Goal: Transaction & Acquisition: Purchase product/service

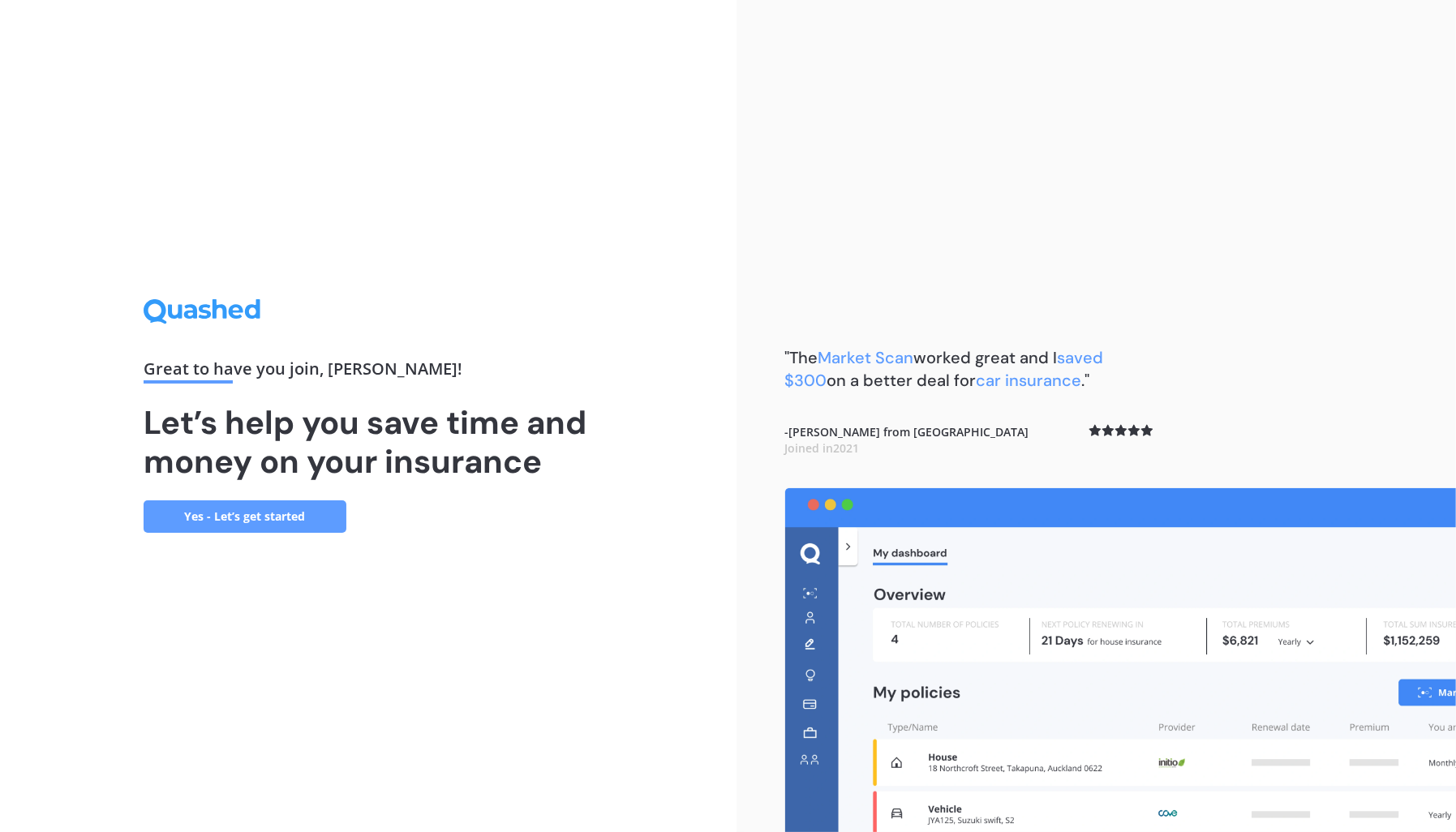
click at [254, 526] on link "Yes - Let’s get started" at bounding box center [244, 516] width 203 height 32
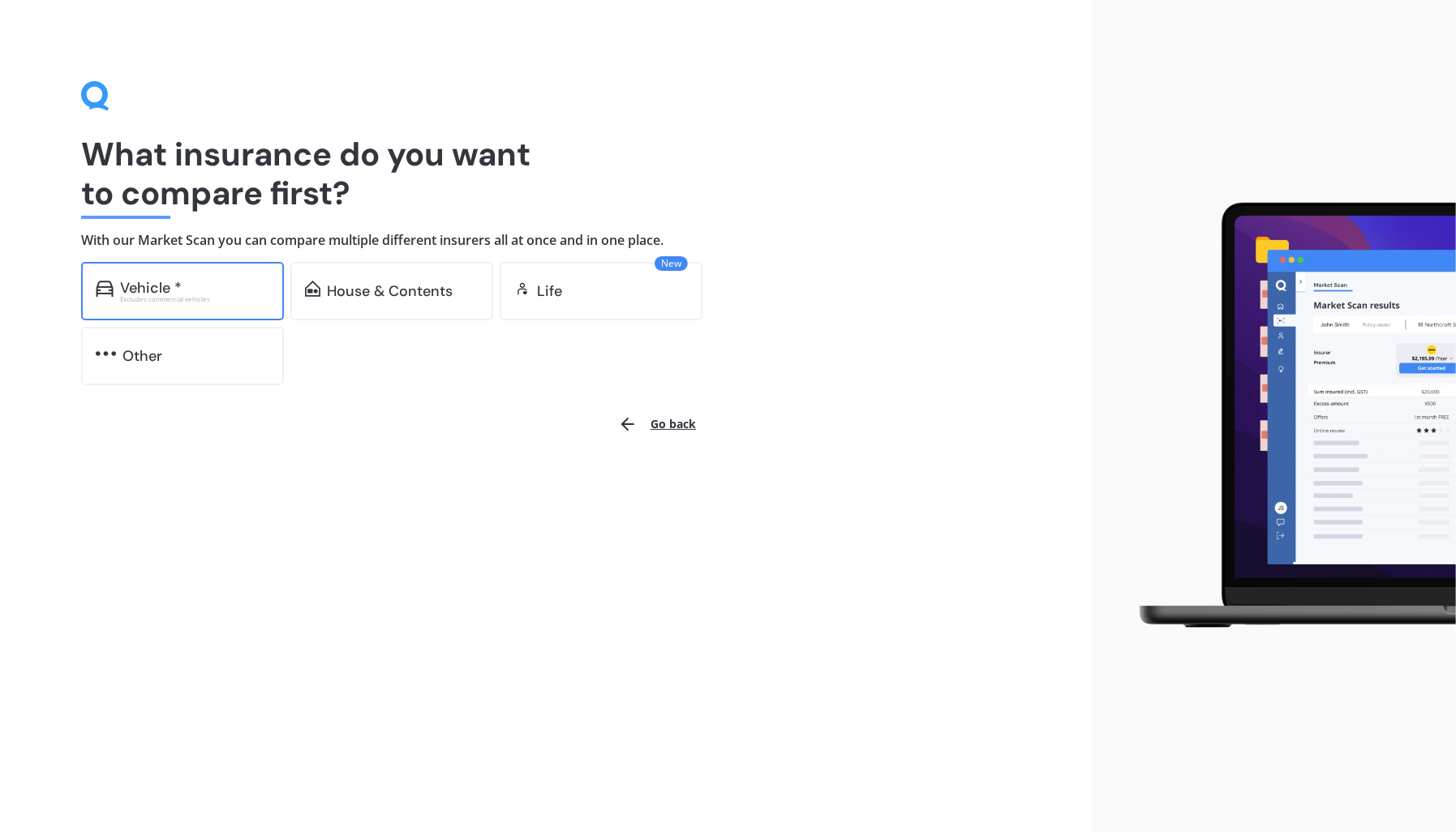
click at [253, 292] on div "Vehicle *" at bounding box center [194, 287] width 149 height 17
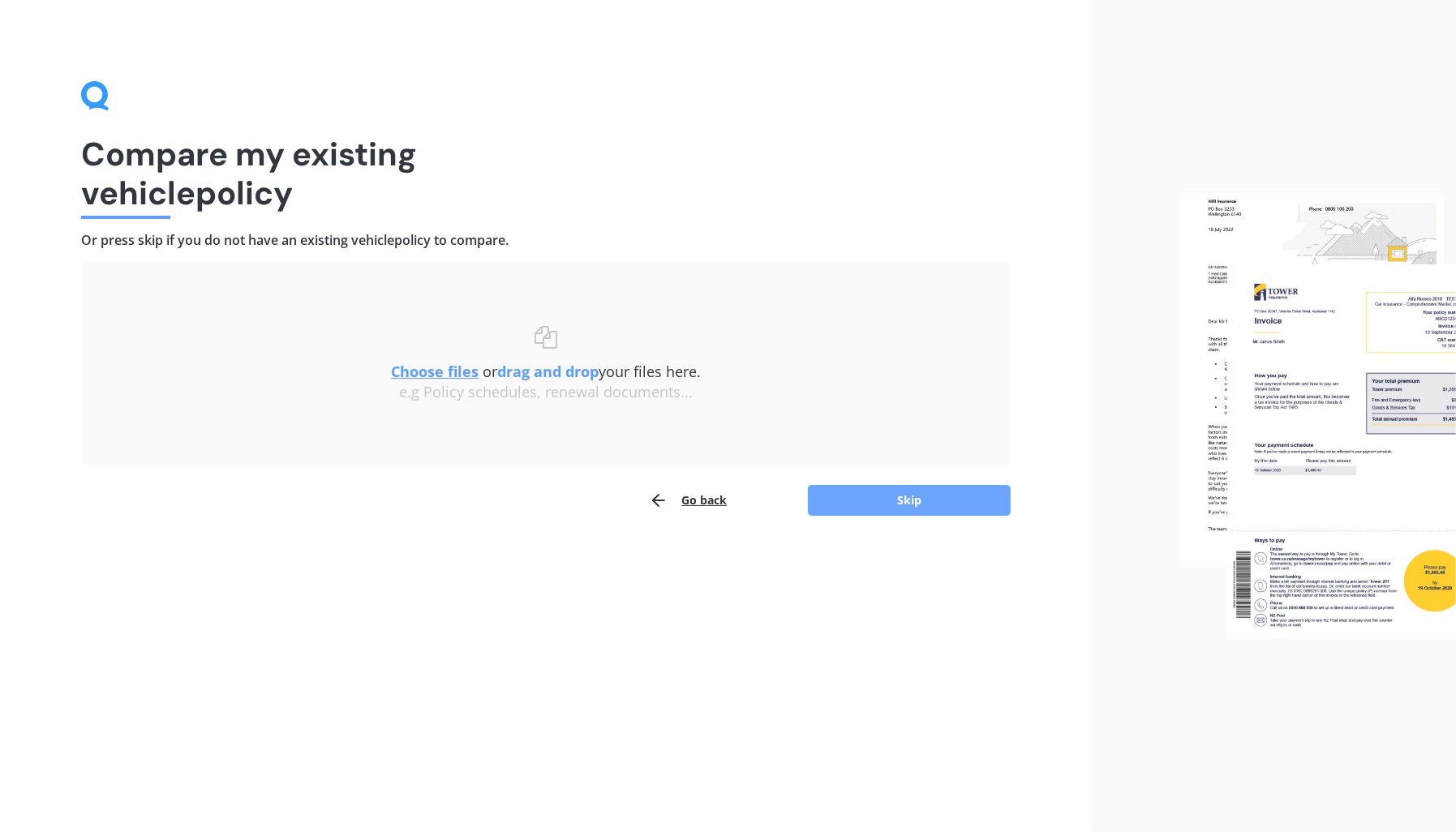
click at [906, 498] on button "Skip" at bounding box center [909, 501] width 203 height 31
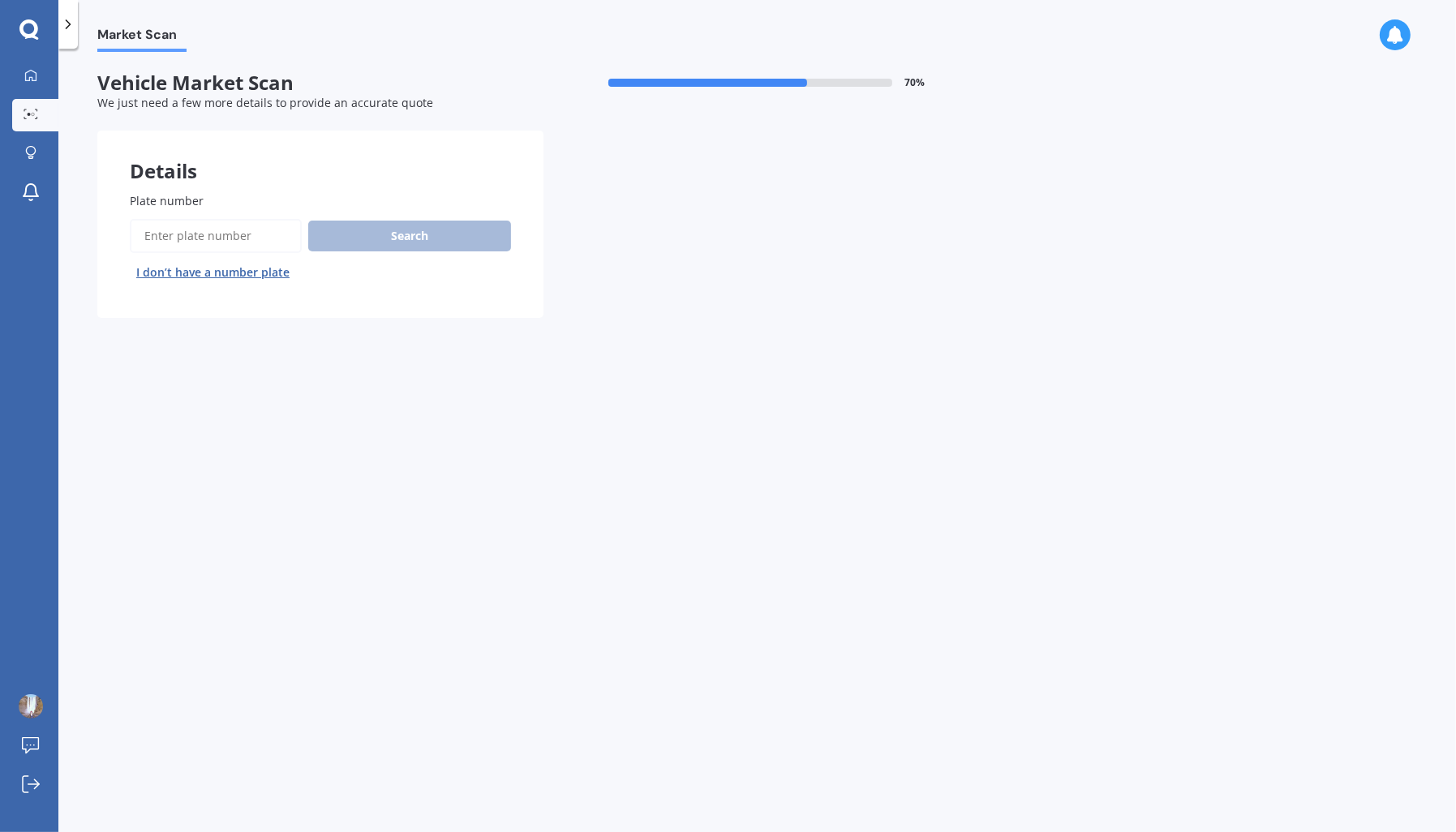
click at [246, 244] on input "Plate number" at bounding box center [215, 236] width 172 height 34
type input "qww668"
click at [433, 220] on button "Search" at bounding box center [409, 236] width 203 height 31
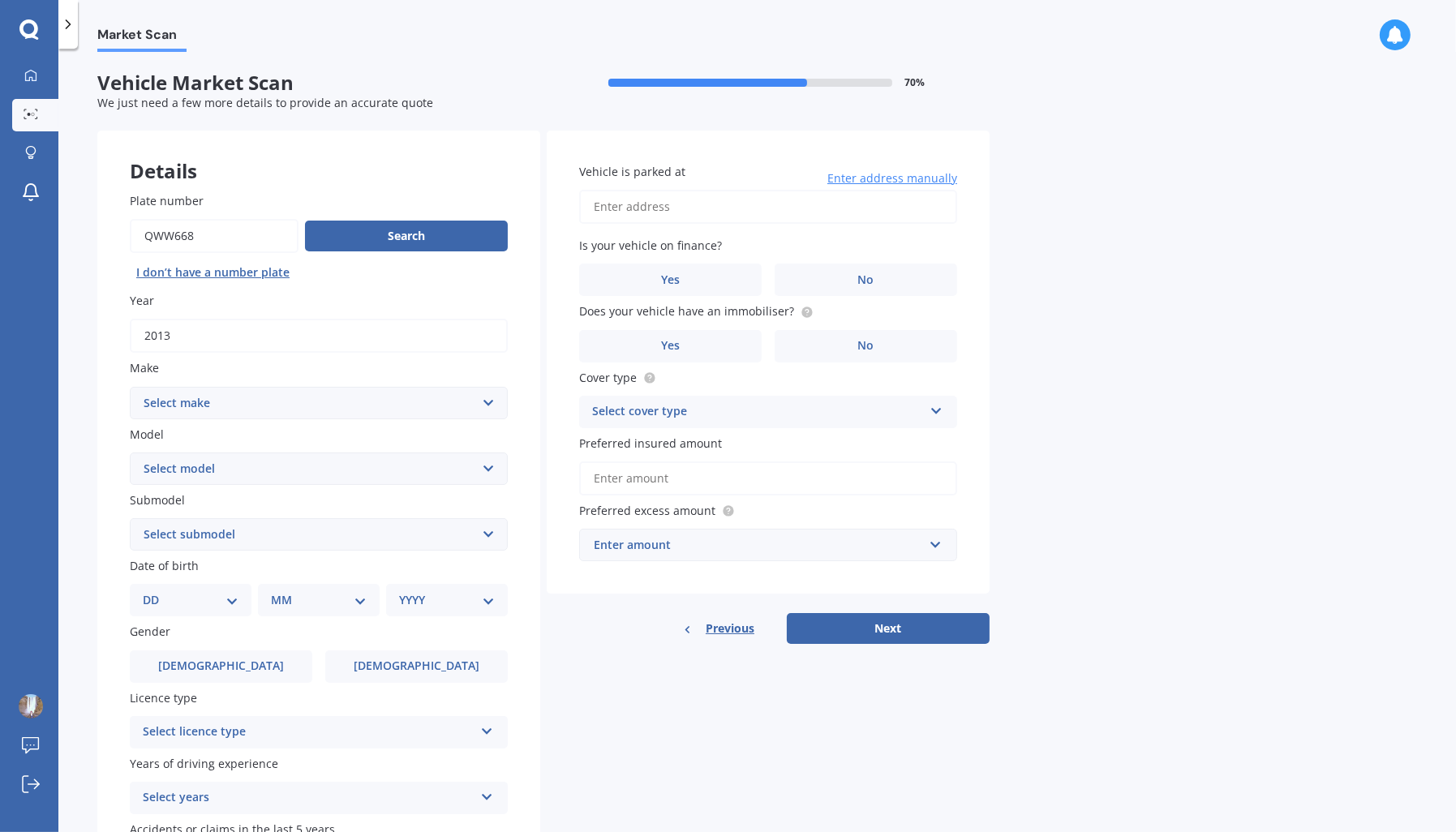
scroll to position [122, 0]
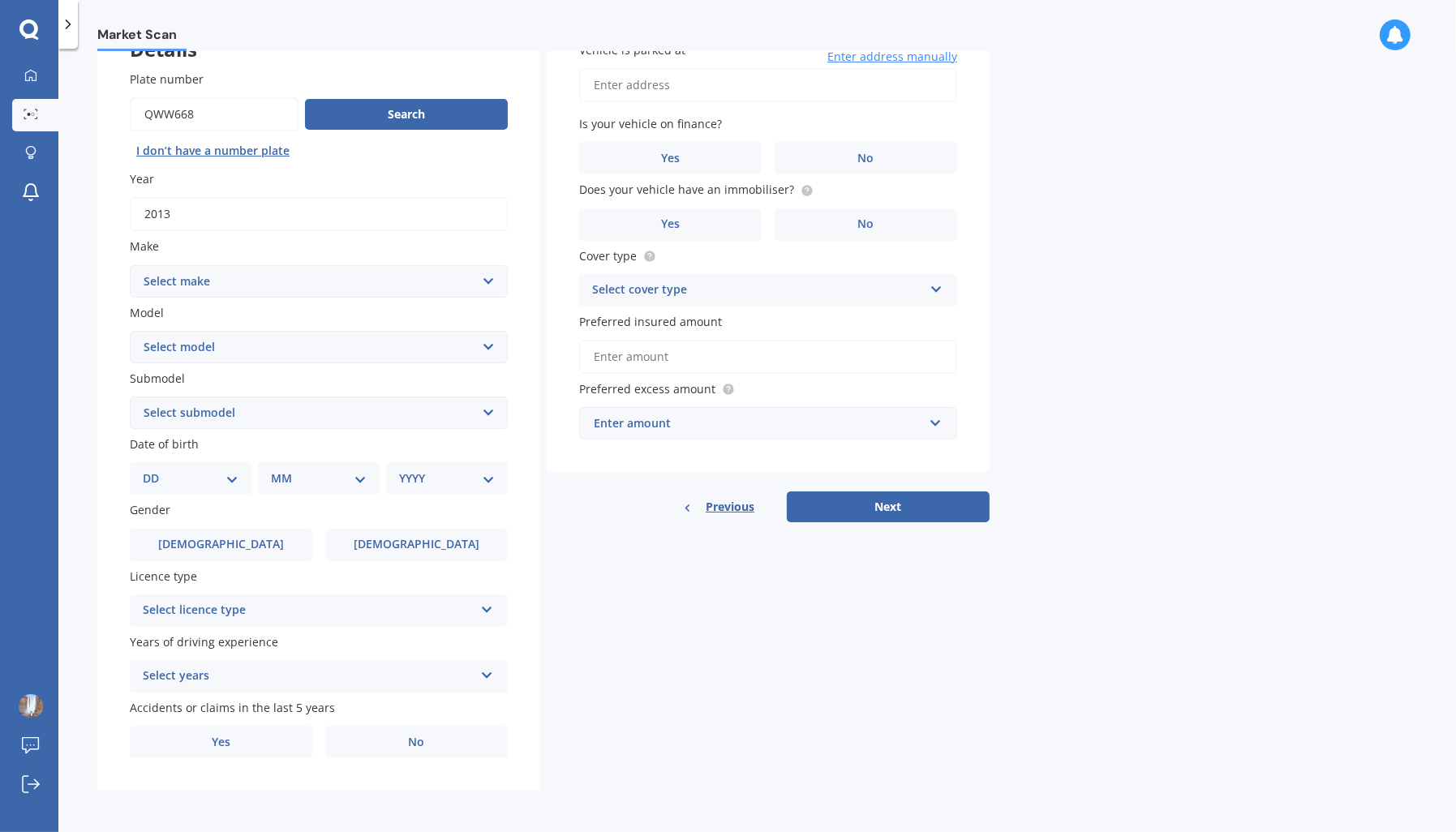
click at [388, 285] on select "Select make AC ALFA ROMEO ASTON MARTIN AUDI AUSTIN BEDFORD Bentley BMW BYD CADI…" at bounding box center [318, 281] width 378 height 32
select select "HONDA"
click at [130, 265] on select "Select make AC ALFA ROMEO ASTON MARTIN AUDI AUSTIN BEDFORD Bentley BMW BYD CADI…" at bounding box center [318, 281] width 378 height 32
click at [261, 342] on select "Select model Accord Acty Acura Airwave Ascot Avancier Beat Capa City Civic Conc…" at bounding box center [318, 347] width 378 height 32
select select "FIT"
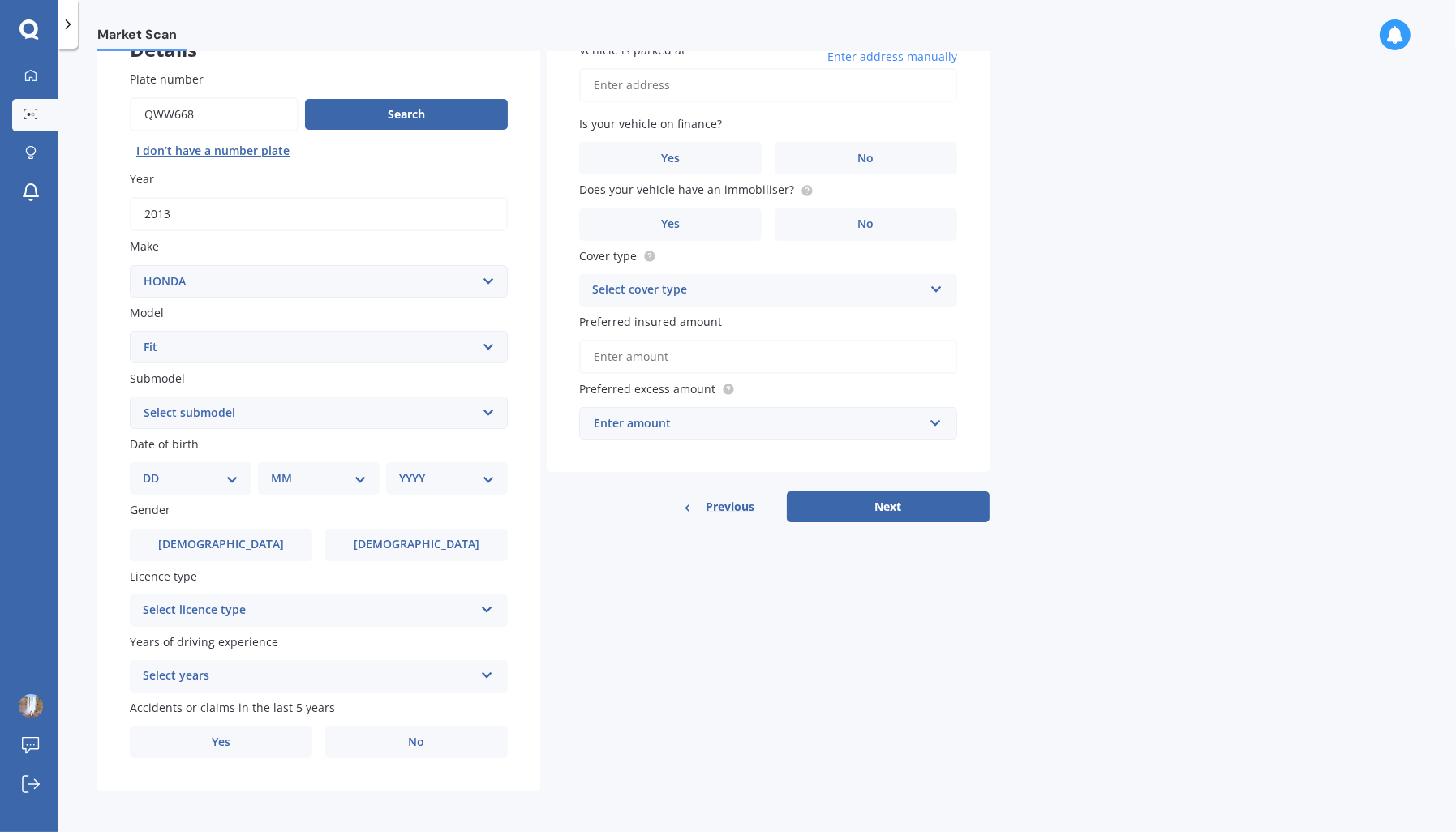
click at [130, 331] on select "Select model Accord Acty Acura Airwave Ascot Avancier Beat Capa City Civic Conc…" at bounding box center [318, 347] width 378 height 32
click at [268, 409] on select "Select submodel Diesel EV Hybrid Petrol" at bounding box center [318, 412] width 378 height 32
select select "HYBRID"
click at [130, 397] on select "Select submodel Diesel EV Hybrid Petrol" at bounding box center [318, 412] width 378 height 32
click at [225, 481] on select "DD 01 02 03 04 05 06 07 08 09 10 11 12 13 14 15 16 17 18 19 20 21 22 23 24 25 2…" at bounding box center [191, 478] width 95 height 18
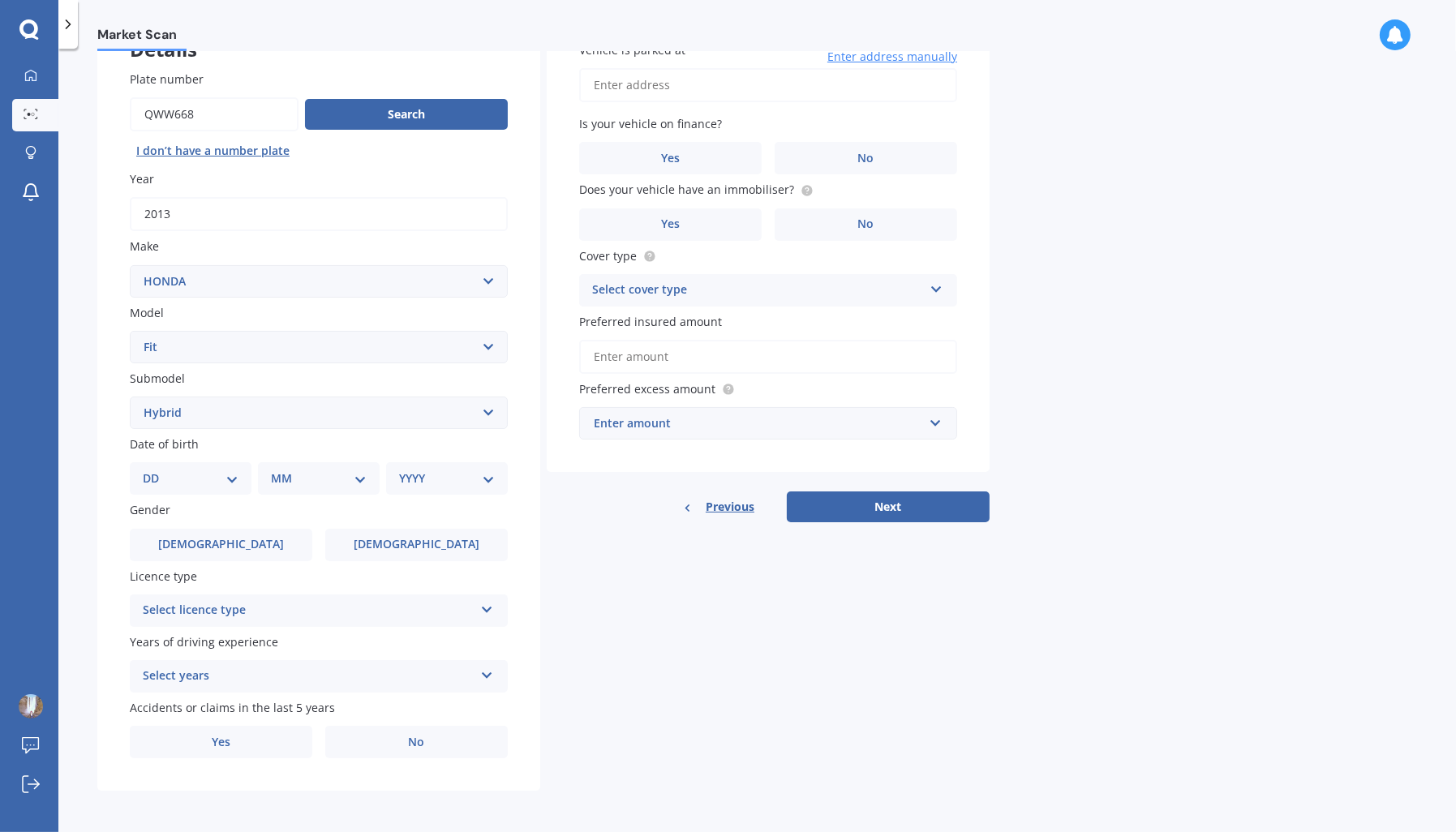
select select "03"
click at [155, 470] on select "DD 01 02 03 04 05 06 07 08 09 10 11 12 13 14 15 16 17 18 19 20 21 22 23 24 25 2…" at bounding box center [191, 478] width 95 height 18
click at [347, 473] on select "MM 01 02 03 04 05 06 07 08 09 10 11 12" at bounding box center [322, 478] width 90 height 18
select select "12"
click at [278, 470] on select "MM 01 02 03 04 05 06 07 08 09 10 11 12" at bounding box center [322, 478] width 90 height 18
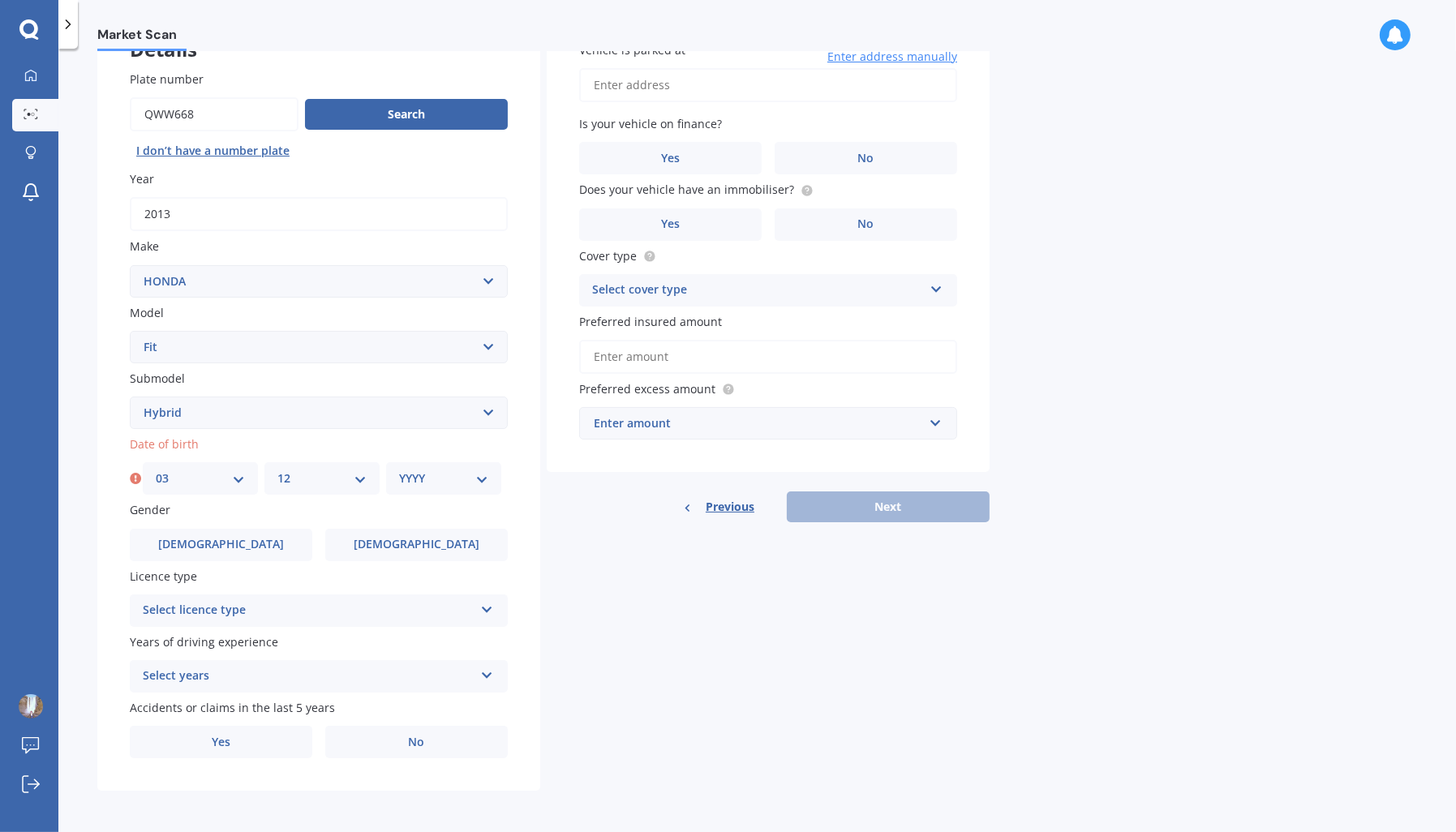
click at [437, 485] on select "YYYY 2025 2024 2023 2022 2021 2020 2019 2018 2017 2016 2015 2014 2013 2012 2011…" at bounding box center [444, 478] width 90 height 18
select select "1997"
click at [399, 470] on select "YYYY 2025 2024 2023 2022 2021 2020 2019 2018 2017 2016 2015 2014 2013 2012 2011…" at bounding box center [444, 478] width 90 height 18
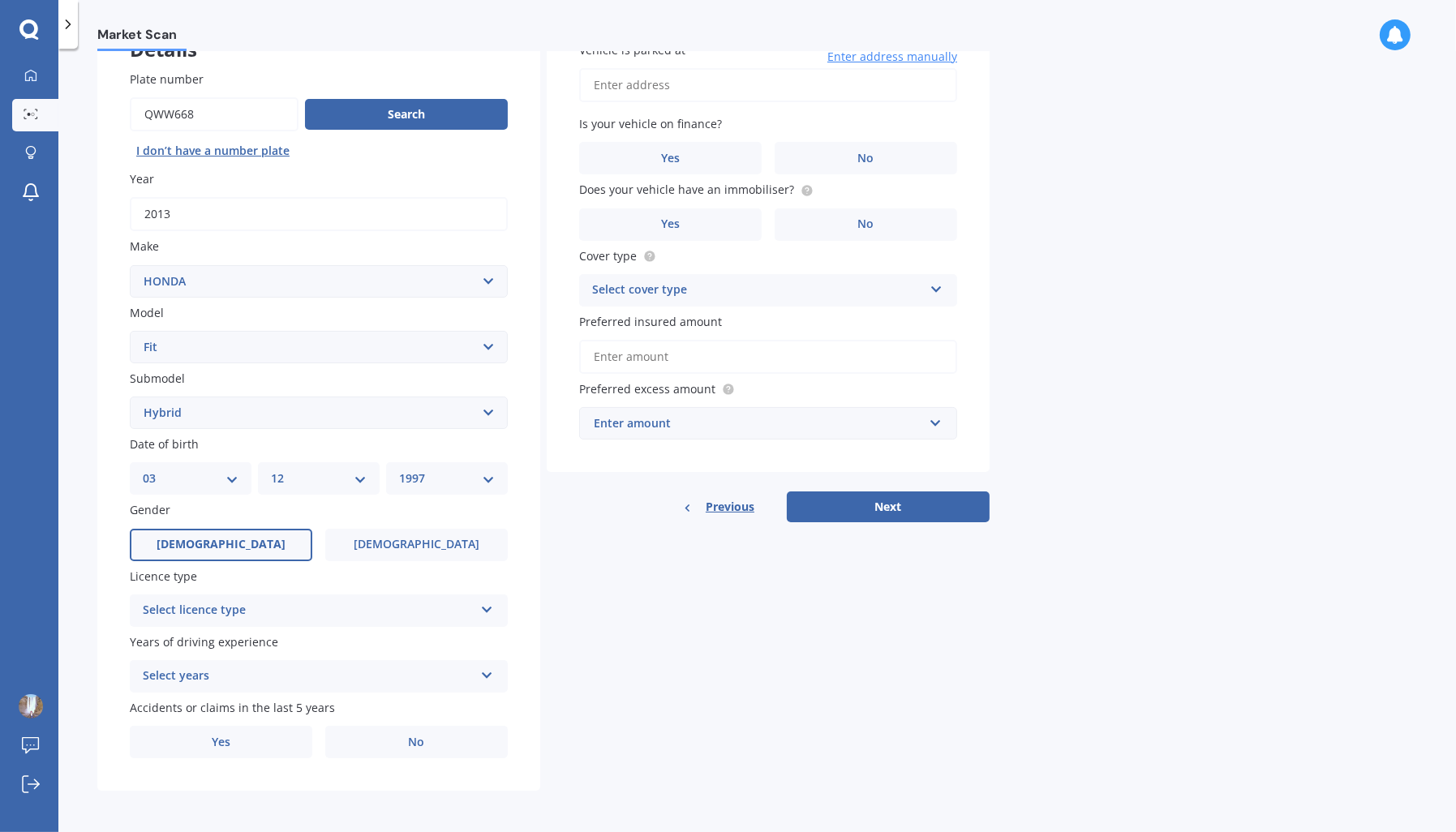
click at [276, 547] on label "Male" at bounding box center [220, 545] width 182 height 32
click at [0, 0] on input "Male" at bounding box center [0, 0] width 0 height 0
click at [317, 604] on div "Select licence type" at bounding box center [309, 611] width 331 height 19
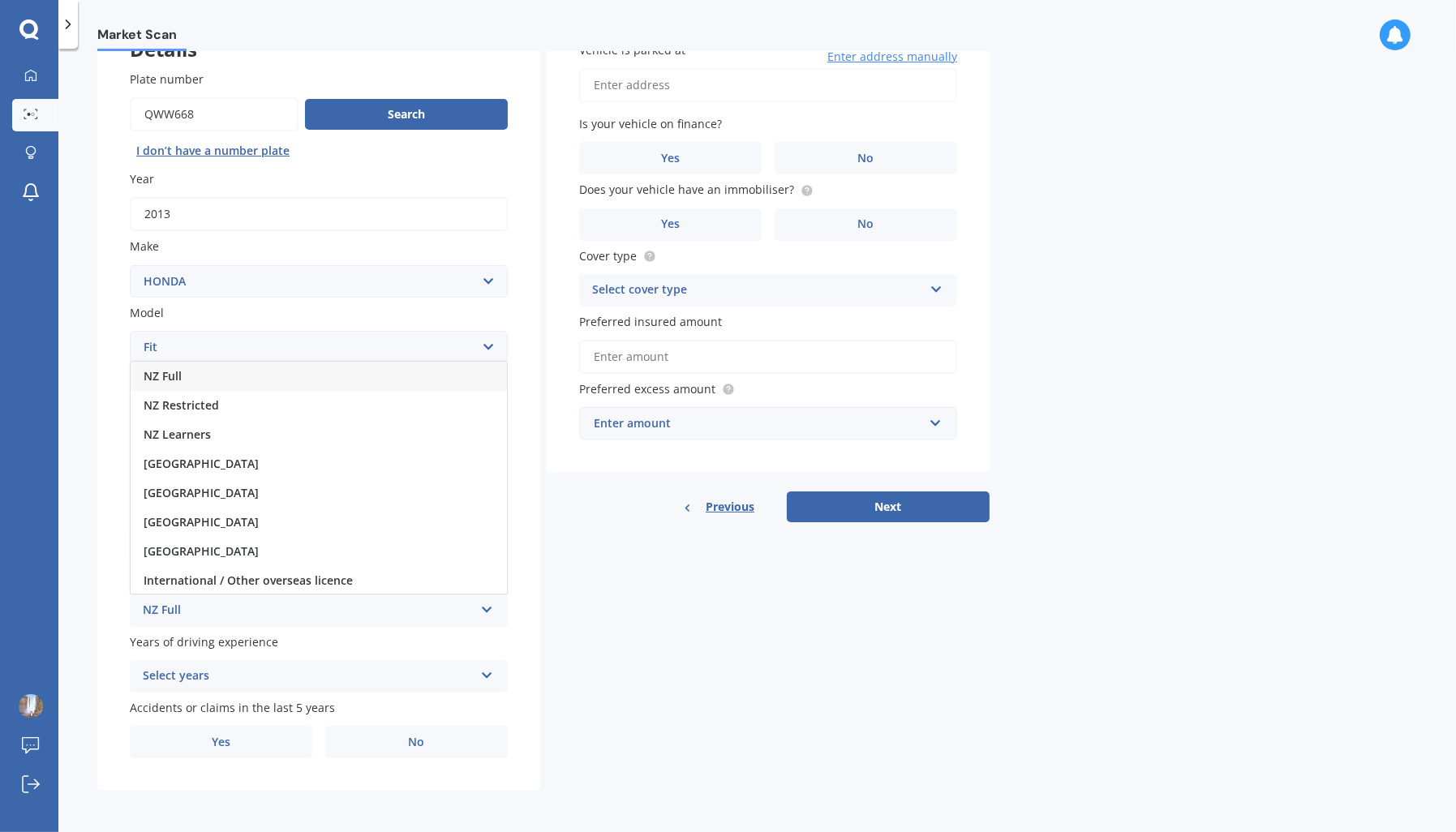
click at [177, 370] on span "NZ Full" at bounding box center [162, 376] width 38 height 16
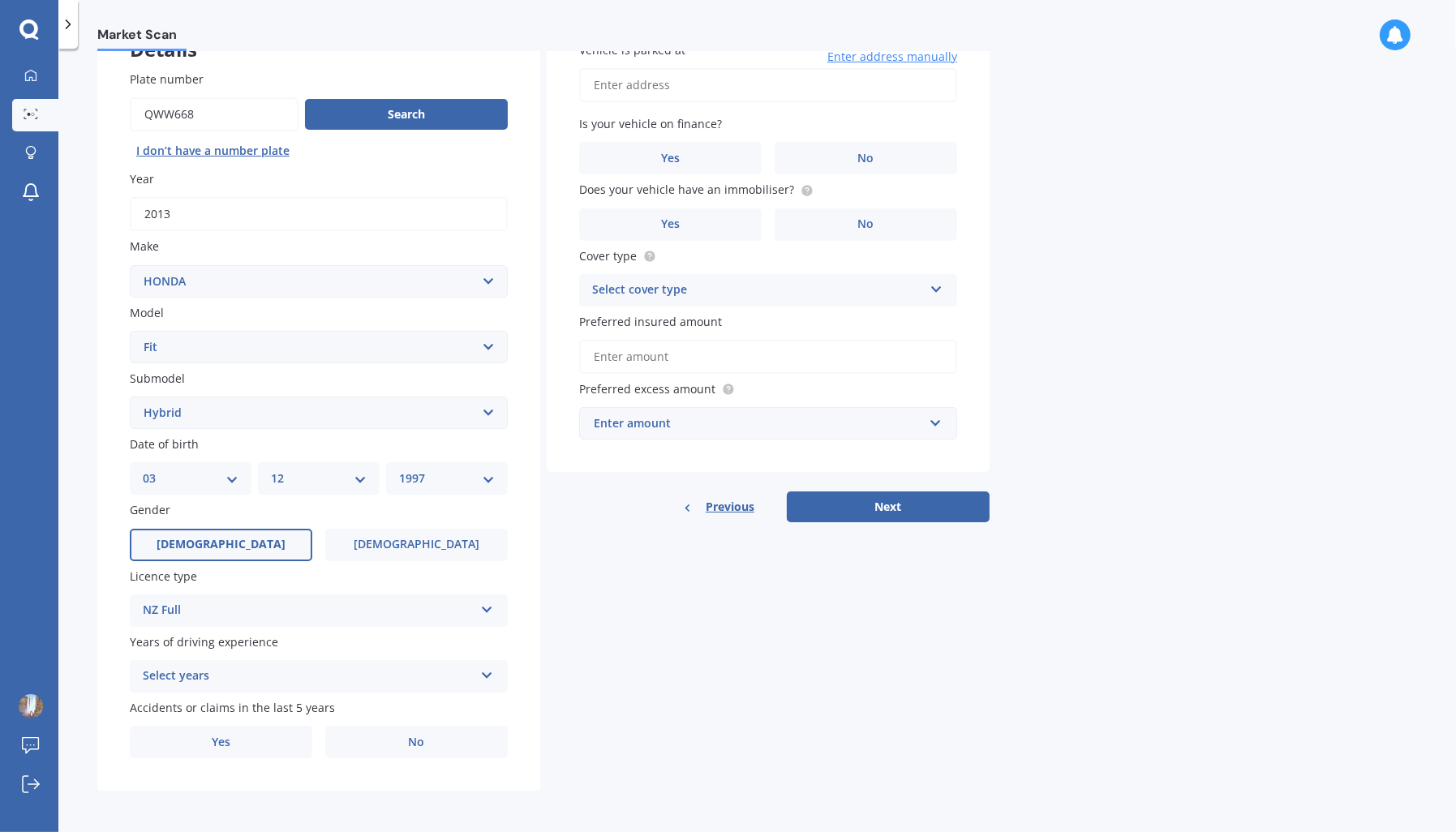
click at [310, 666] on div "Select years" at bounding box center [309, 676] width 331 height 19
click at [204, 520] on span "5 or more years" at bounding box center [187, 528] width 88 height 16
click at [424, 741] on span "No" at bounding box center [417, 742] width 17 height 14
click at [0, 0] on input "No" at bounding box center [0, 0] width 0 height 0
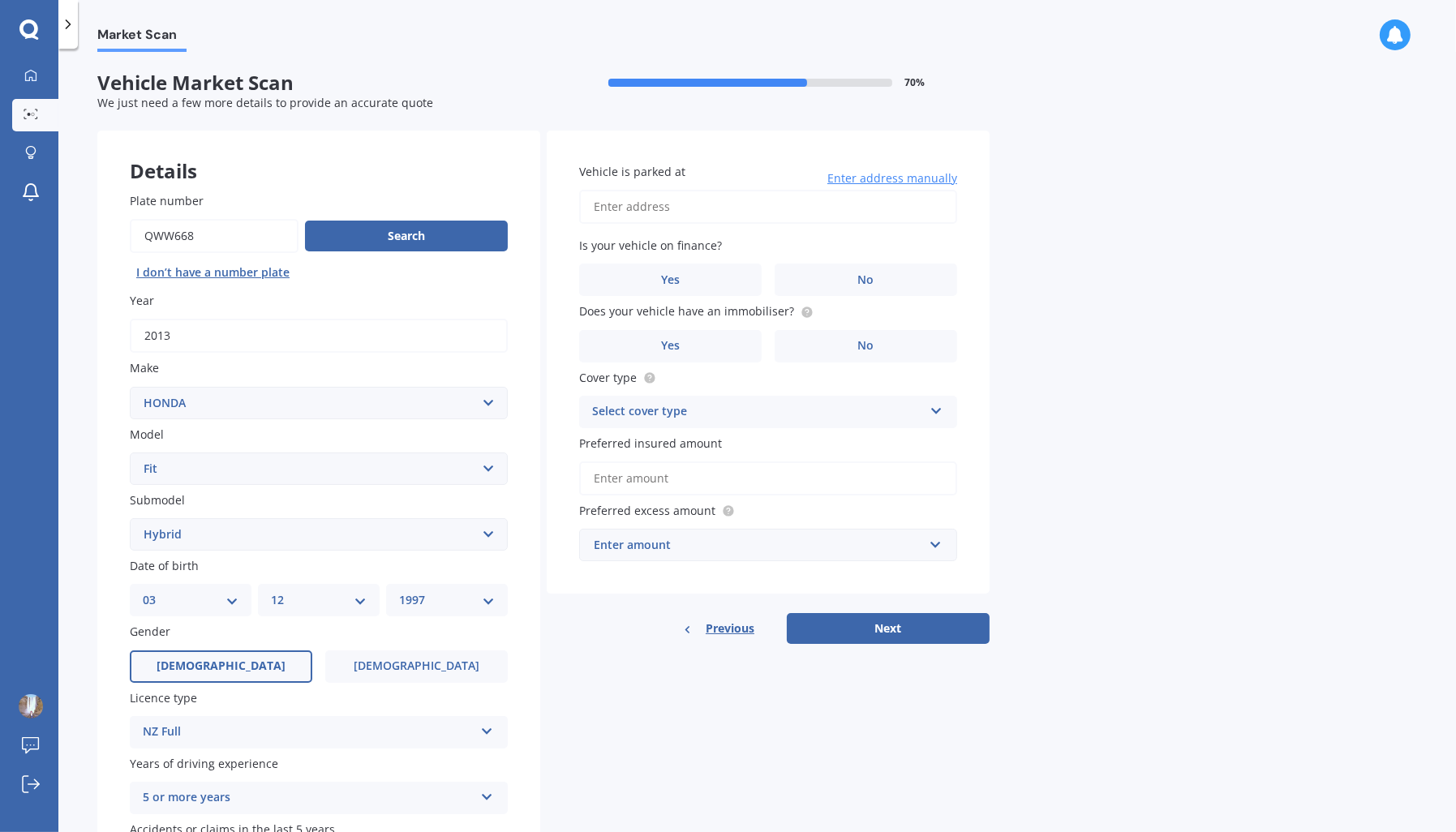
click at [793, 214] on input "Vehicle is parked at" at bounding box center [767, 207] width 378 height 34
type input "i"
type input "7 Mapau Road, Greenlane, Auckland 1051"
click at [843, 274] on label "No" at bounding box center [865, 280] width 182 height 32
click at [0, 0] on input "No" at bounding box center [0, 0] width 0 height 0
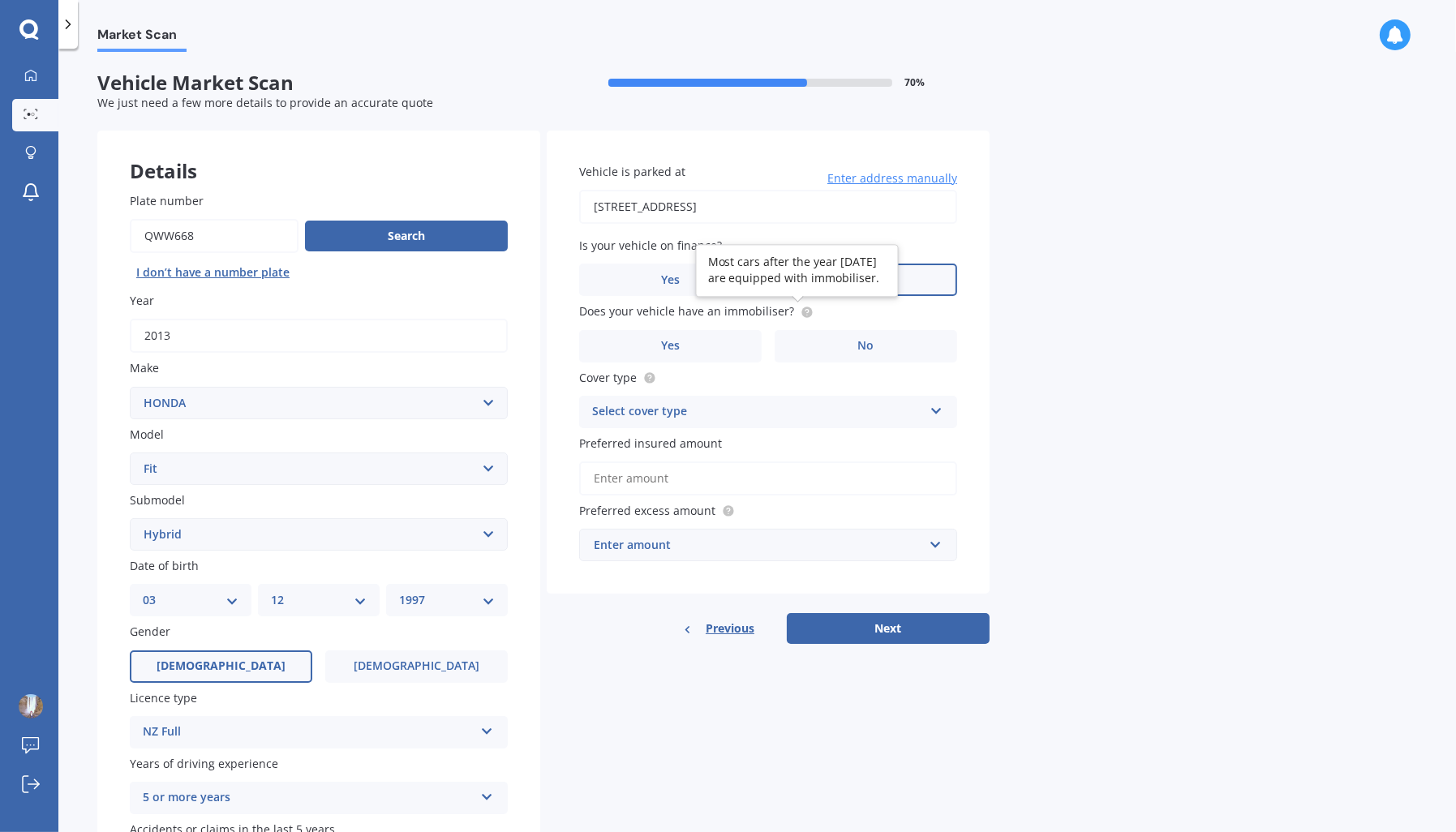
click at [805, 309] on icon at bounding box center [806, 310] width 3 height 3
click at [866, 347] on span "No" at bounding box center [866, 346] width 17 height 14
click at [0, 0] on input "No" at bounding box center [0, 0] width 0 height 0
click at [867, 420] on div "Select cover type" at bounding box center [758, 412] width 331 height 19
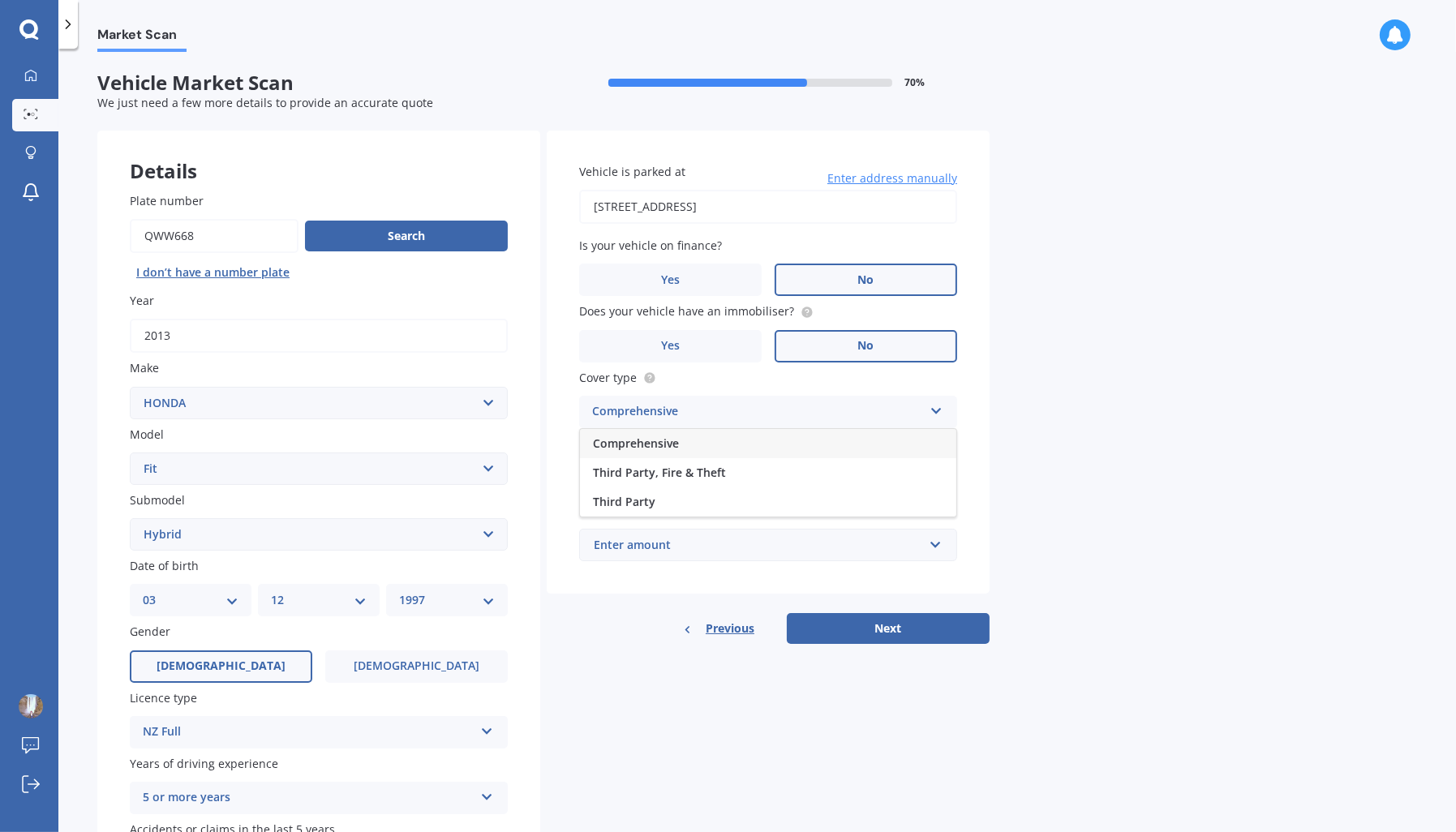
click at [706, 447] on div "Comprehensive" at bounding box center [767, 443] width 376 height 29
click at [726, 542] on div "Enter amount" at bounding box center [758, 545] width 329 height 18
click at [733, 483] on input "Preferred insured amount" at bounding box center [767, 478] width 378 height 34
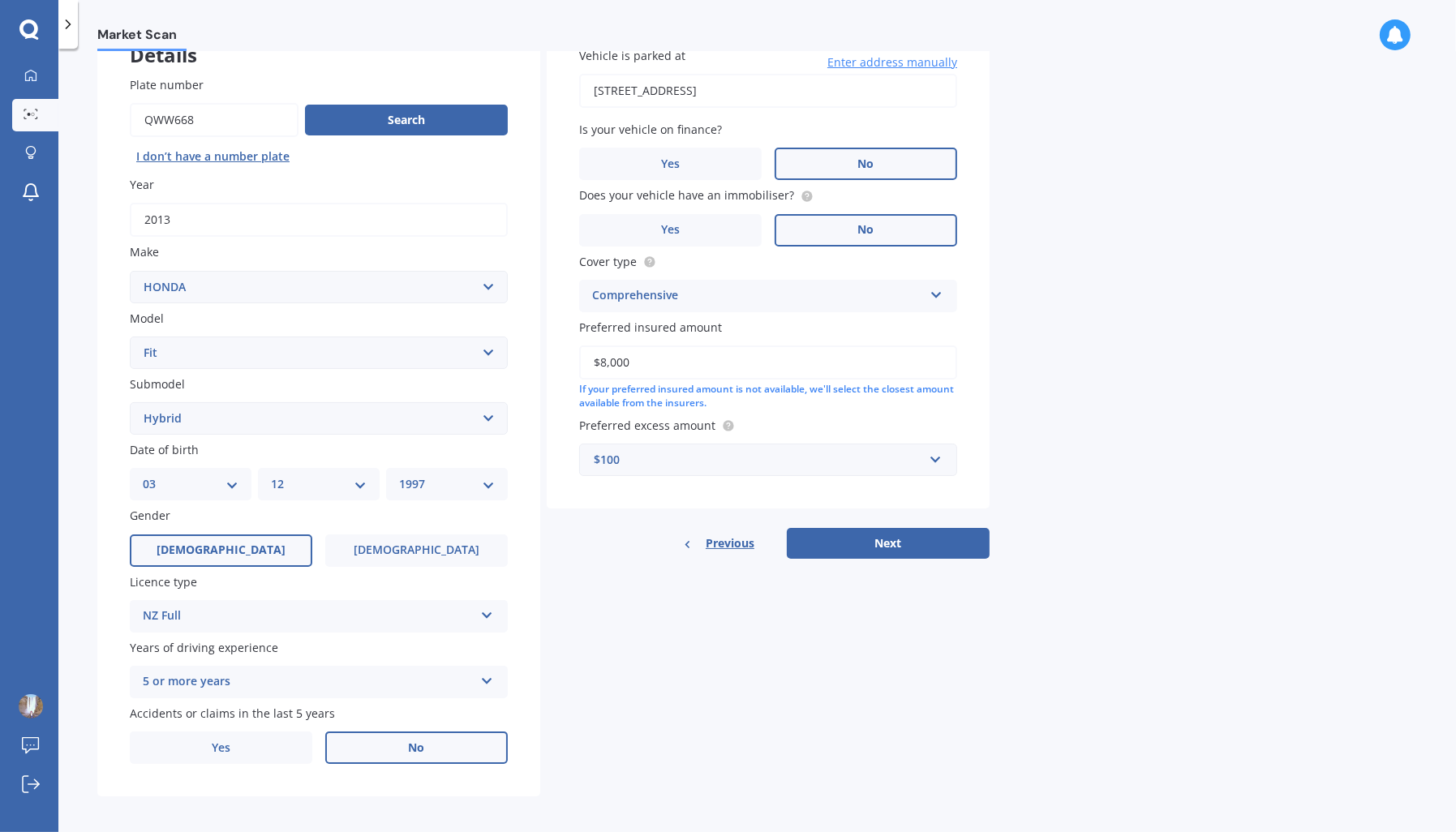
scroll to position [118, 0]
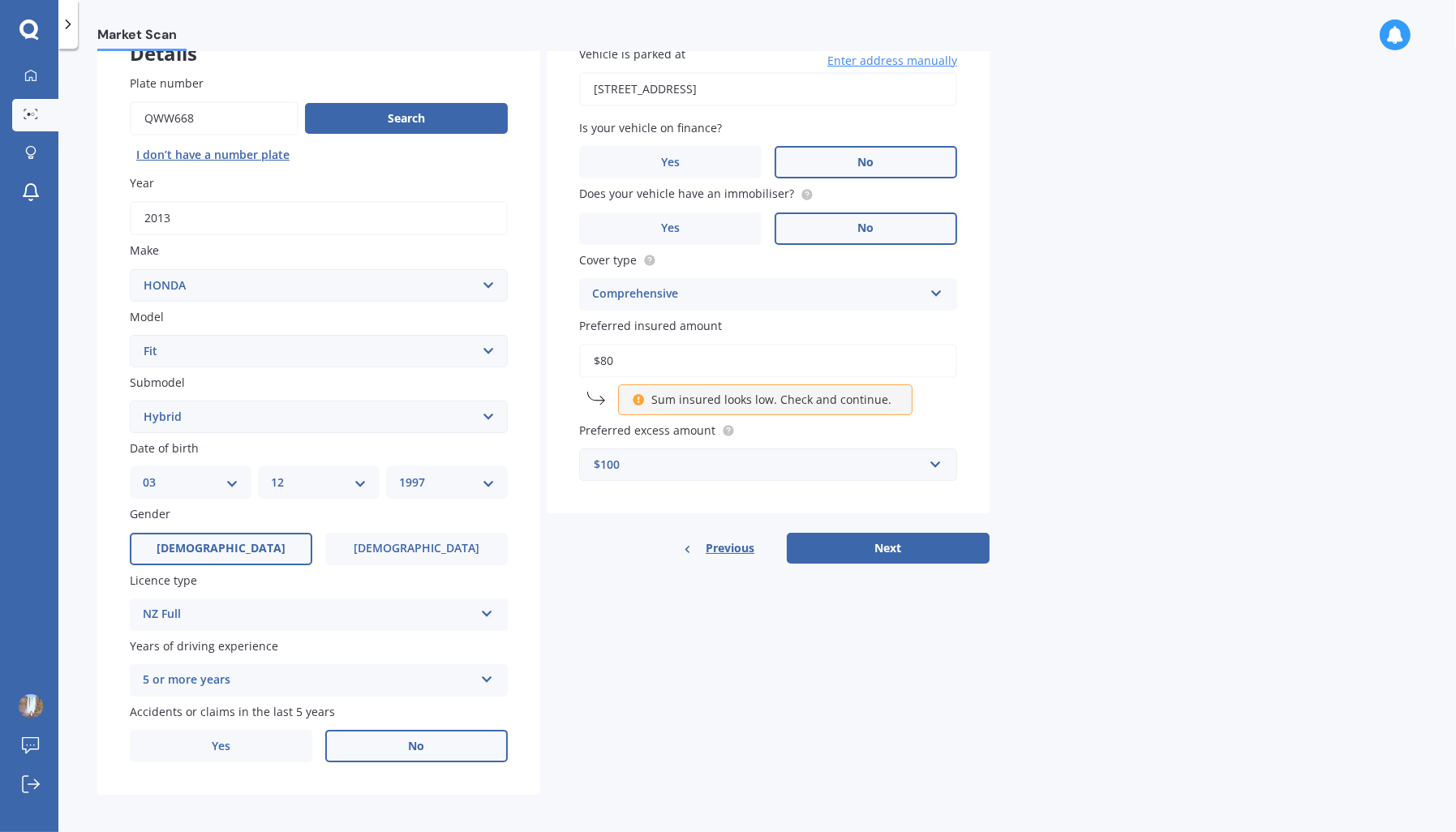
type input "$8"
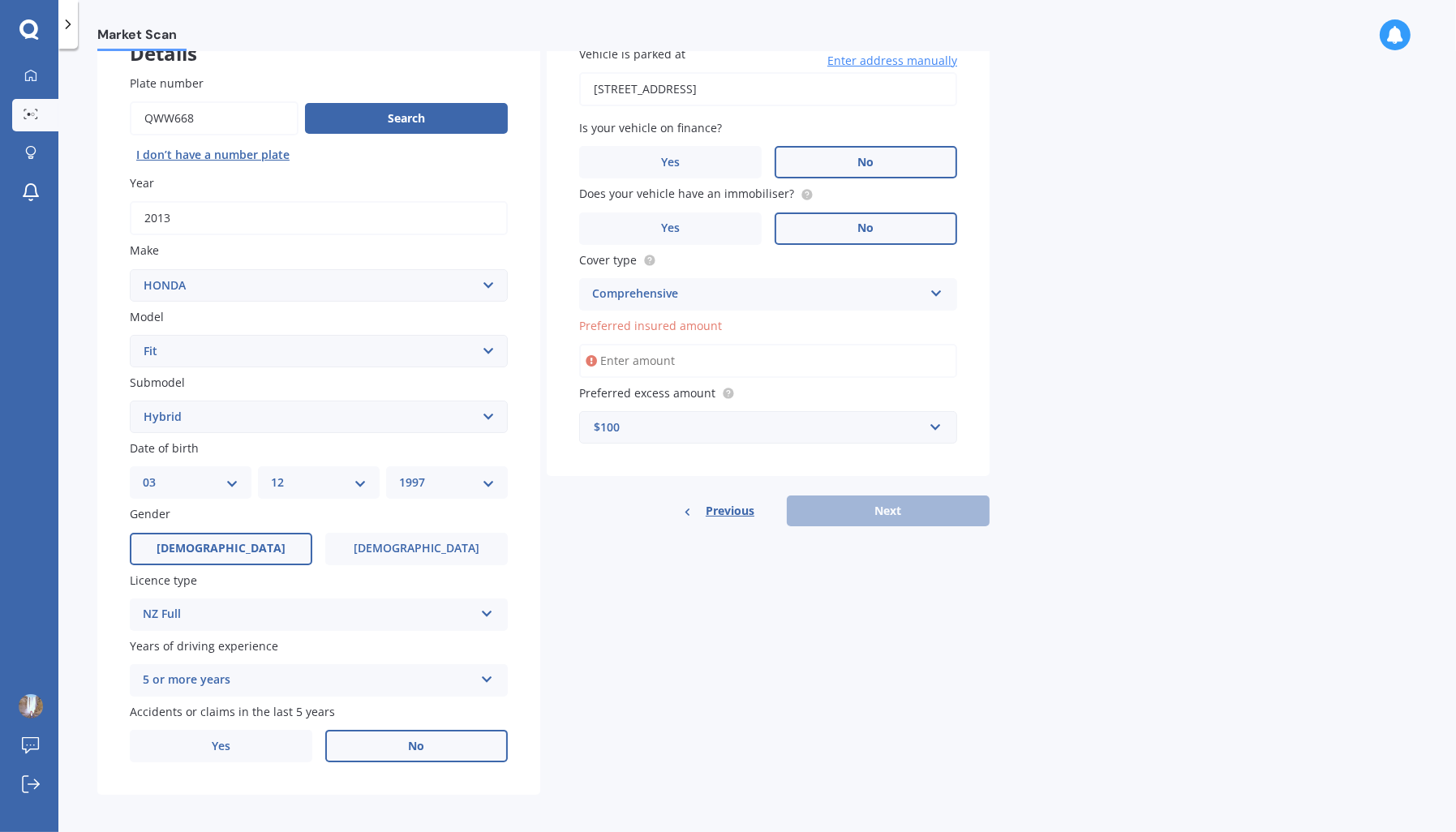
click at [913, 425] on div "$100" at bounding box center [758, 428] width 329 height 18
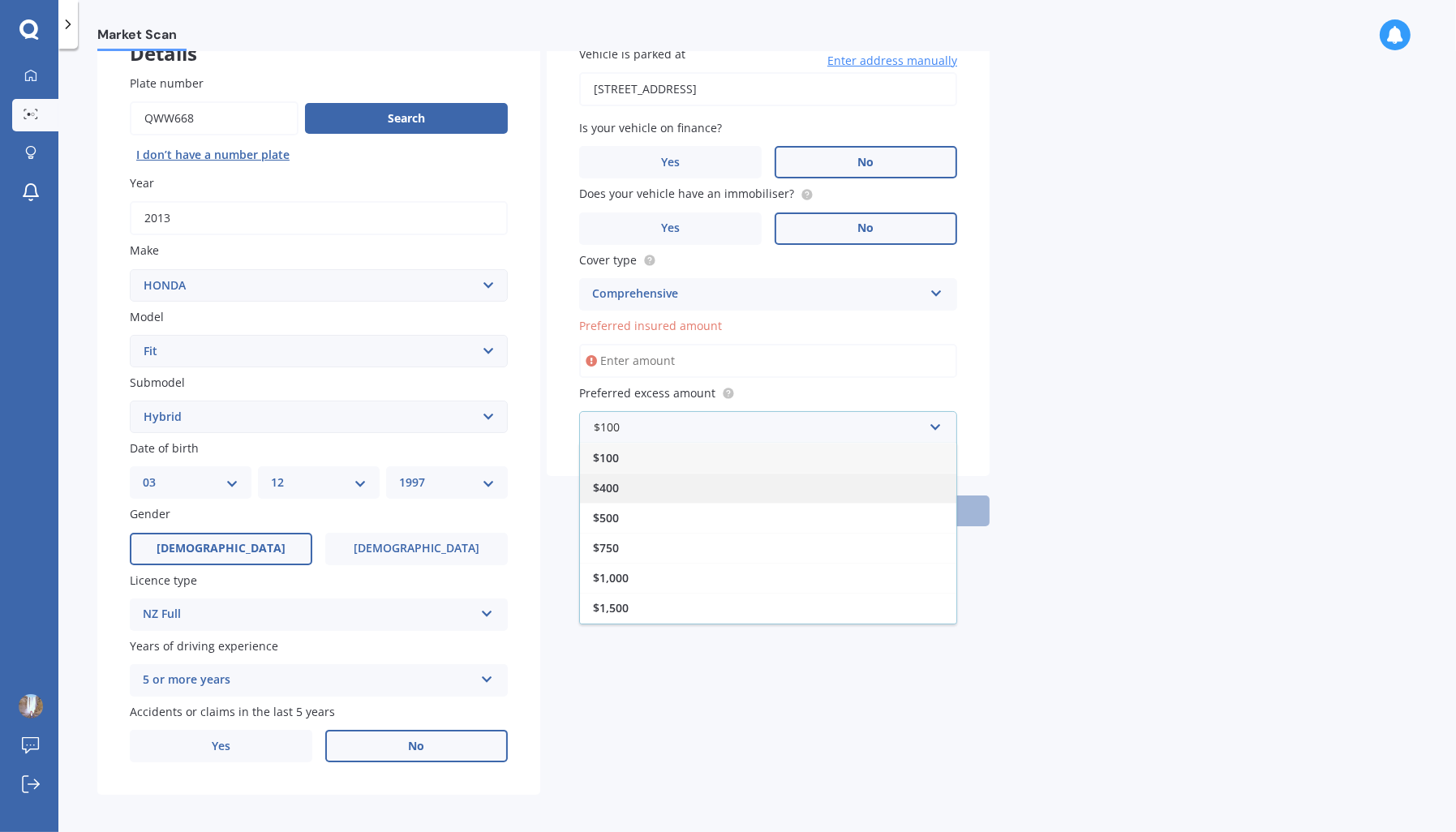
click at [639, 474] on div "$400" at bounding box center [767, 487] width 376 height 30
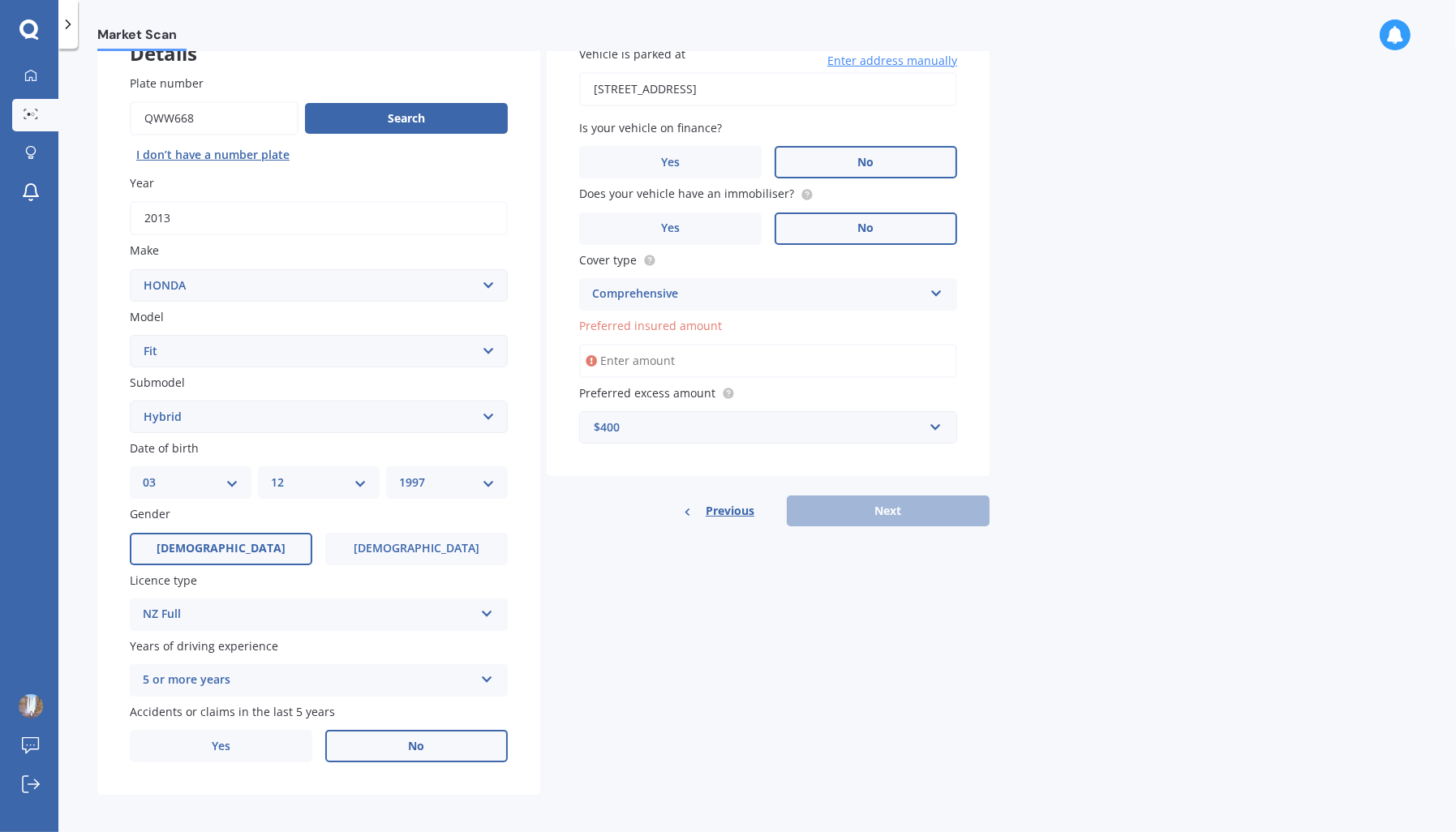
click at [930, 578] on div "Details Plate number Search I don’t have a number plate Year 2013 Make Select m…" at bounding box center [543, 403] width 892 height 782
click at [760, 333] on label "Preferred insured amount" at bounding box center [764, 325] width 371 height 17
click at [760, 344] on input "Preferred insured amount" at bounding box center [767, 360] width 378 height 34
click at [755, 350] on input "Preferred insured amount" at bounding box center [767, 360] width 378 height 34
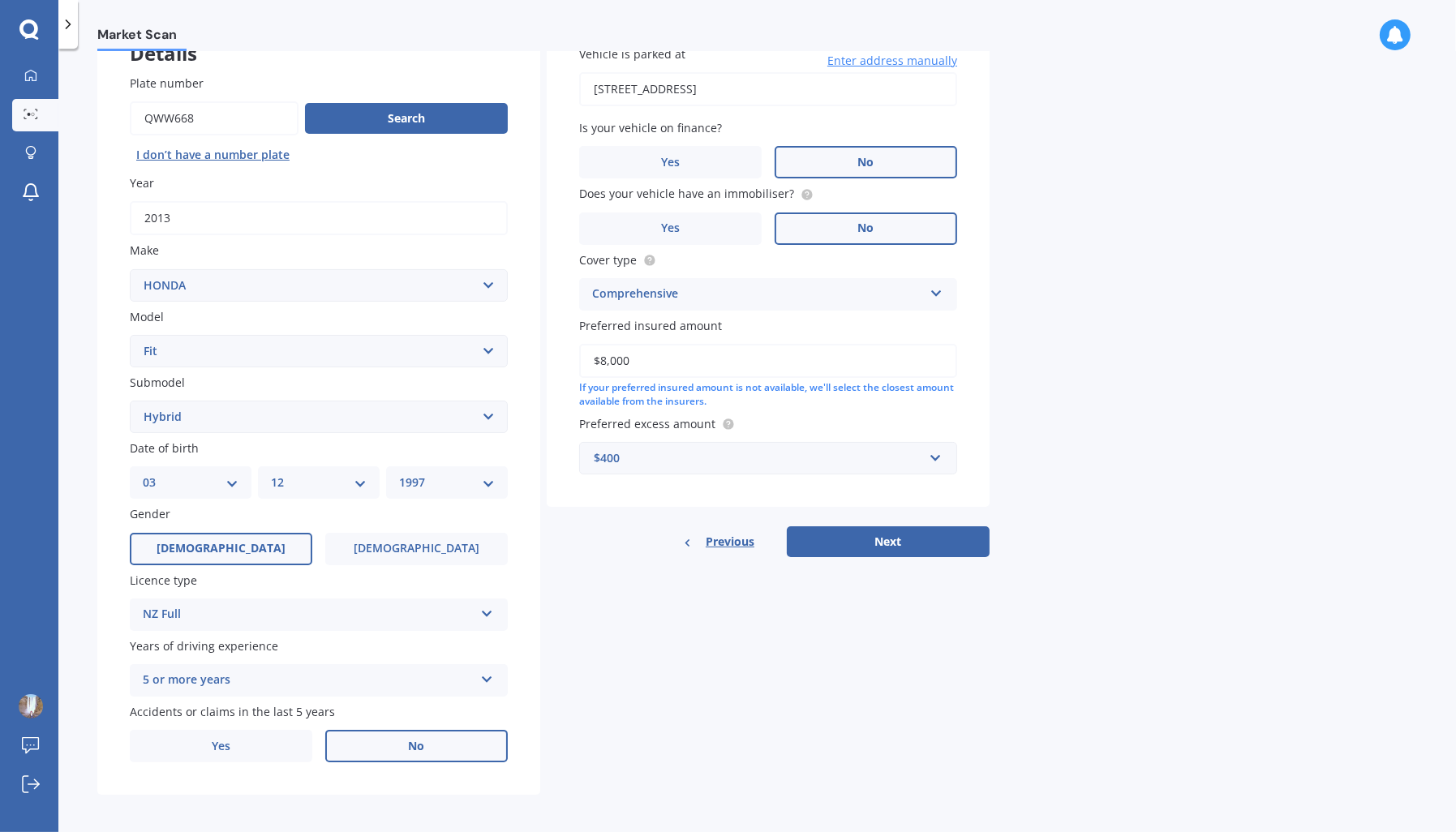
type input "$8,000"
click at [895, 555] on div "Details Plate number Search I don’t have a number plate Year 2013 Make Select m…" at bounding box center [543, 403] width 892 height 782
click at [899, 549] on button "Next" at bounding box center [888, 542] width 203 height 31
select select "03"
select select "12"
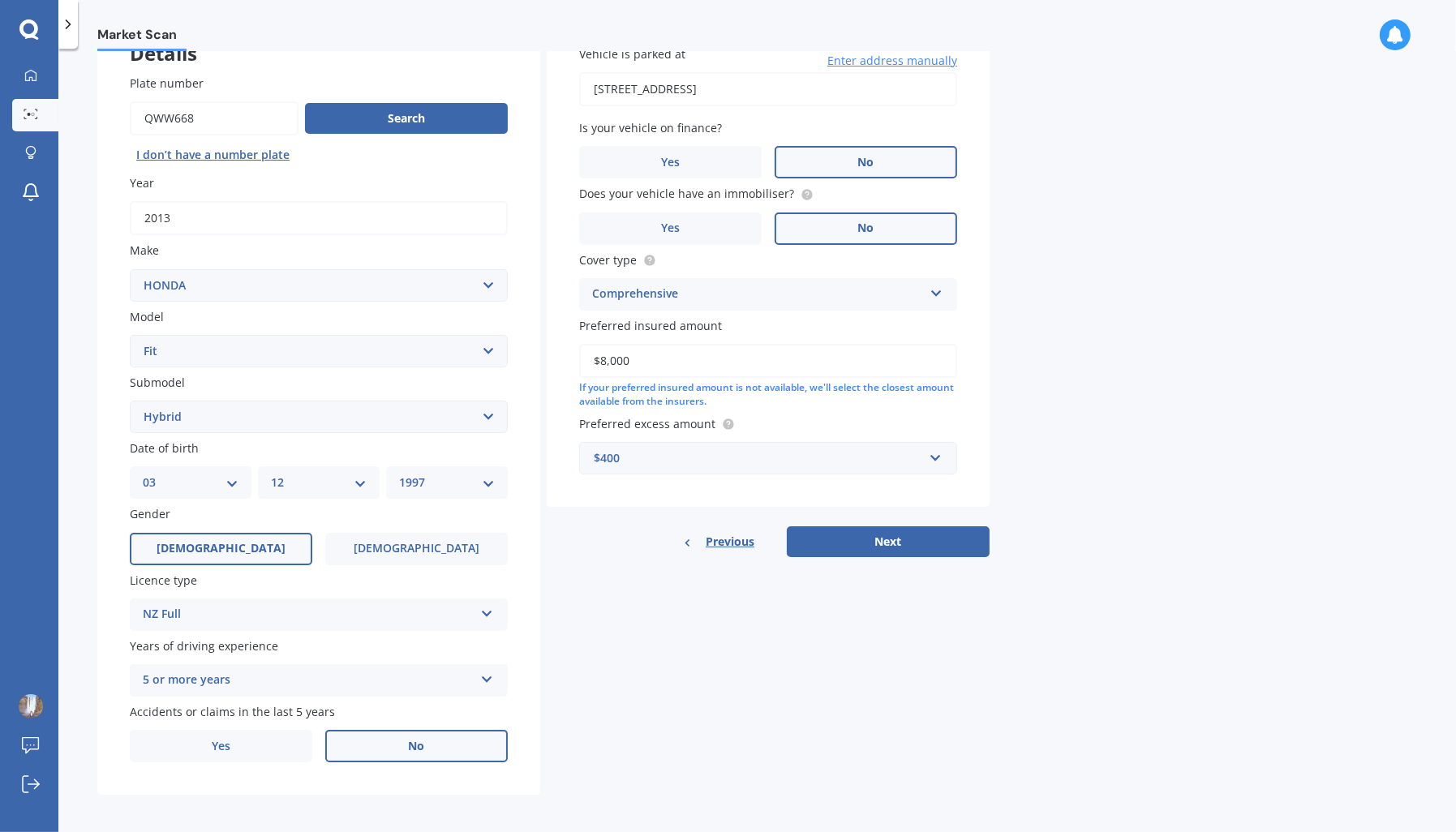
select select "1997"
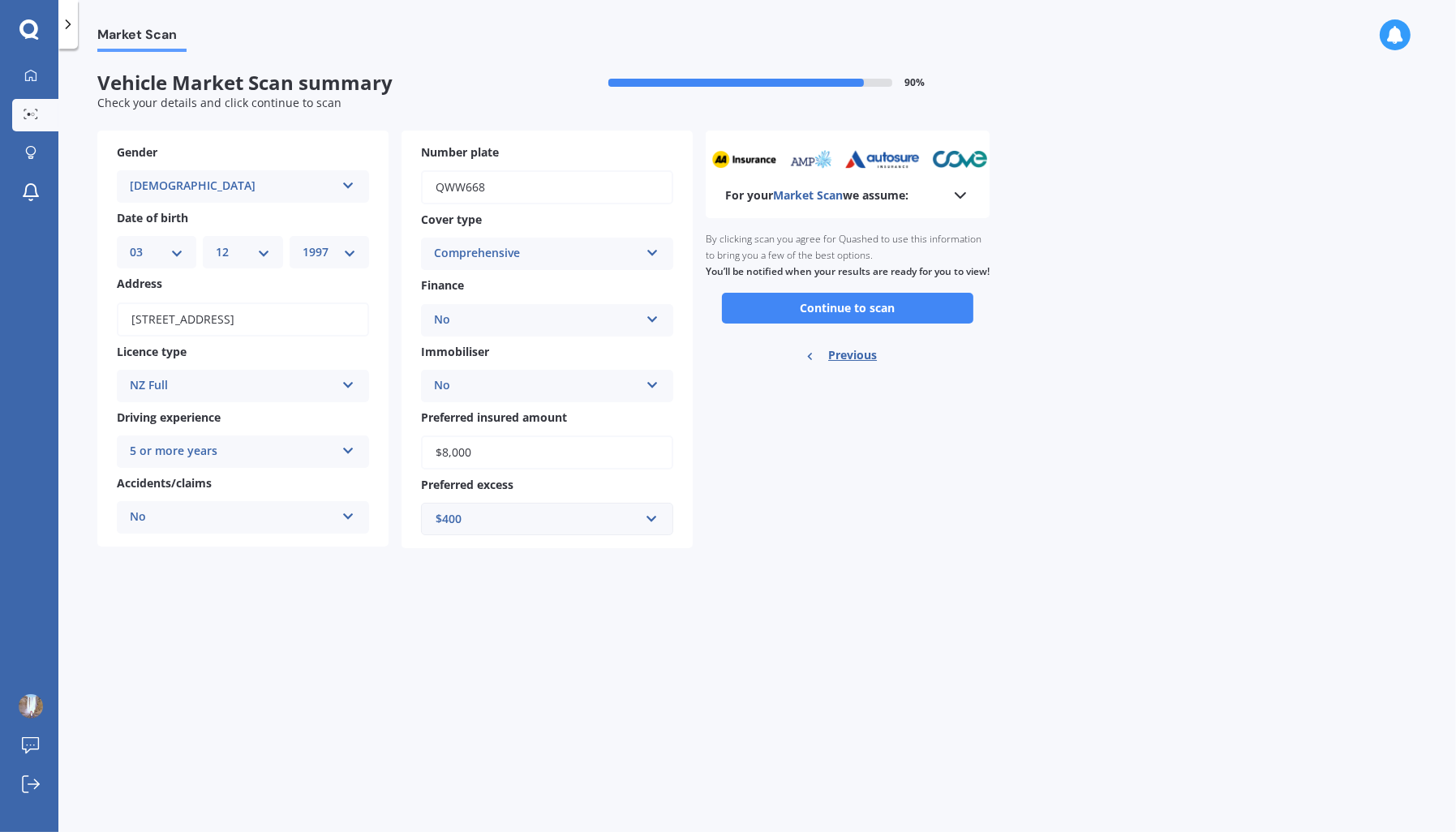
scroll to position [0, 0]
click at [884, 323] on button "Continue to scan" at bounding box center [847, 309] width 251 height 31
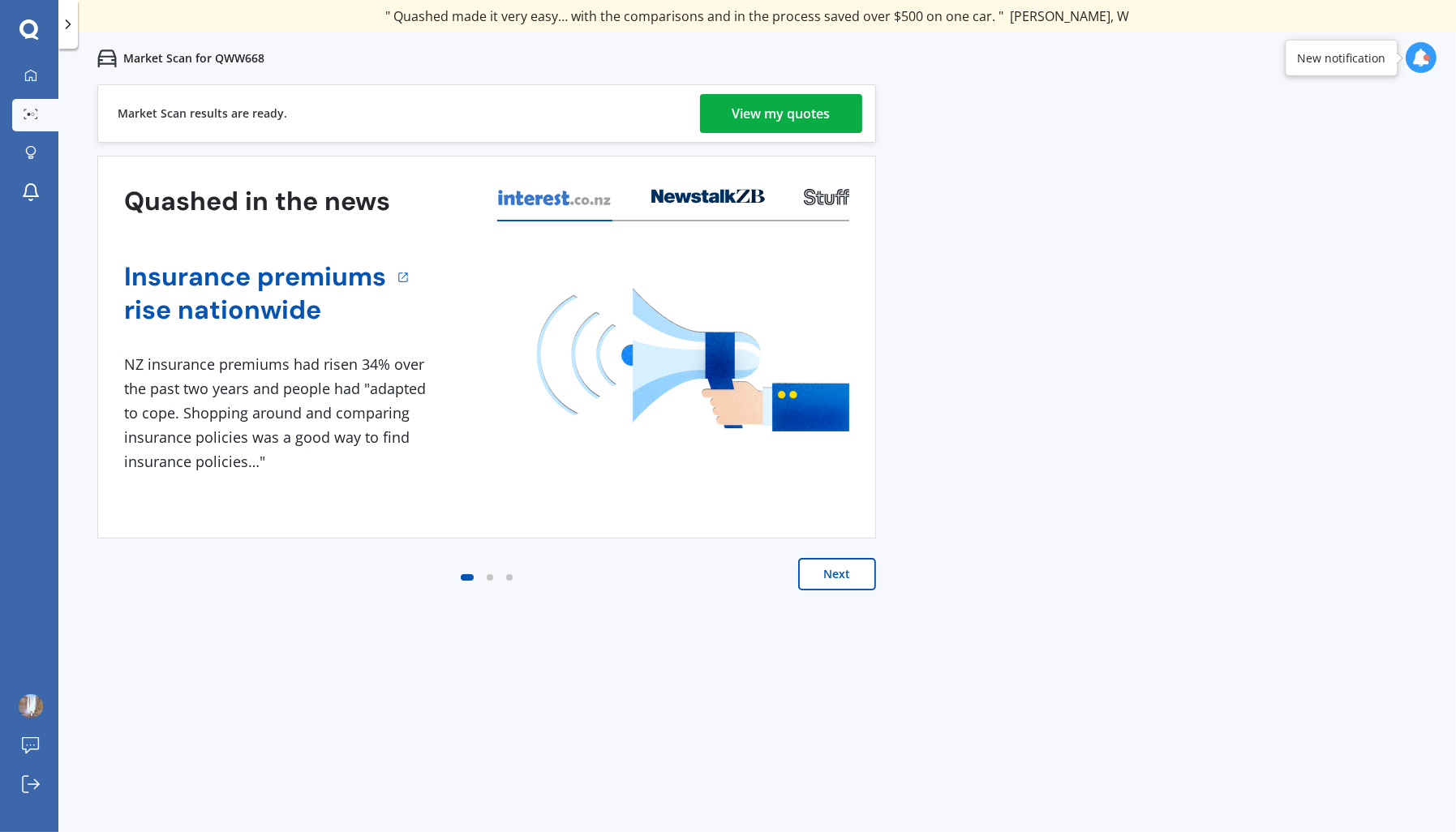
click at [782, 95] on div "View my quotes" at bounding box center [781, 114] width 98 height 39
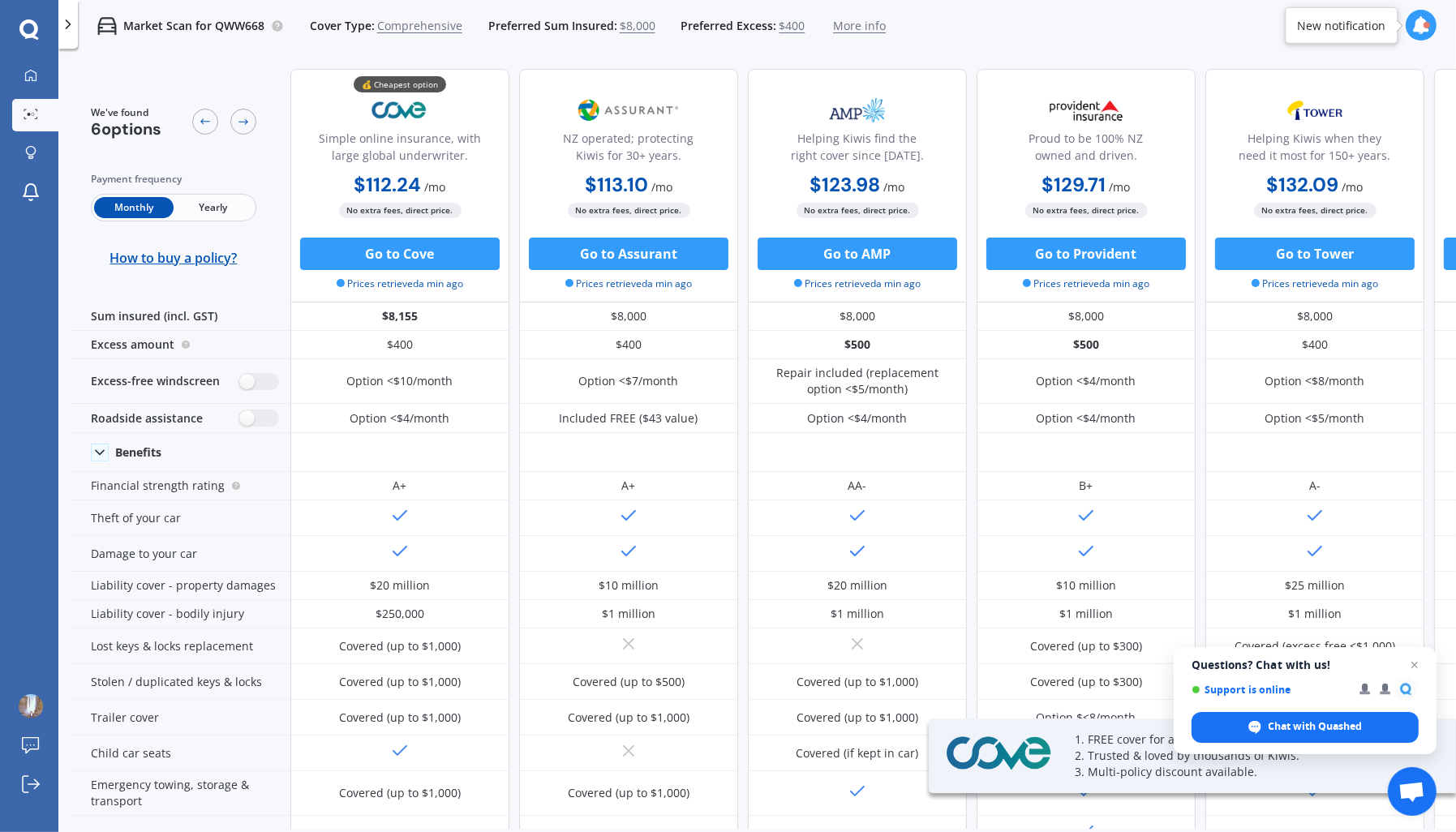
click at [220, 200] on span "Yearly" at bounding box center [213, 208] width 80 height 21
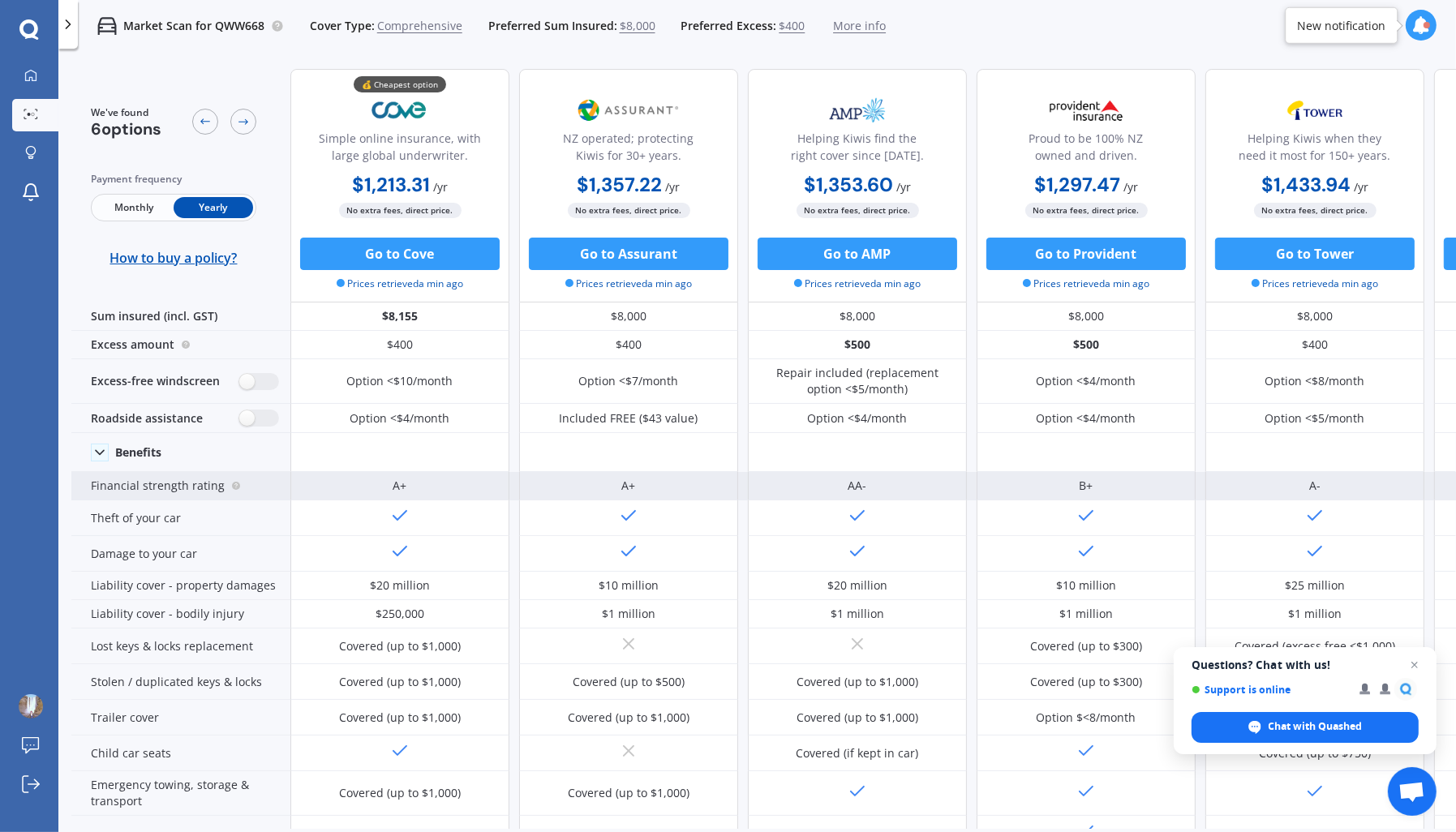
click at [231, 488] on icon at bounding box center [236, 485] width 10 height 13
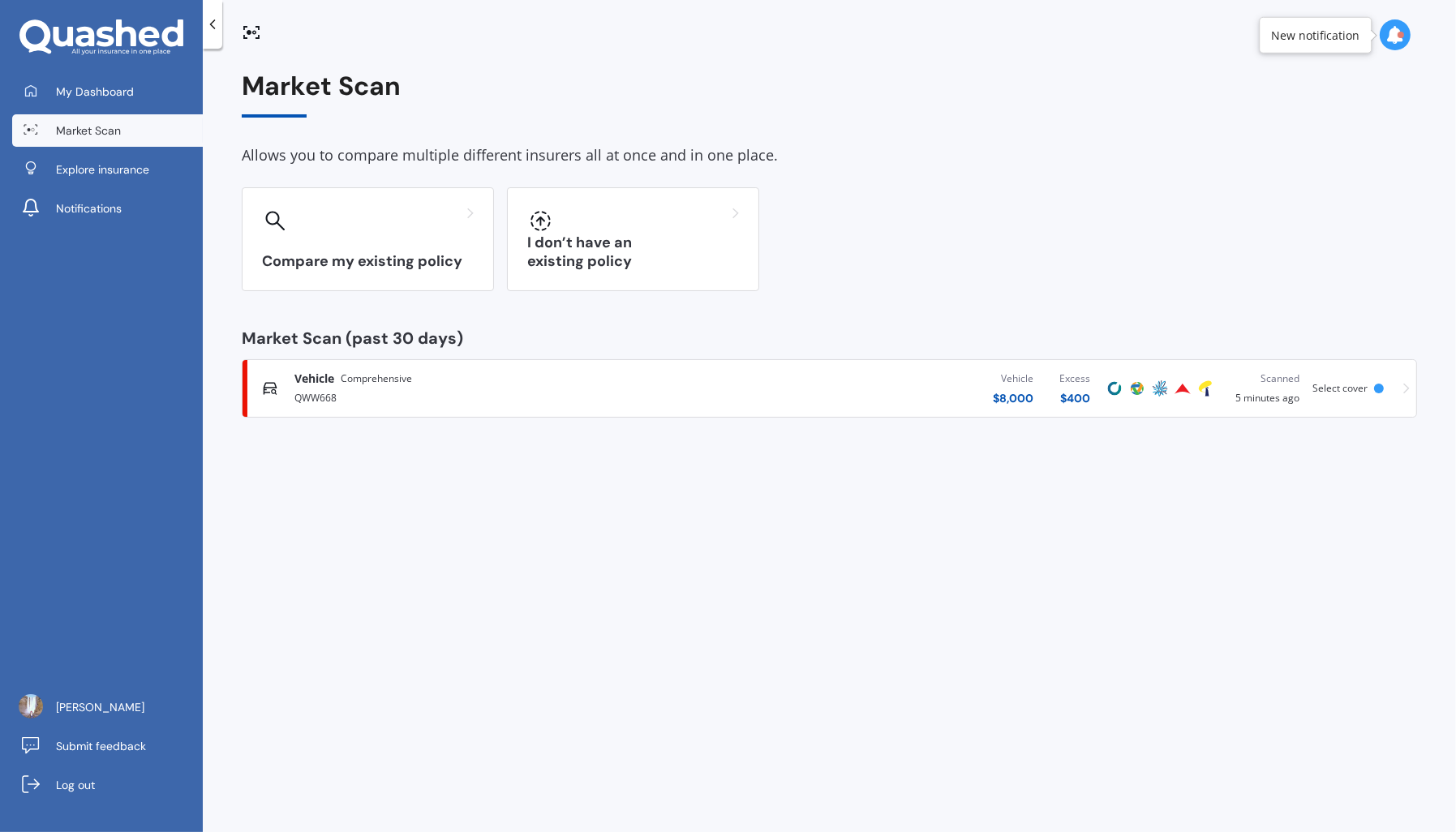
click at [1362, 389] on span "Select cover" at bounding box center [1339, 388] width 56 height 14
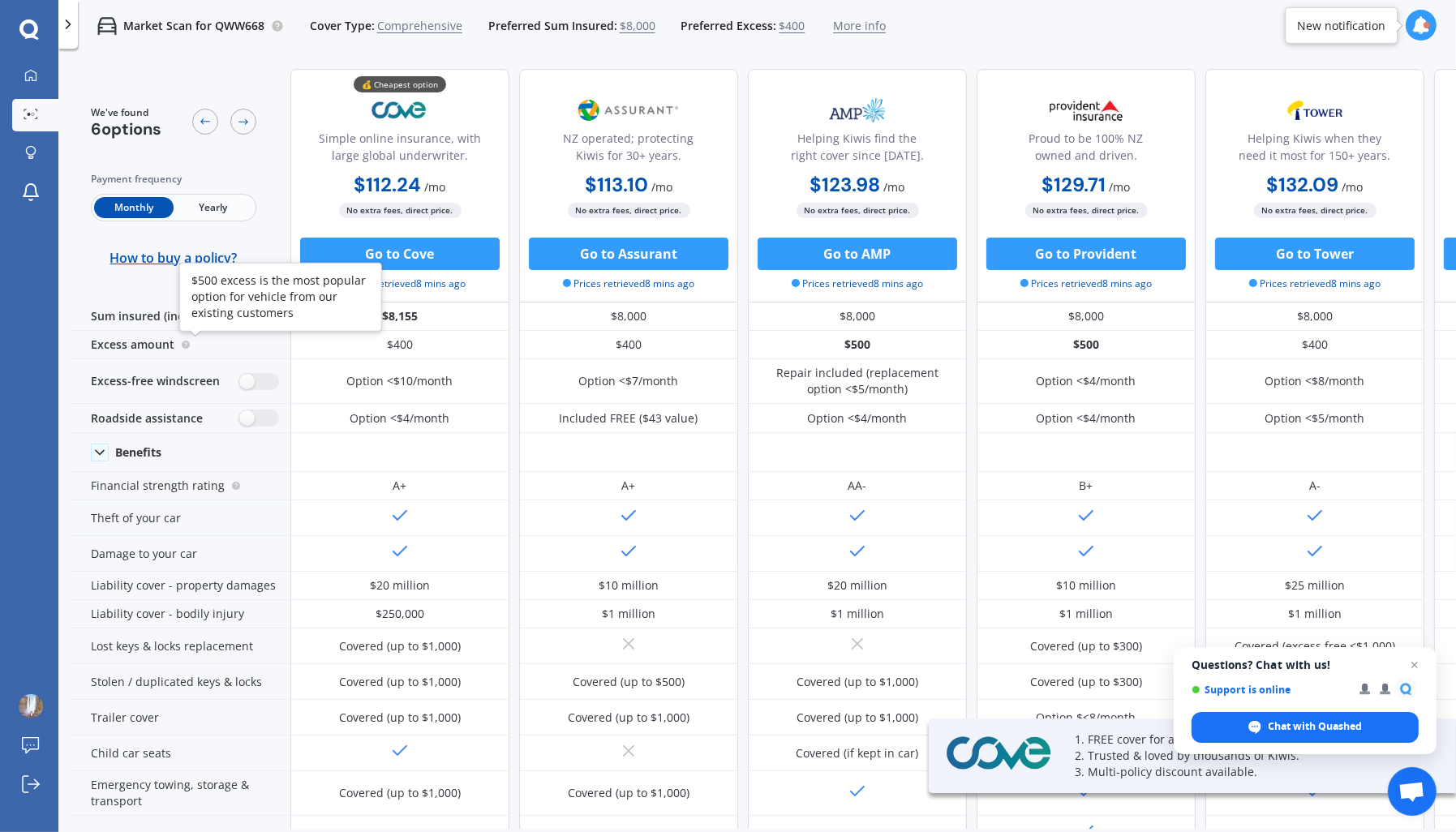
click at [213, 208] on span "Yearly" at bounding box center [213, 208] width 80 height 21
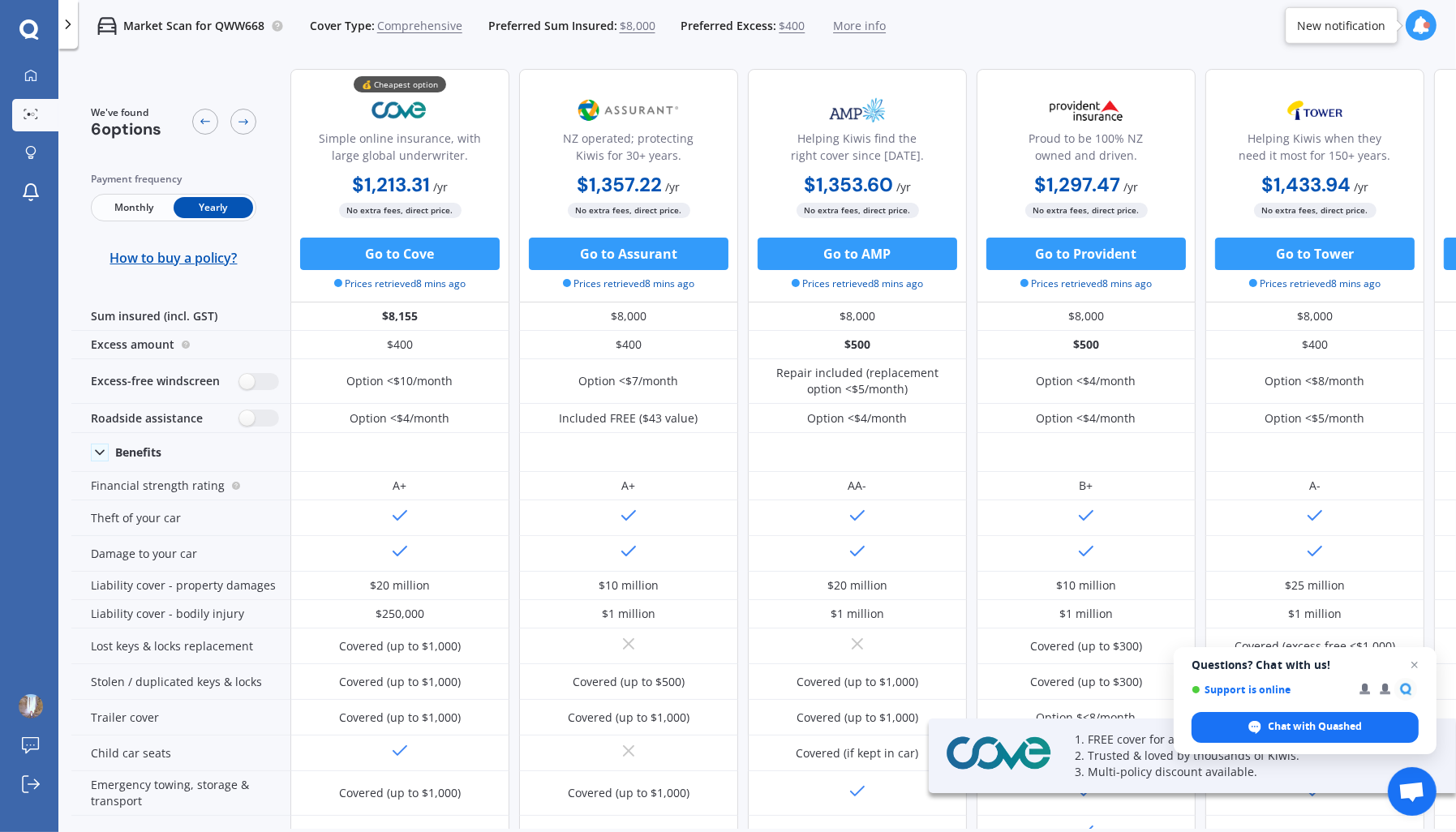
click at [783, 24] on span "$400" at bounding box center [791, 25] width 26 height 17
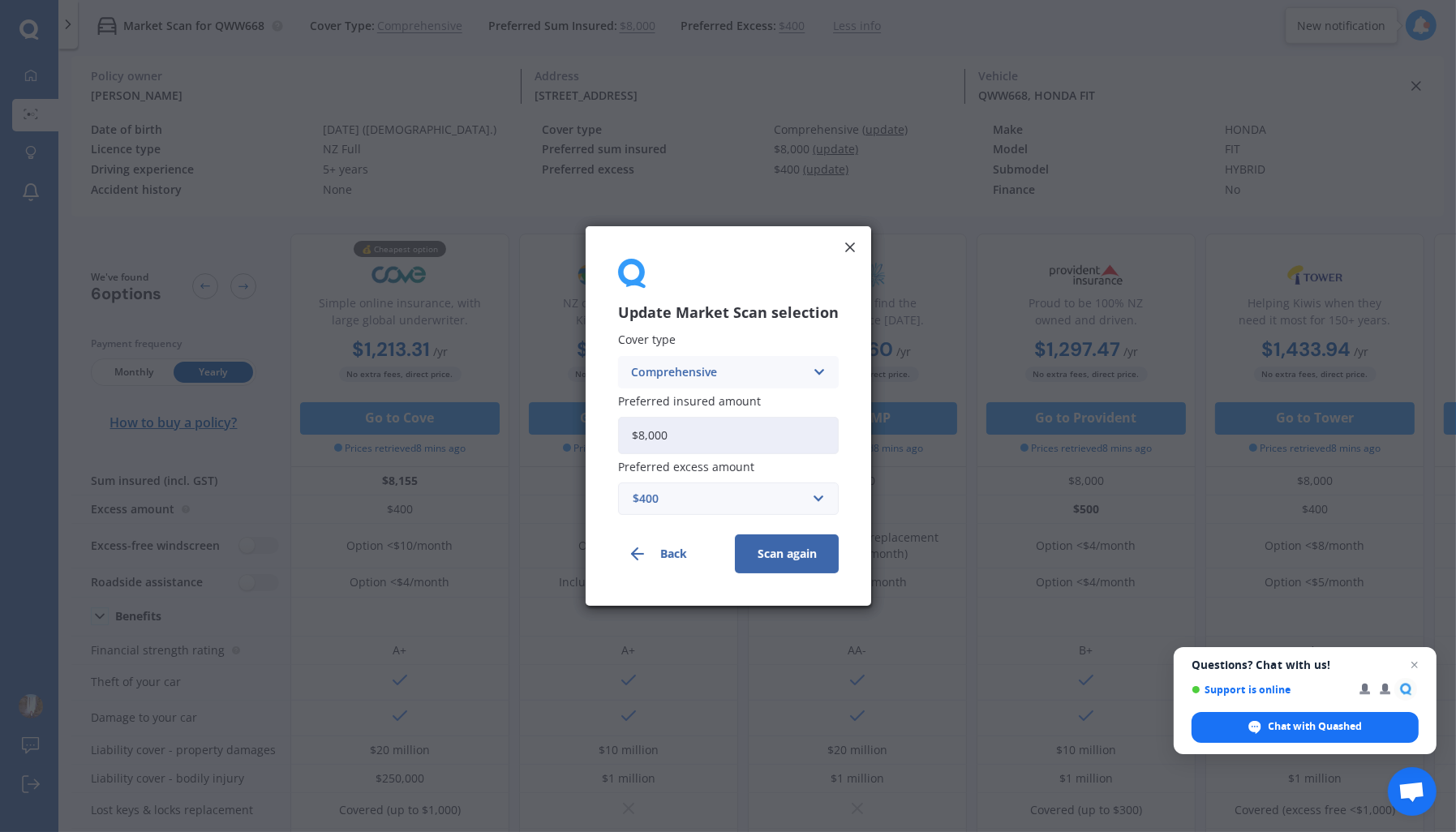
click at [733, 507] on div "$400" at bounding box center [718, 499] width 172 height 18
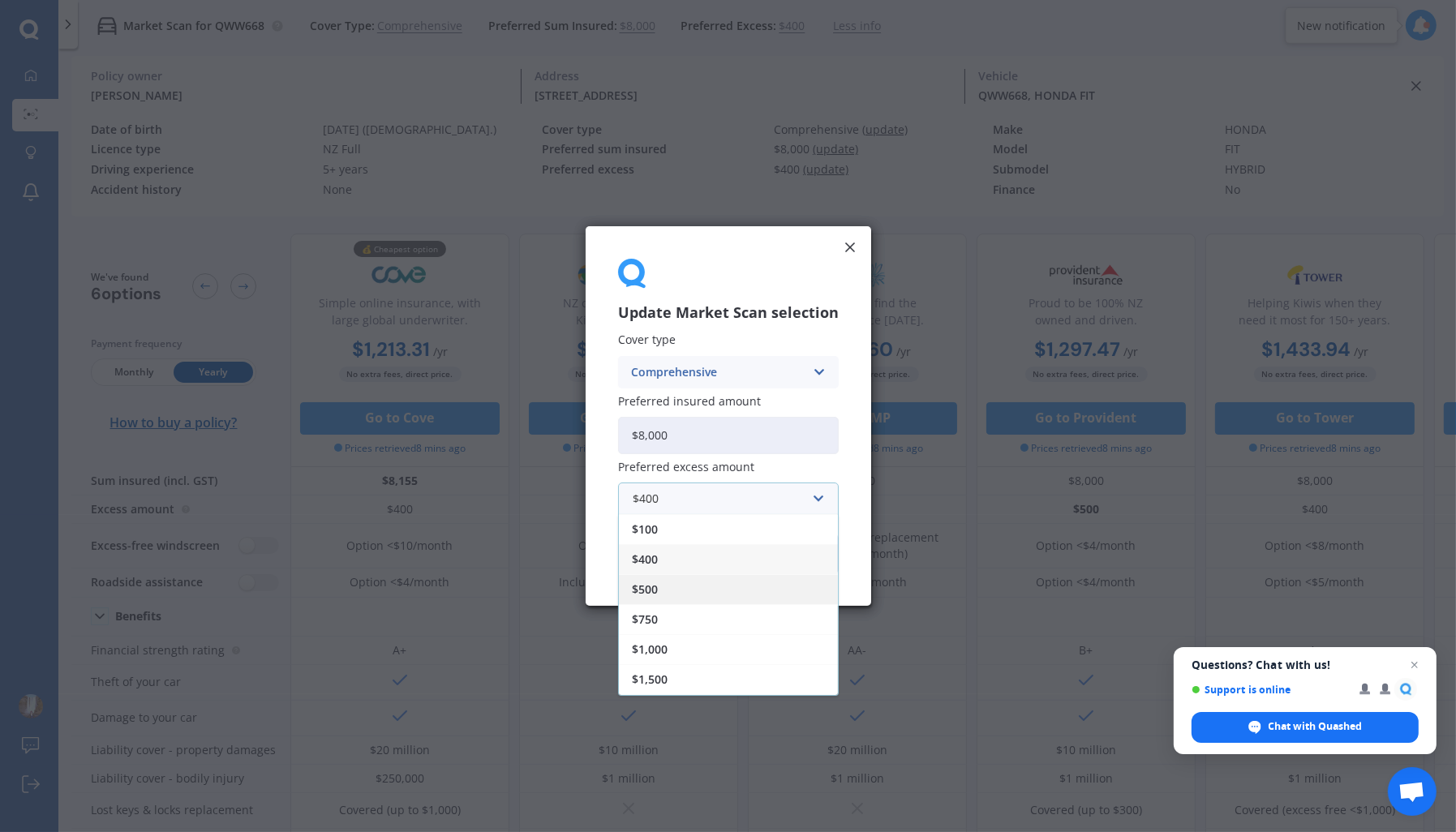
click at [655, 588] on span "$500" at bounding box center [645, 589] width 26 height 12
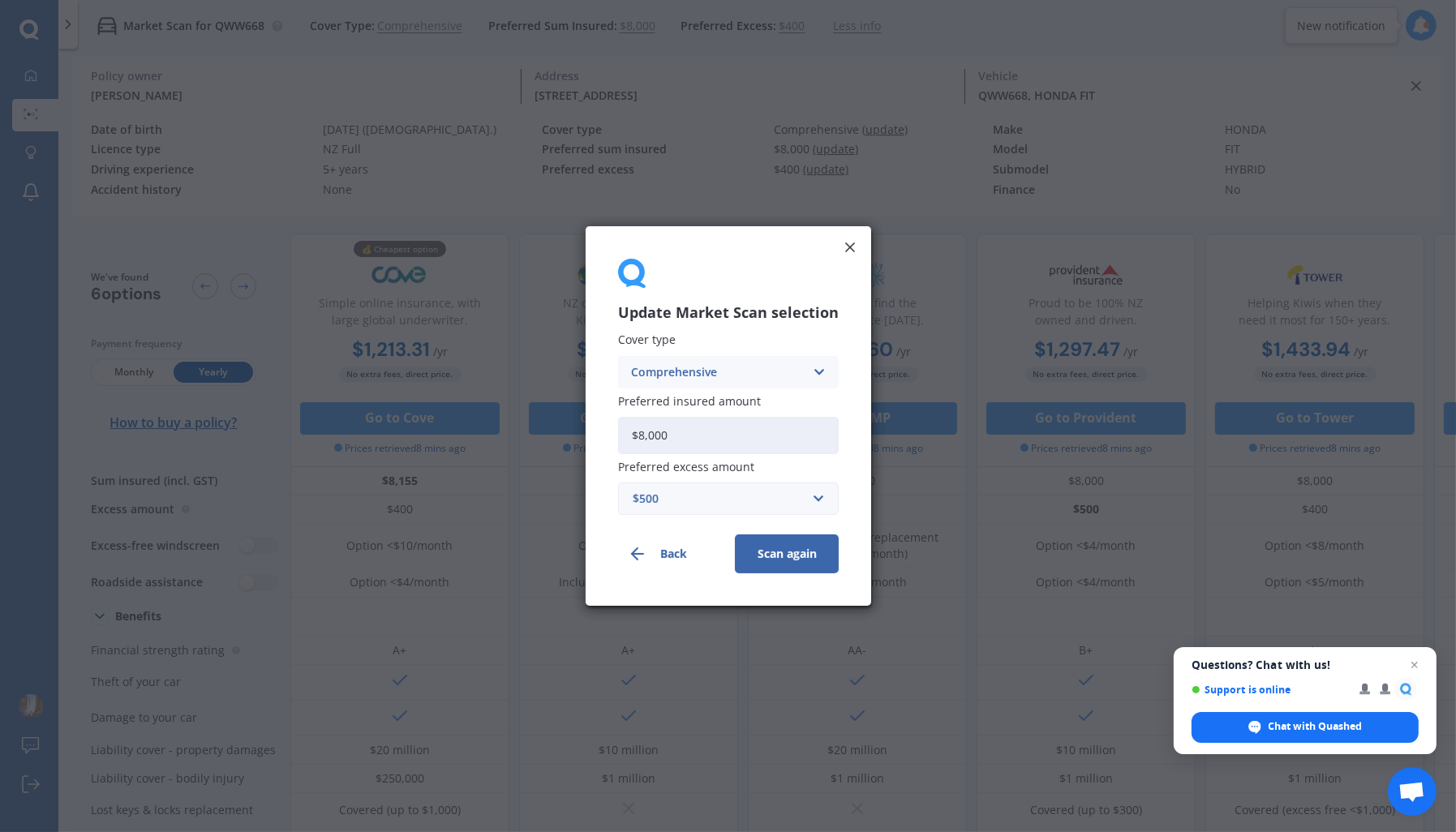
click at [802, 548] on button "Scan again" at bounding box center [786, 554] width 104 height 39
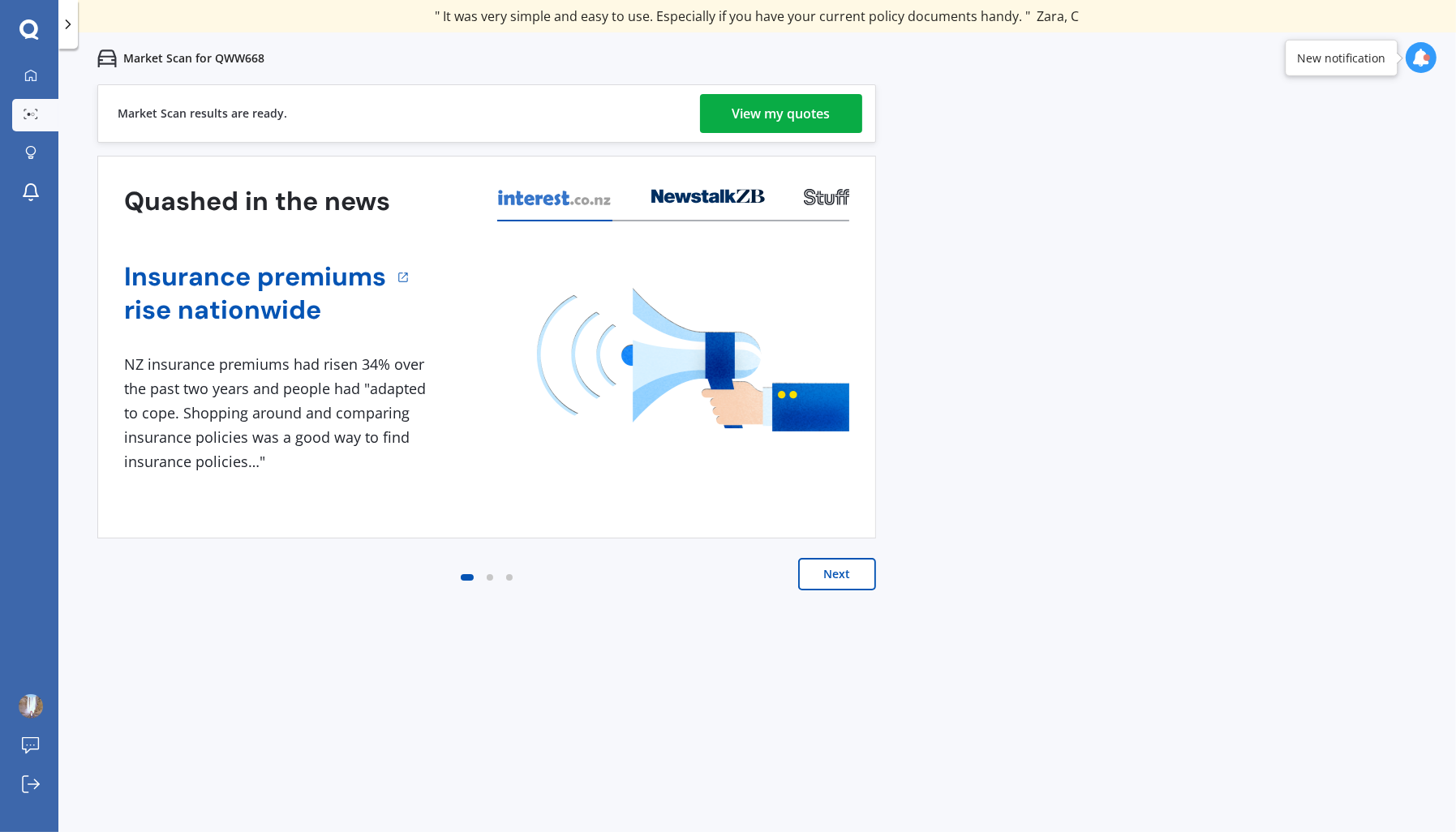
click at [778, 114] on div "View my quotes" at bounding box center [781, 114] width 98 height 39
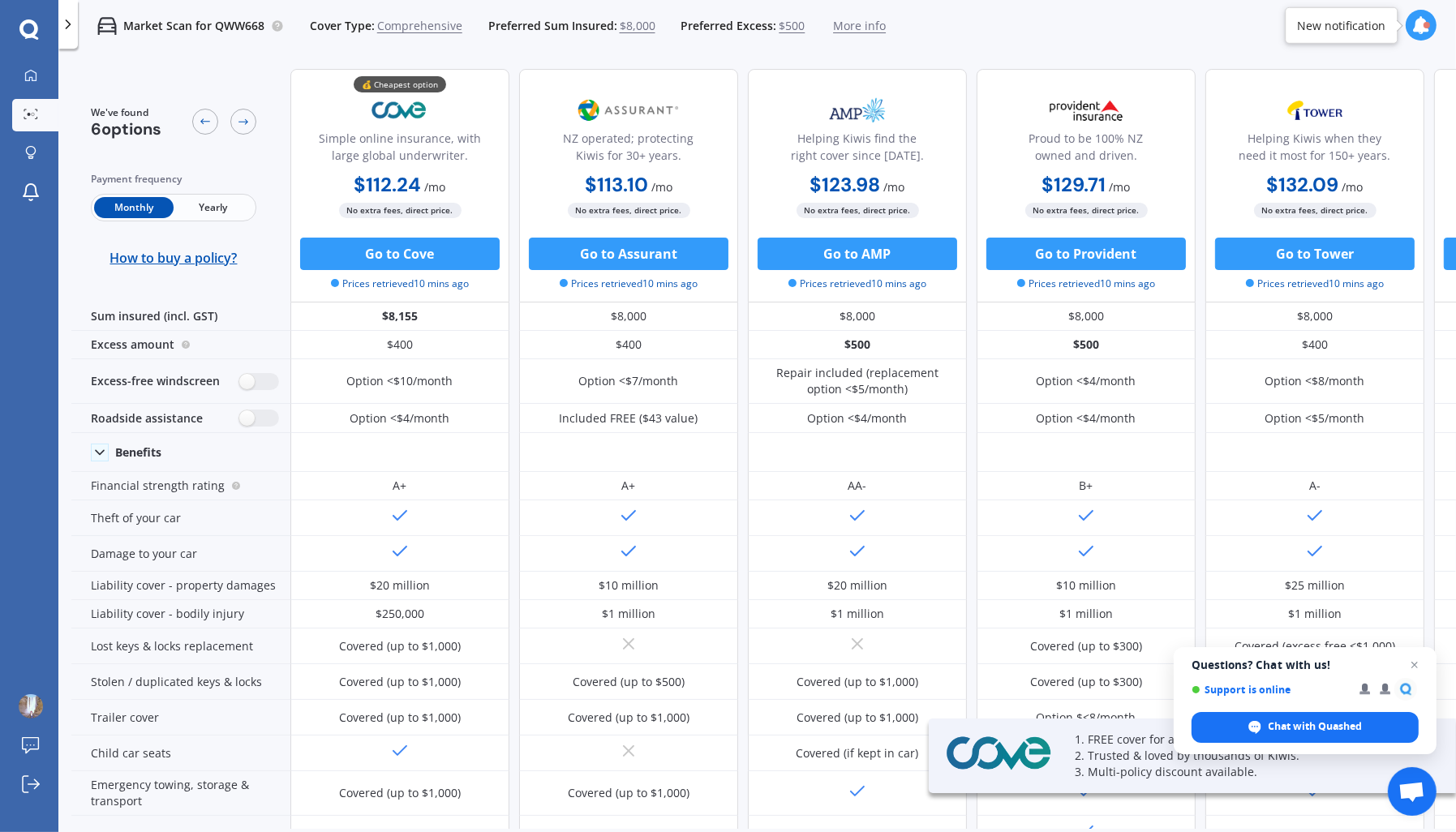
click at [221, 198] on span "Yearly" at bounding box center [213, 208] width 80 height 21
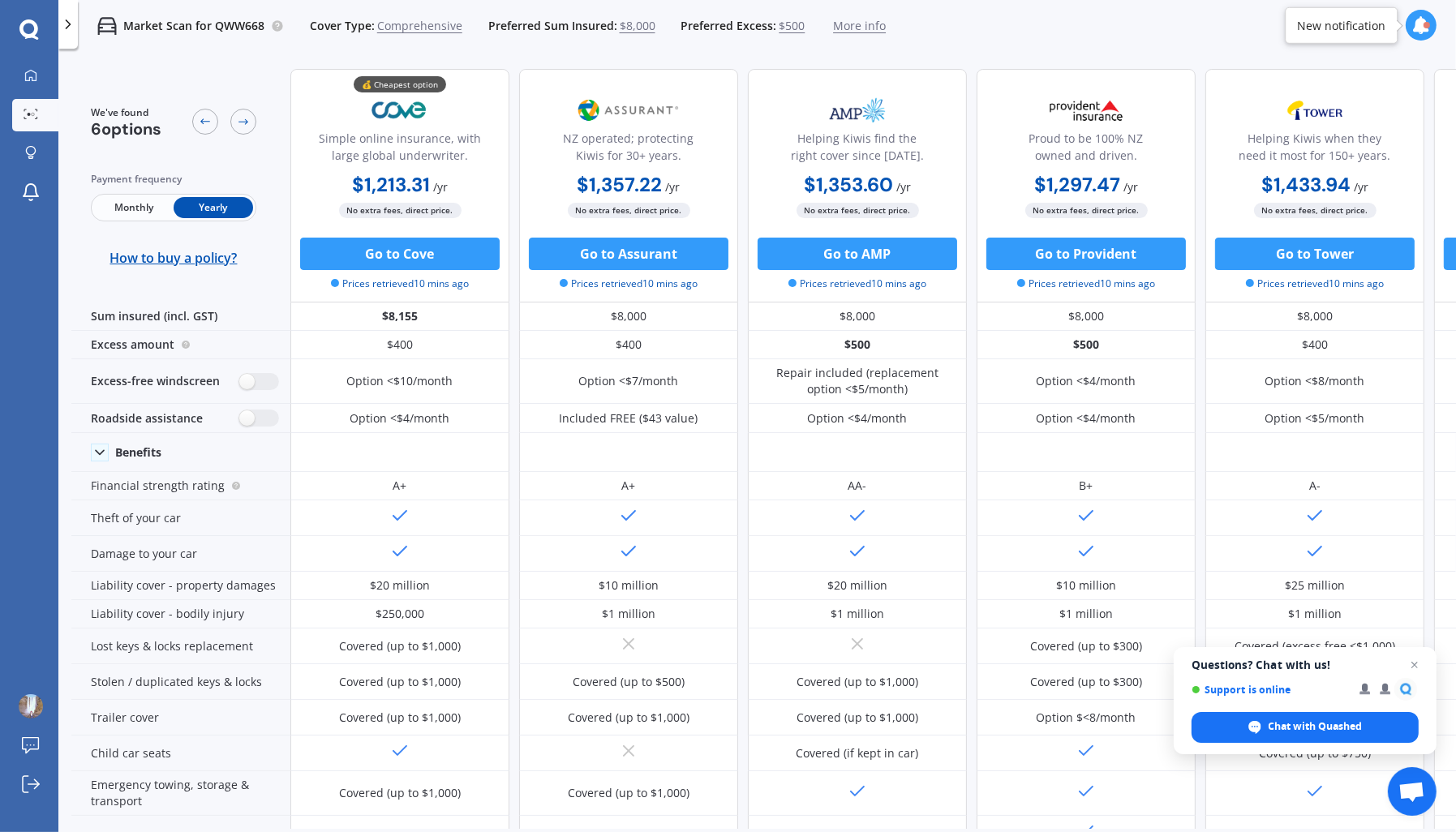
click at [244, 22] on p "Market Scan for QWW668" at bounding box center [194, 25] width 141 height 17
click at [75, 26] on icon at bounding box center [68, 24] width 17 height 17
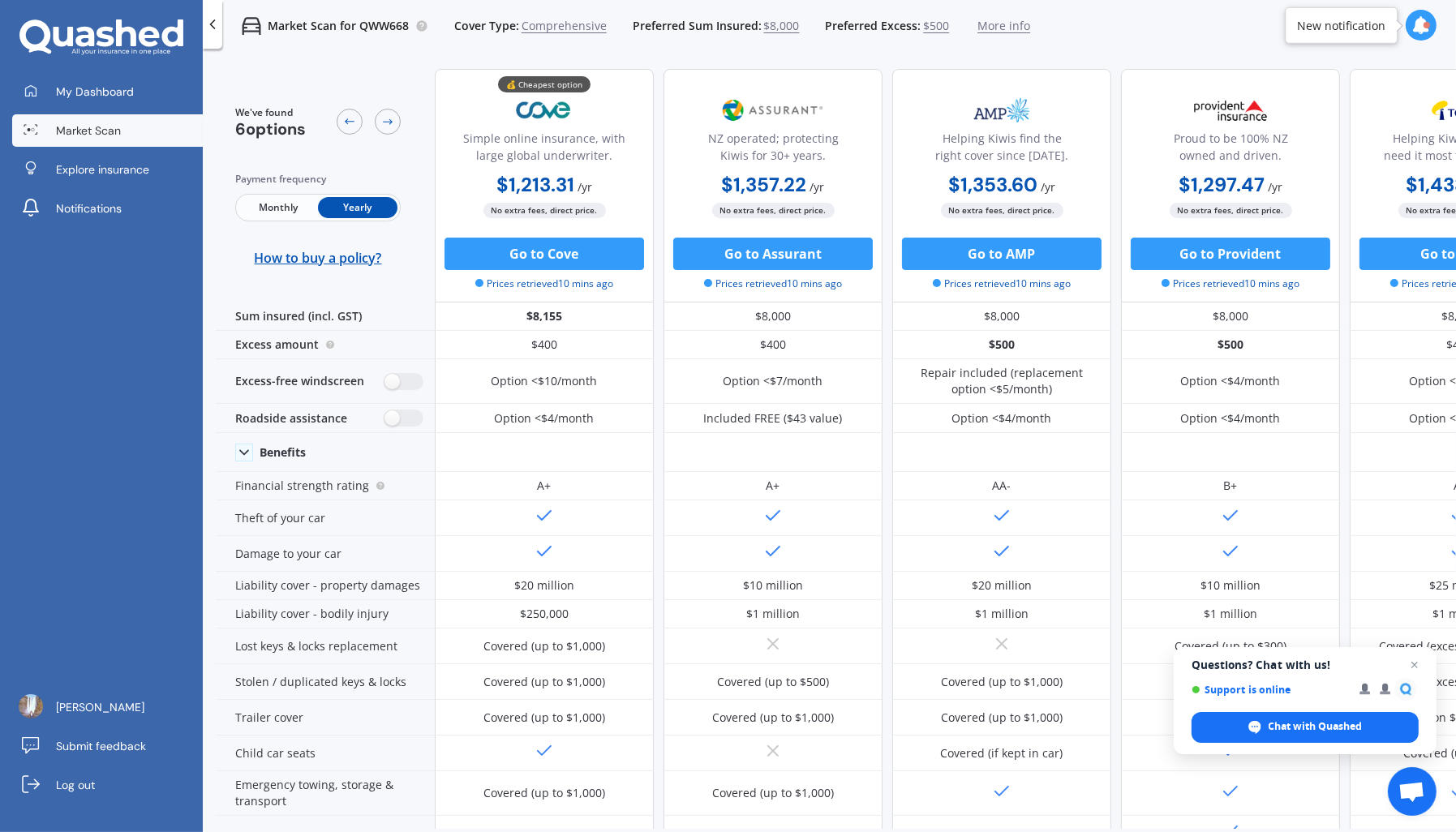
click at [205, 15] on div at bounding box center [212, 24] width 19 height 49
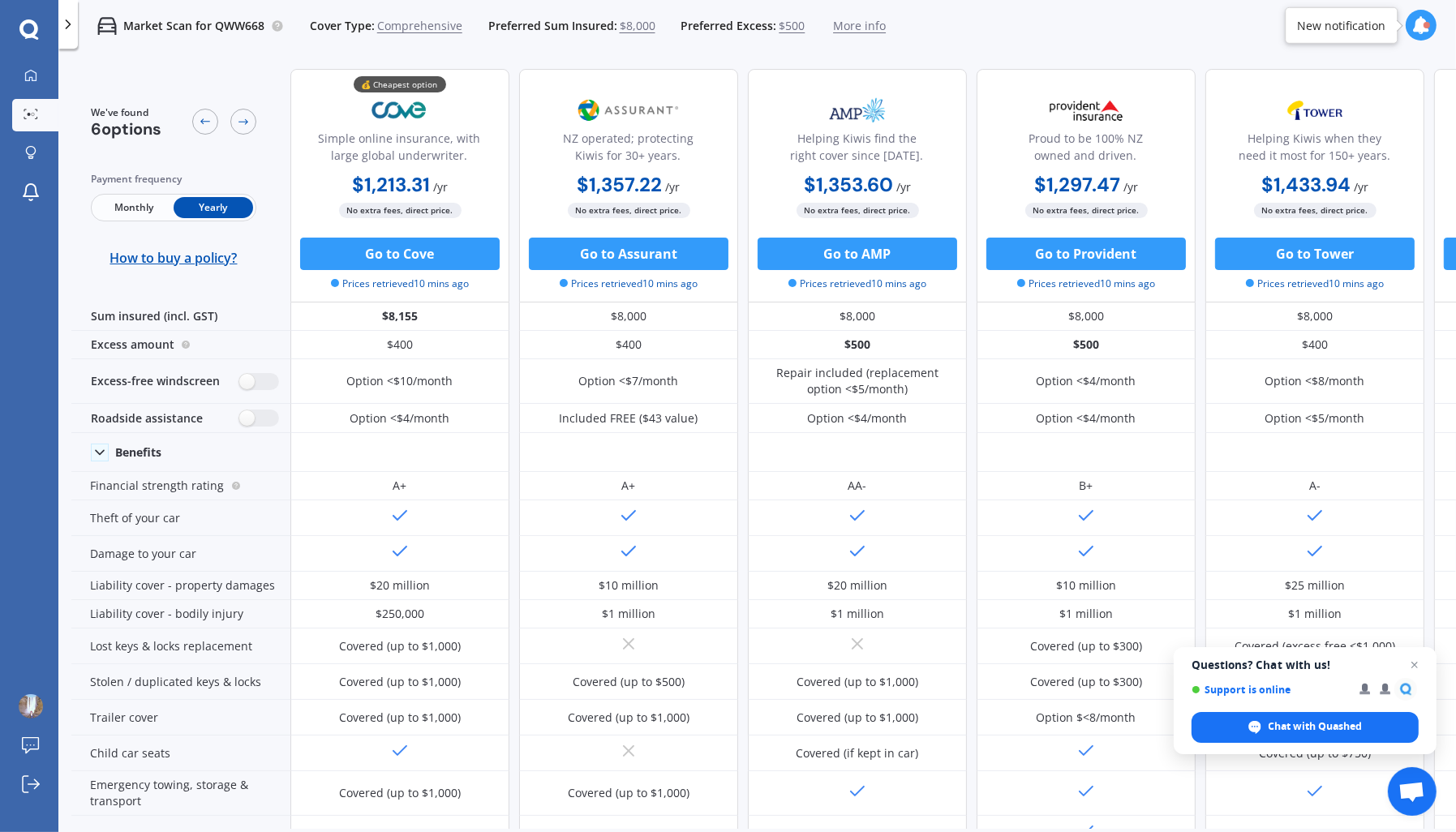
click at [853, 29] on span "More info" at bounding box center [859, 25] width 53 height 17
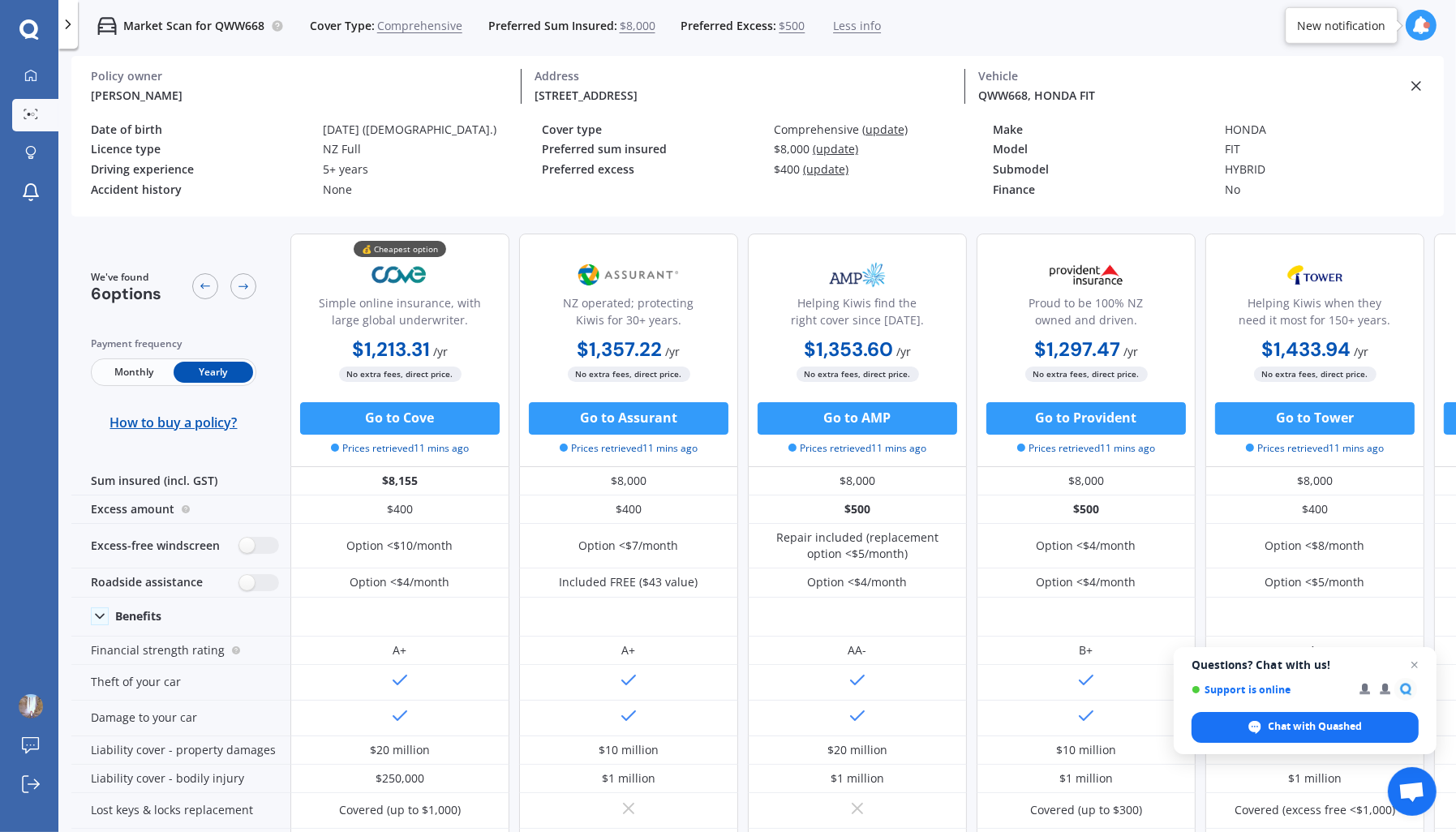
click at [853, 29] on span "Less info" at bounding box center [856, 25] width 48 height 17
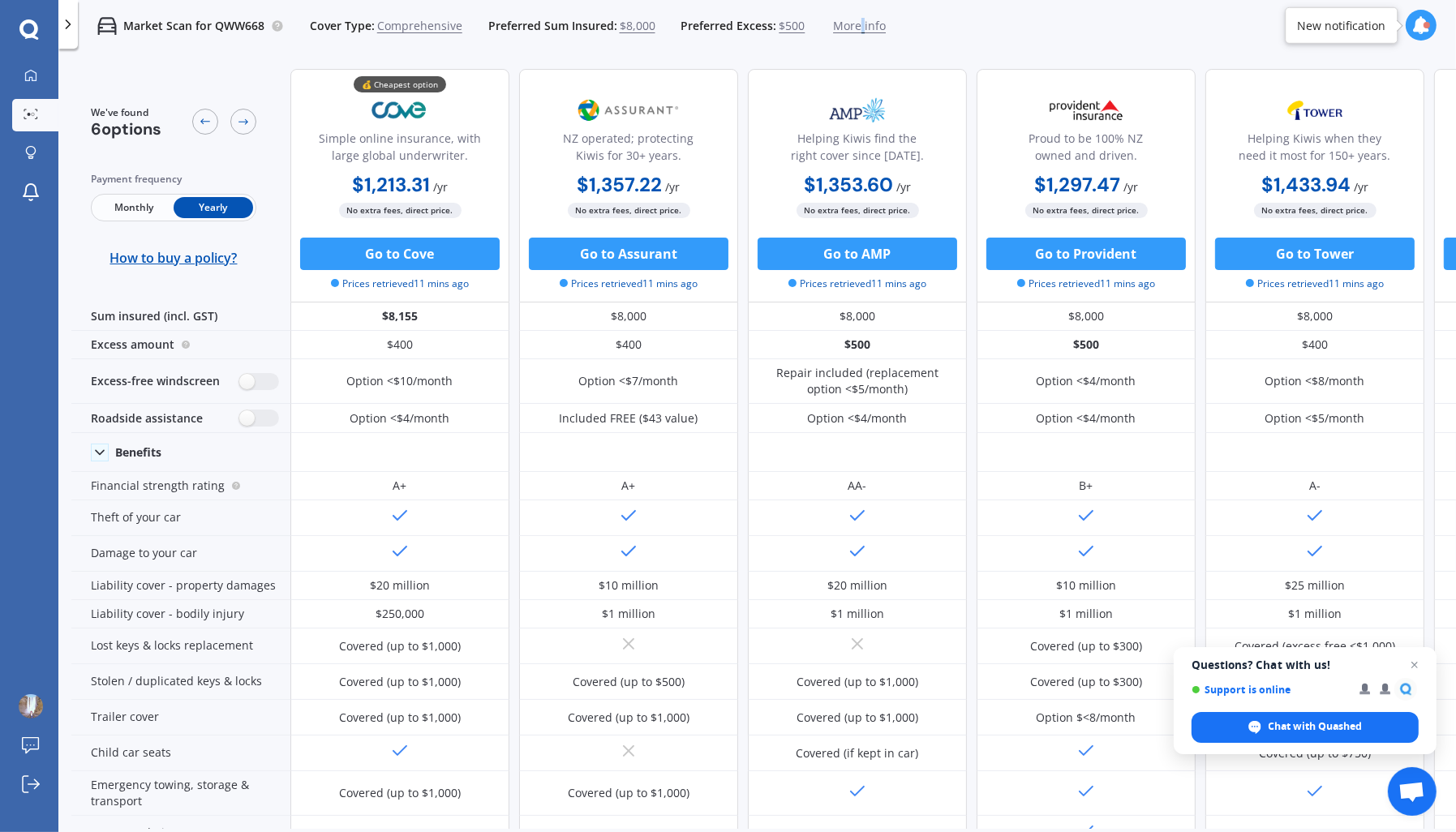
click at [853, 29] on span "More info" at bounding box center [859, 25] width 53 height 17
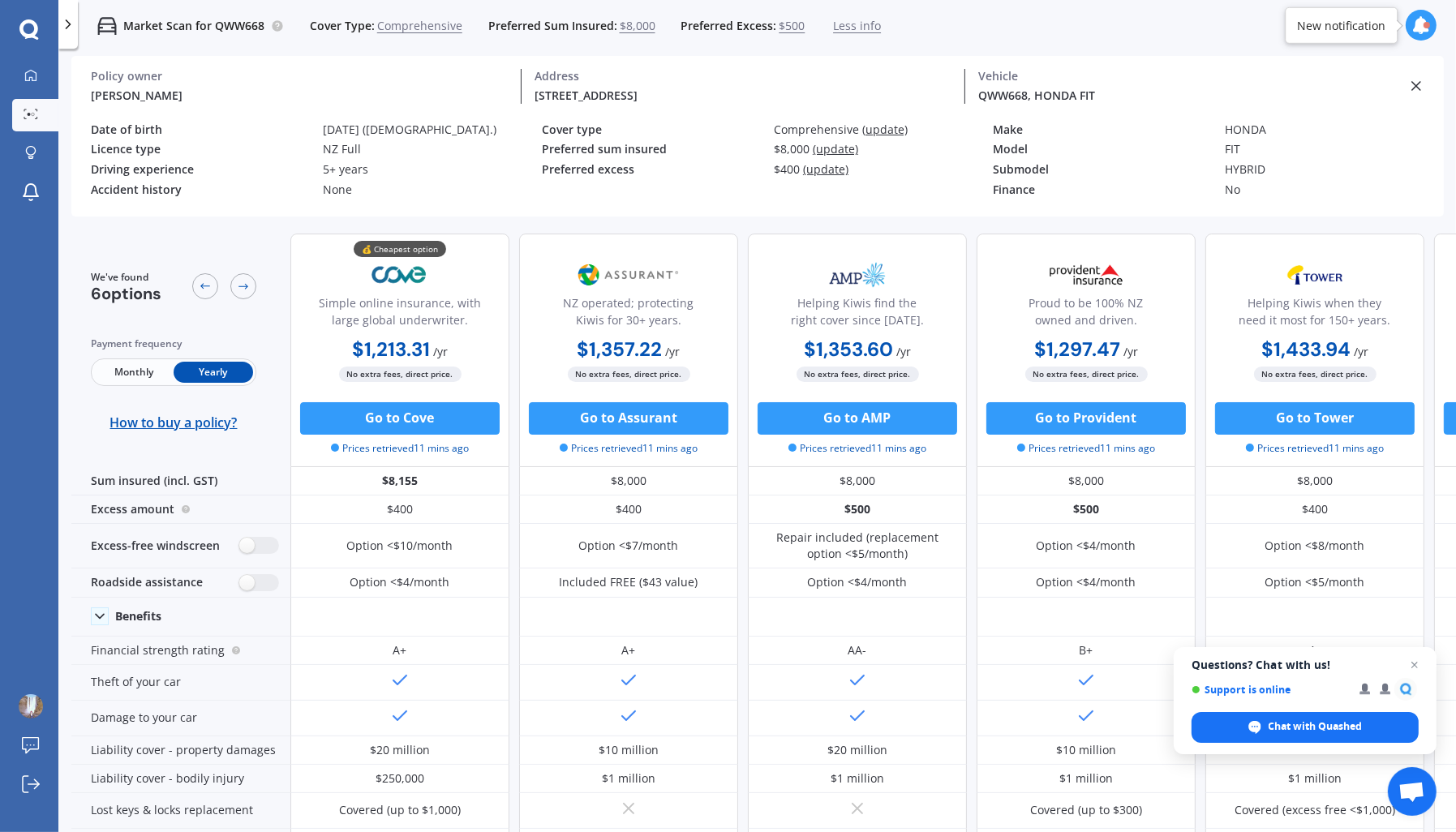
click at [270, 136] on div "Date of birth" at bounding box center [200, 131] width 219 height 14
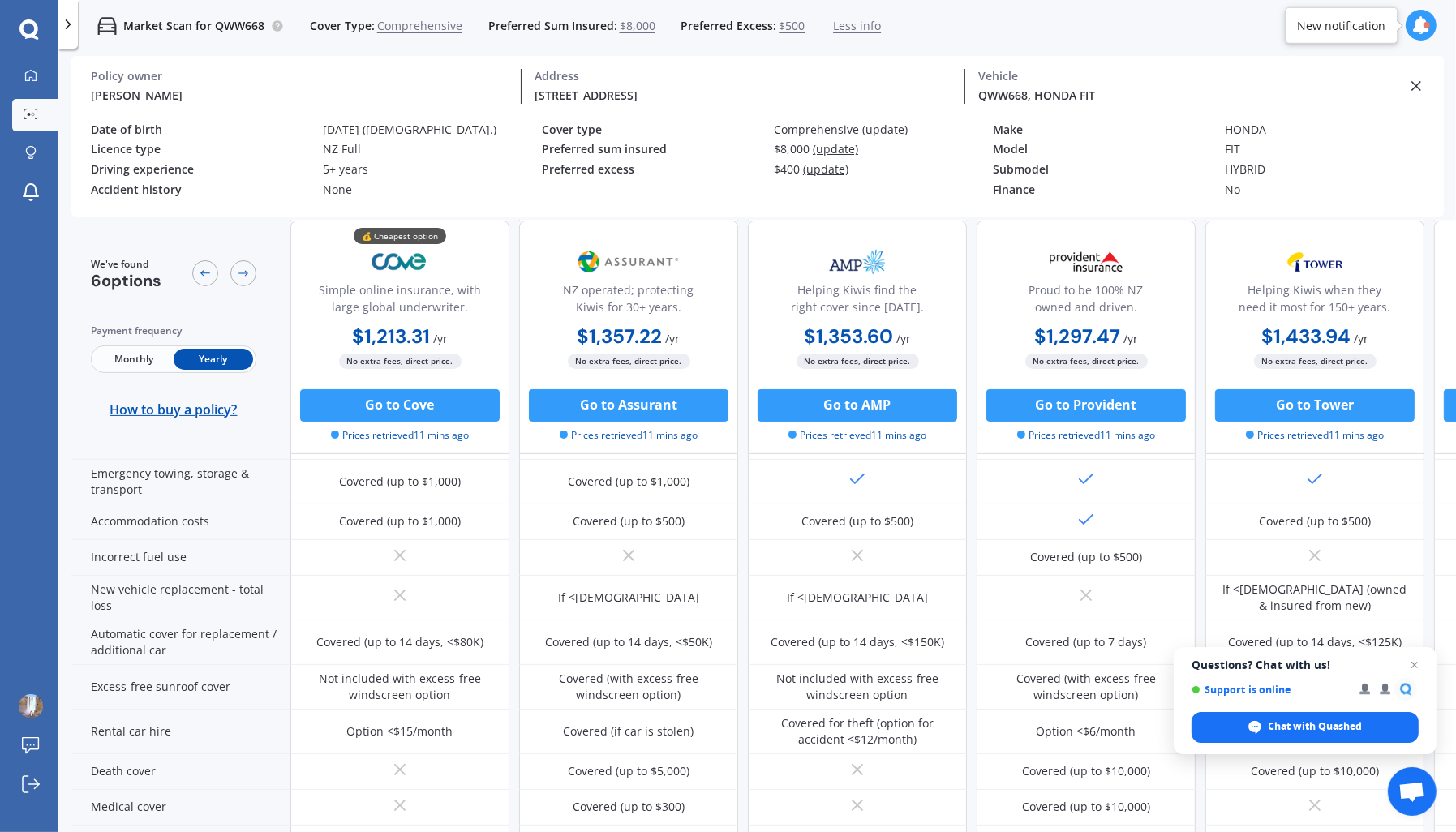
scroll to position [758, 0]
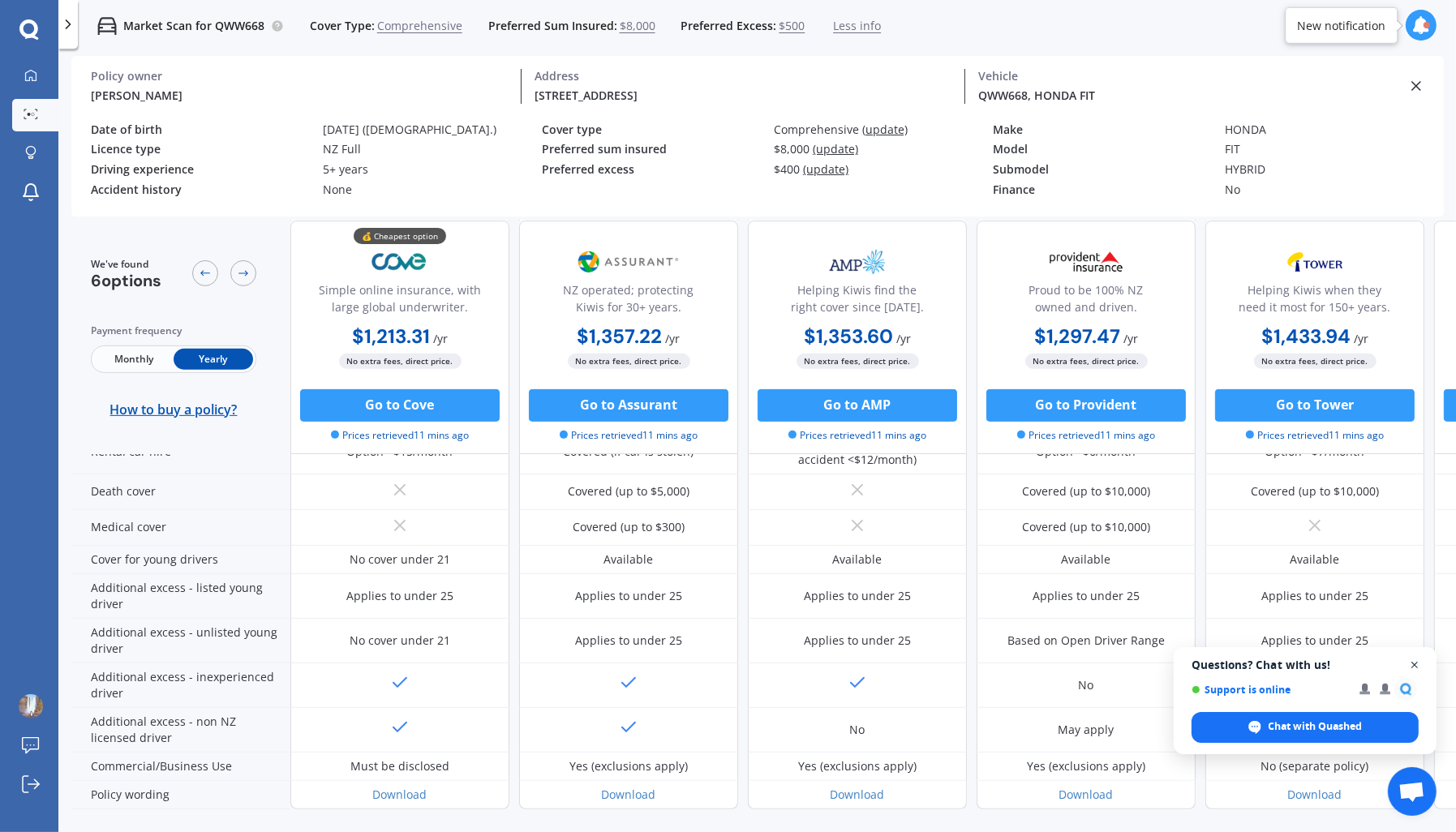
click at [1412, 666] on span "Close chat" at bounding box center [1414, 665] width 20 height 20
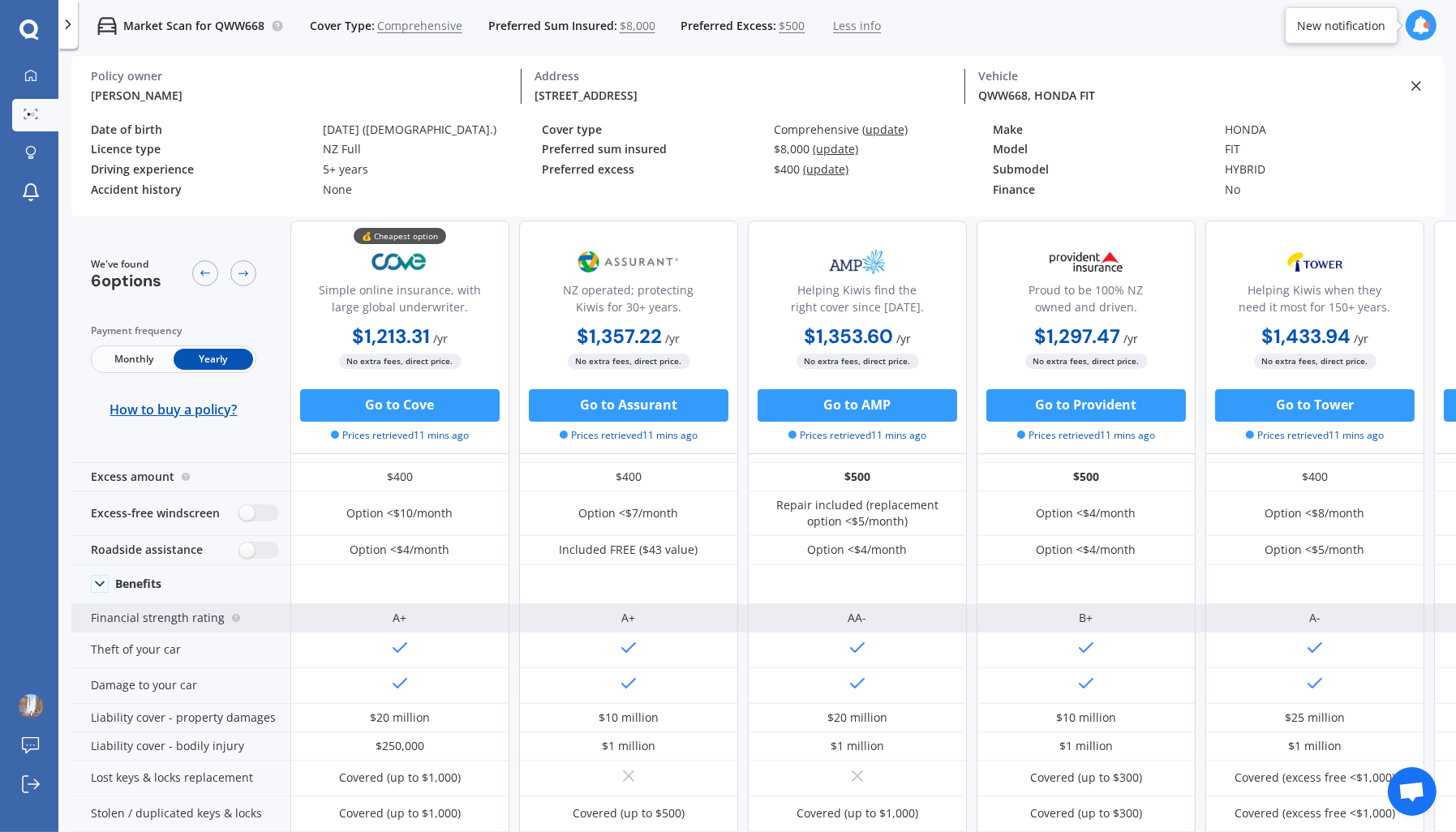
scroll to position [0, 0]
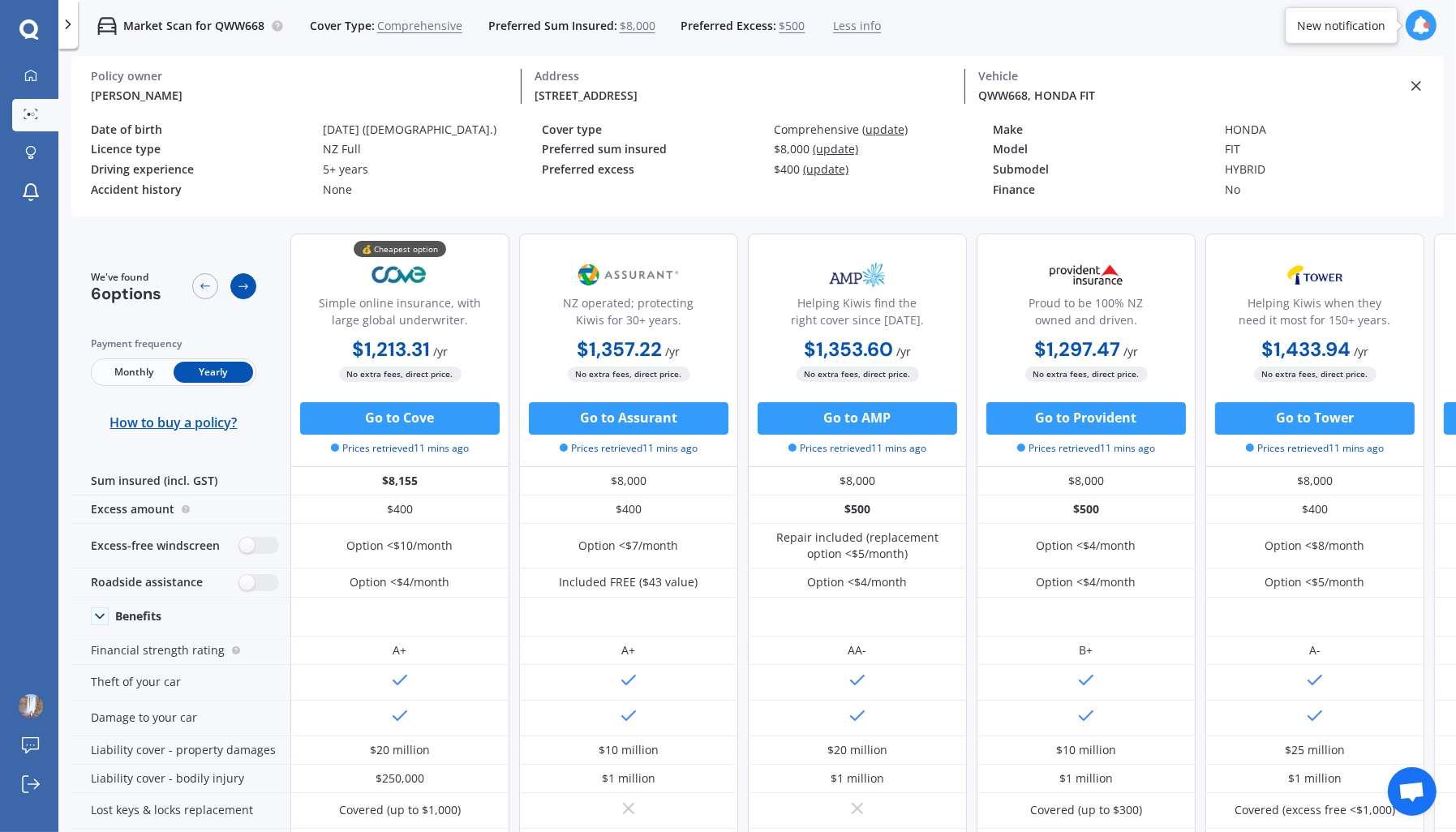
click at [249, 291] on icon at bounding box center [243, 285] width 13 height 13
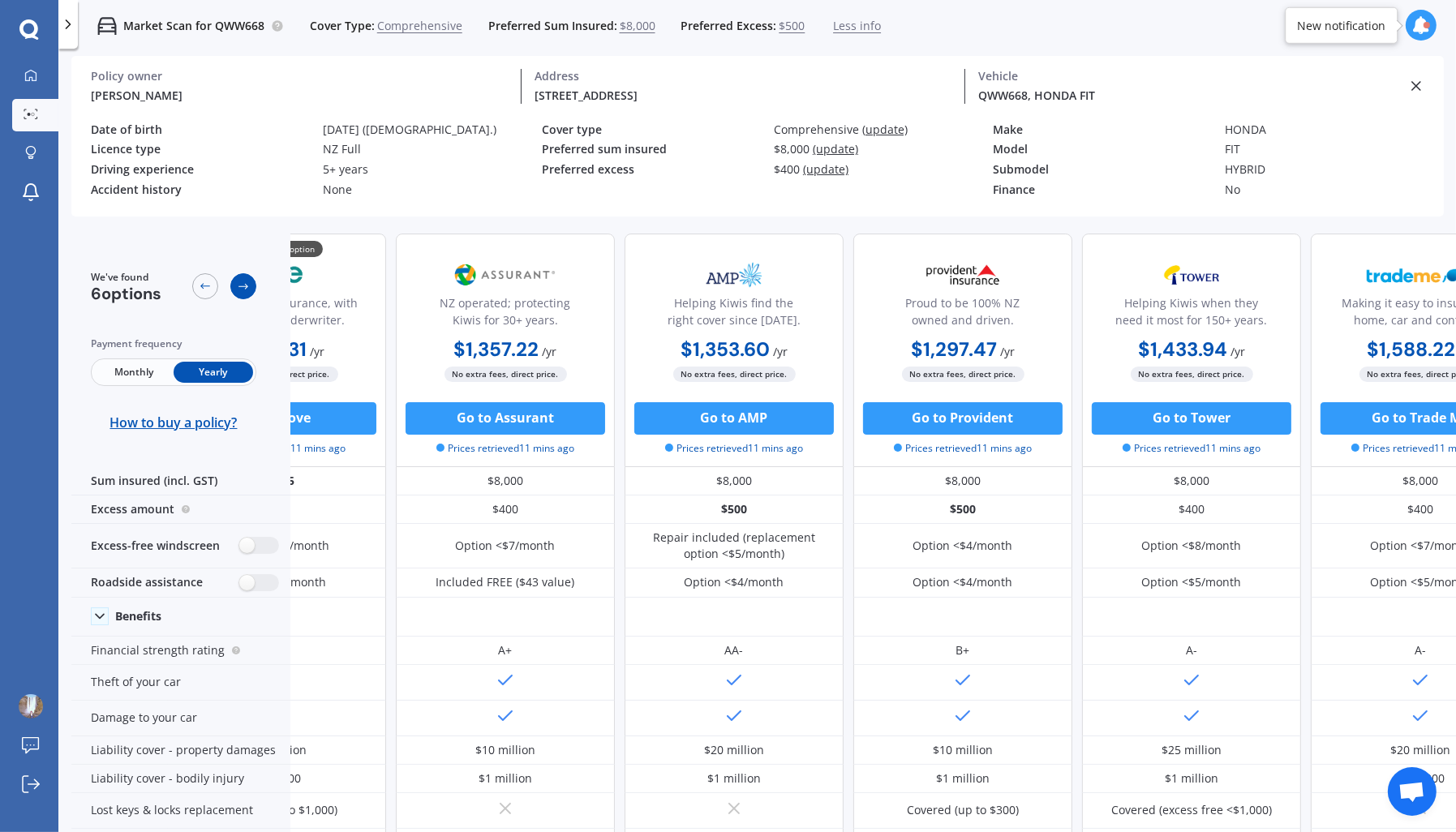
scroll to position [0, 205]
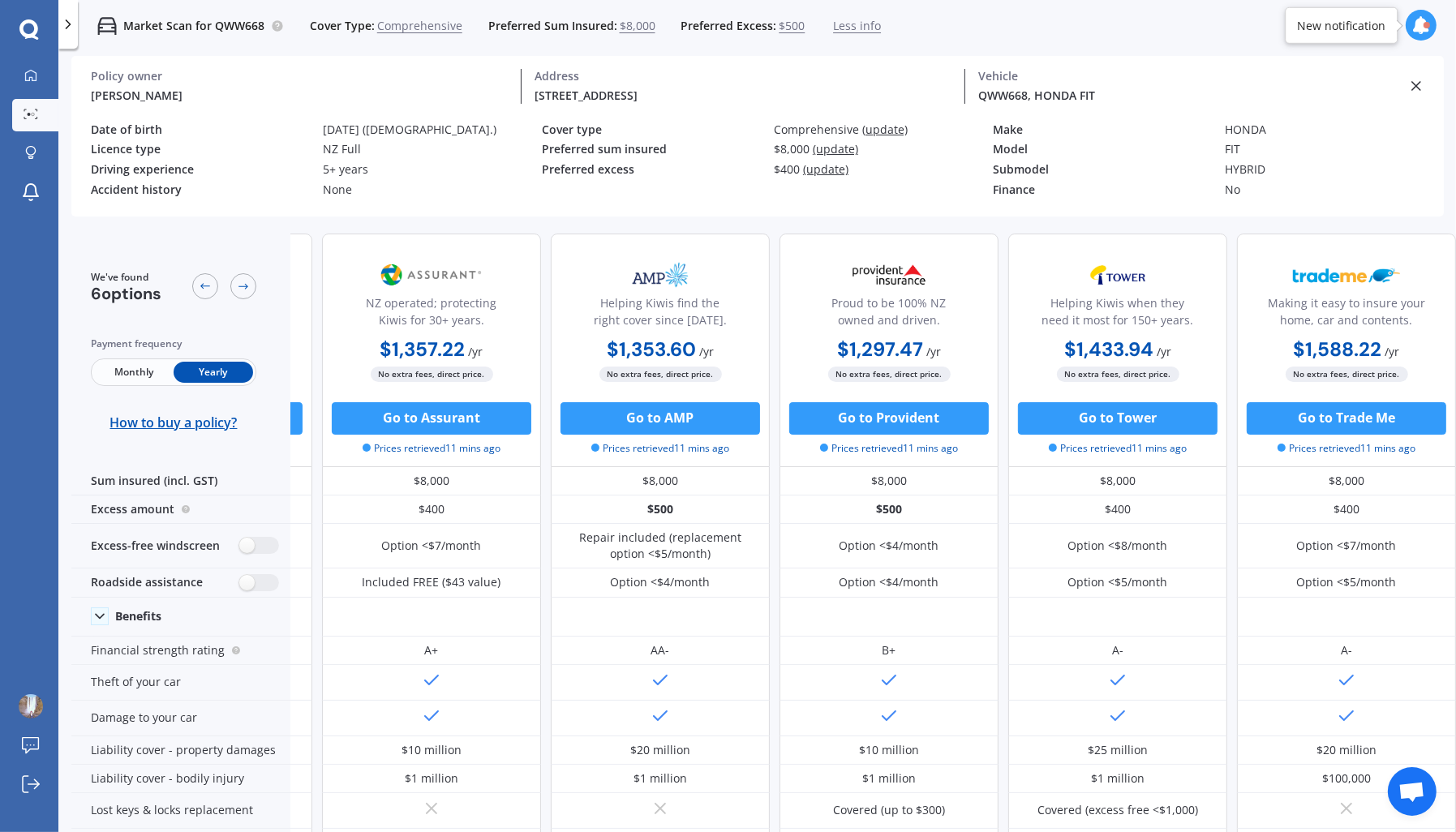
click at [622, 26] on span "$8,000" at bounding box center [637, 25] width 36 height 17
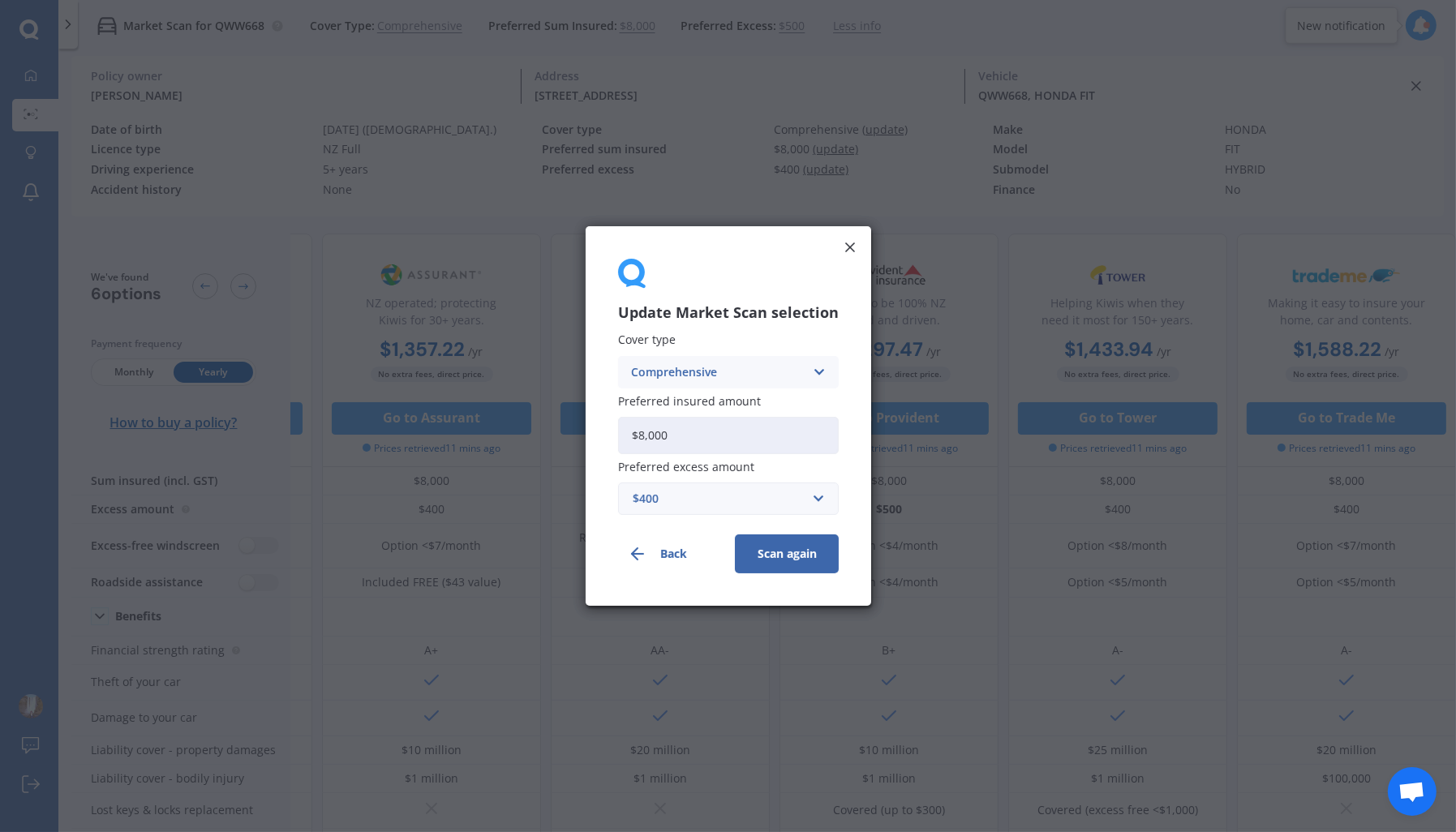
click at [844, 248] on icon at bounding box center [849, 247] width 17 height 17
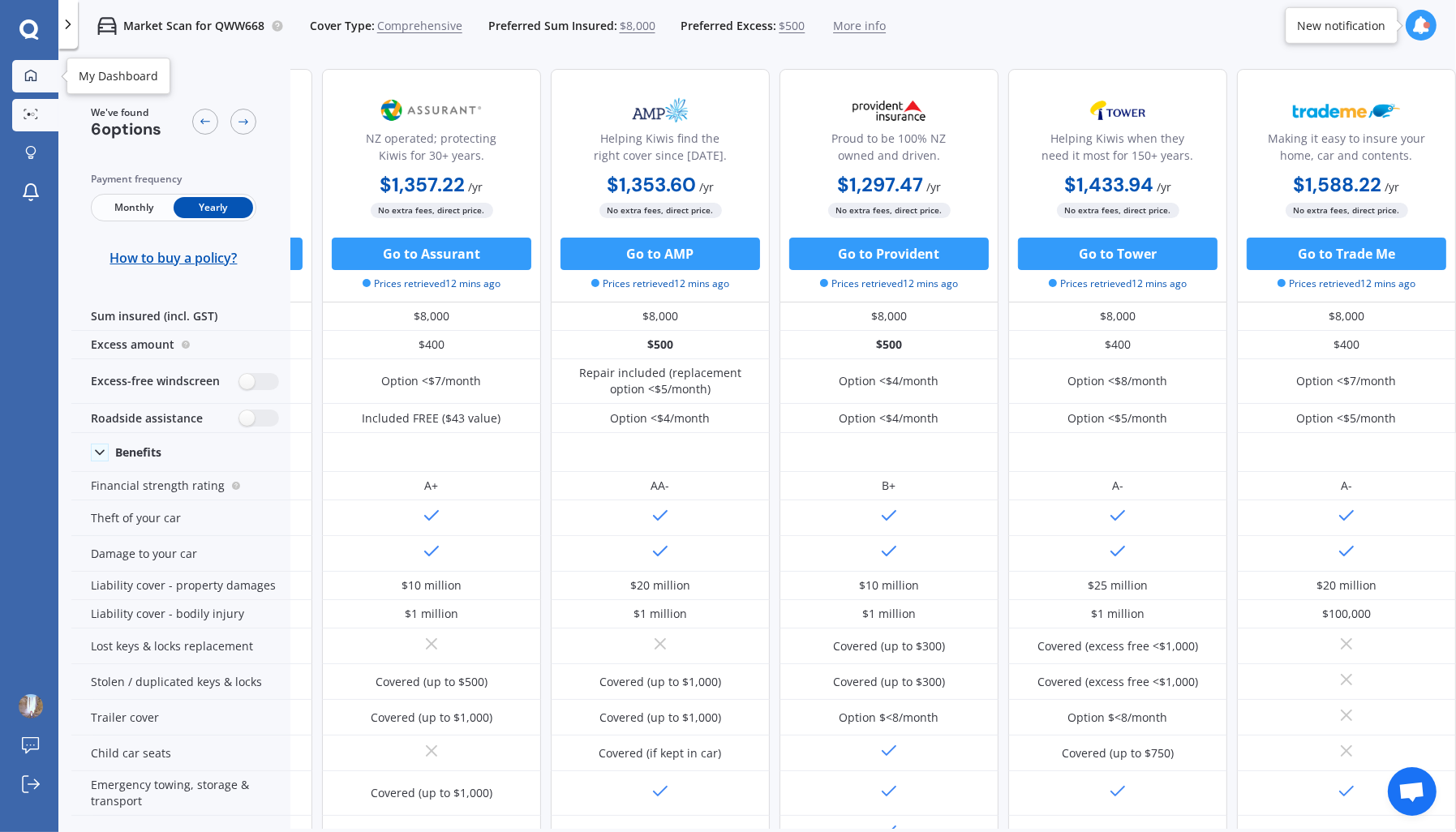
click at [27, 83] on div at bounding box center [30, 76] width 24 height 15
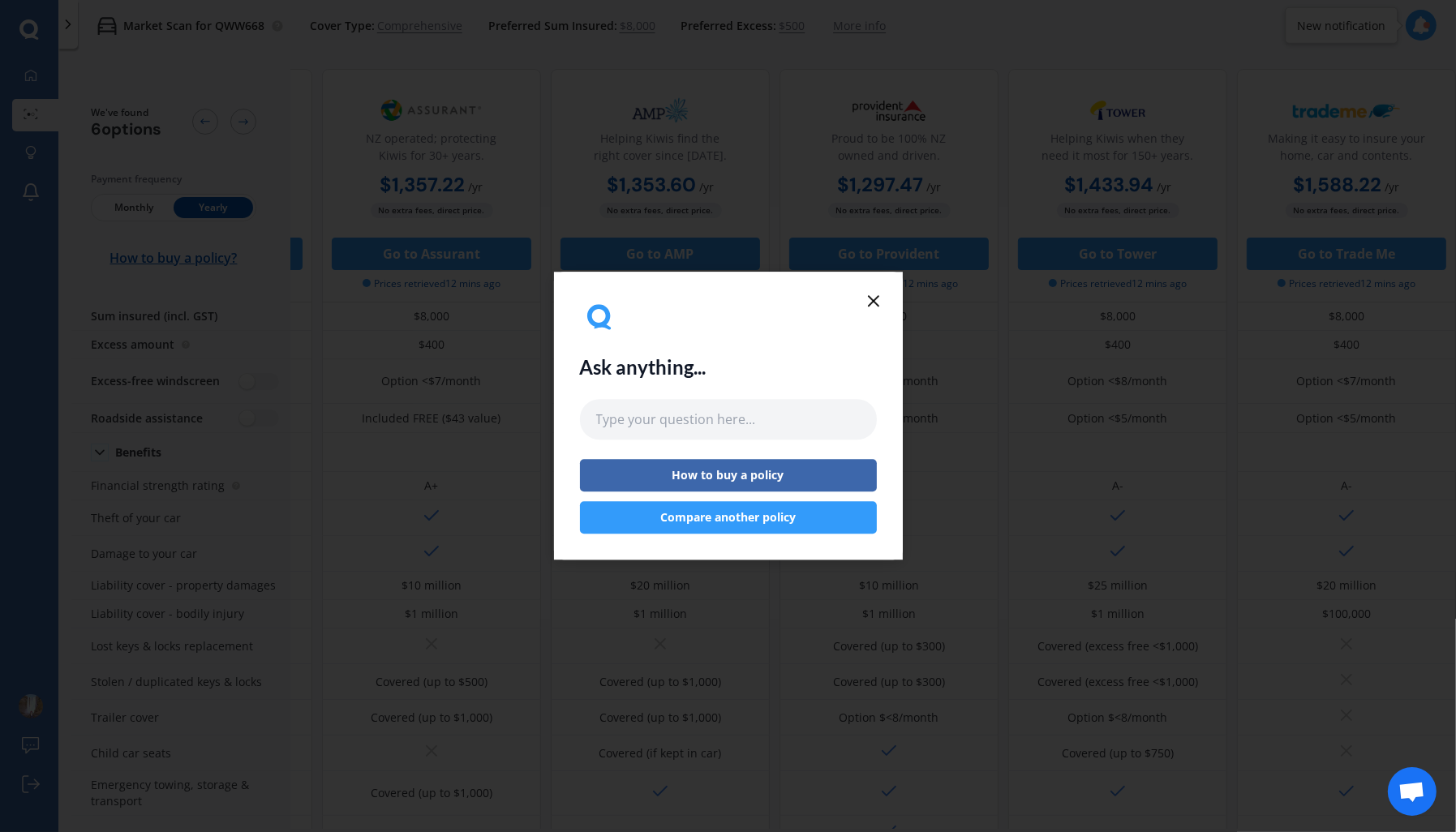
click at [873, 301] on line at bounding box center [874, 301] width 10 height 10
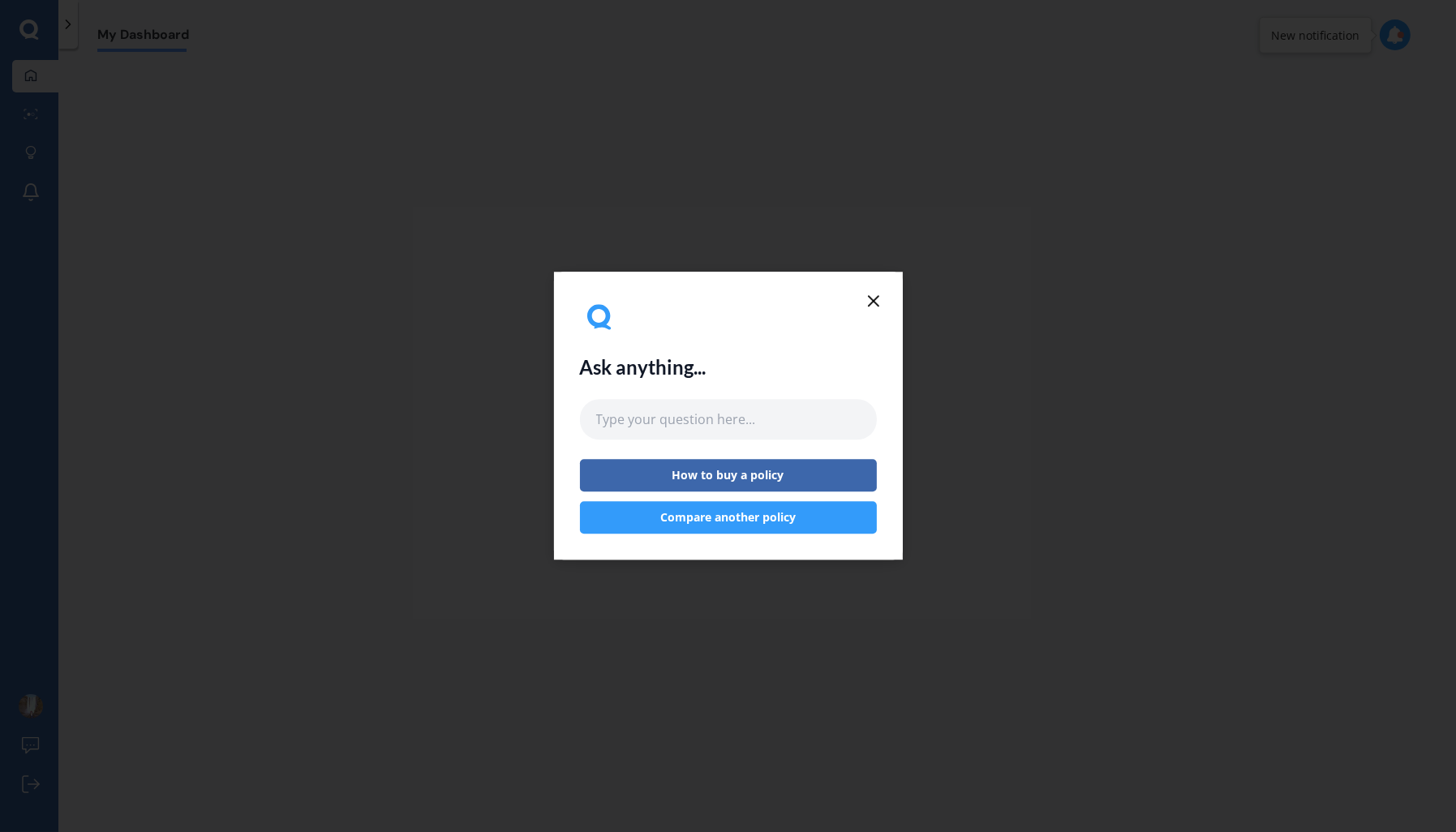
click at [873, 298] on icon at bounding box center [874, 301] width 19 height 19
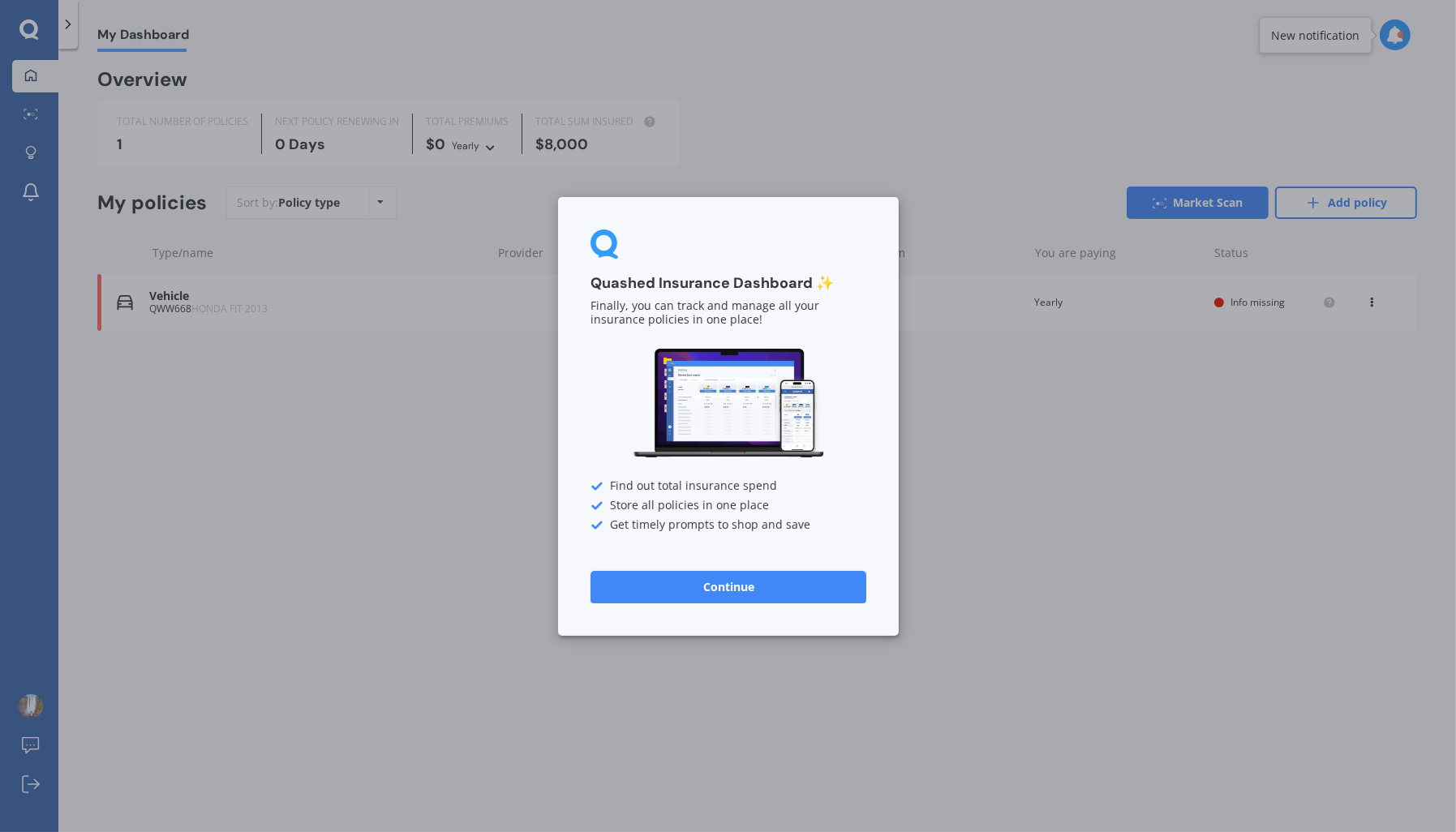
click at [464, 435] on div "Quashed Insurance Dashboard ✨ Finally, you can track and manage all your insura…" at bounding box center [728, 416] width 1456 height 832
click at [697, 589] on button "Continue" at bounding box center [728, 586] width 276 height 32
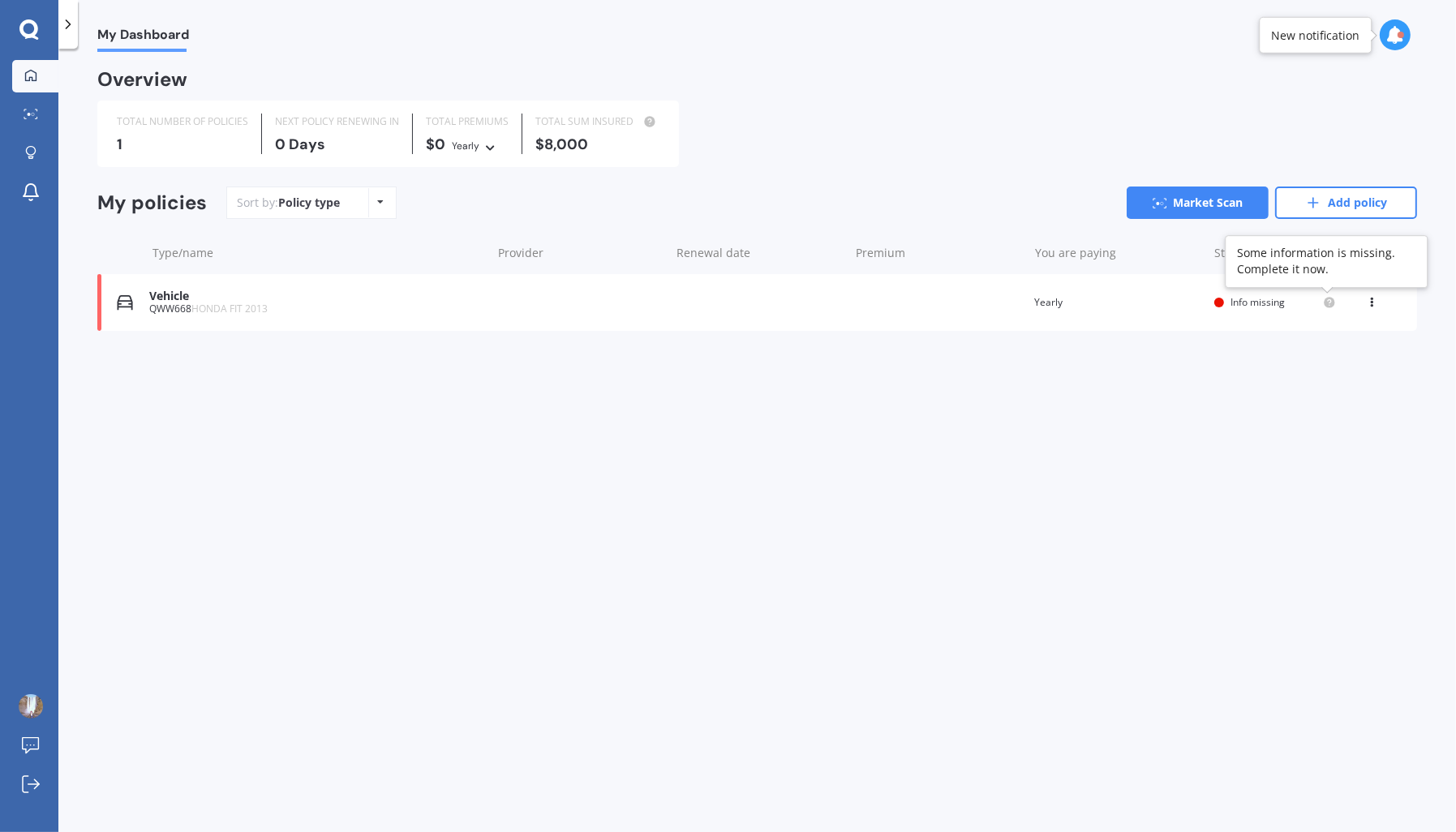
click at [1325, 303] on circle at bounding box center [1328, 302] width 11 height 11
click at [1236, 299] on span "Info missing" at bounding box center [1257, 302] width 55 height 14
click at [1290, 206] on link "Add policy" at bounding box center [1346, 202] width 142 height 32
click at [1198, 208] on link "Market Scan" at bounding box center [1197, 202] width 142 height 32
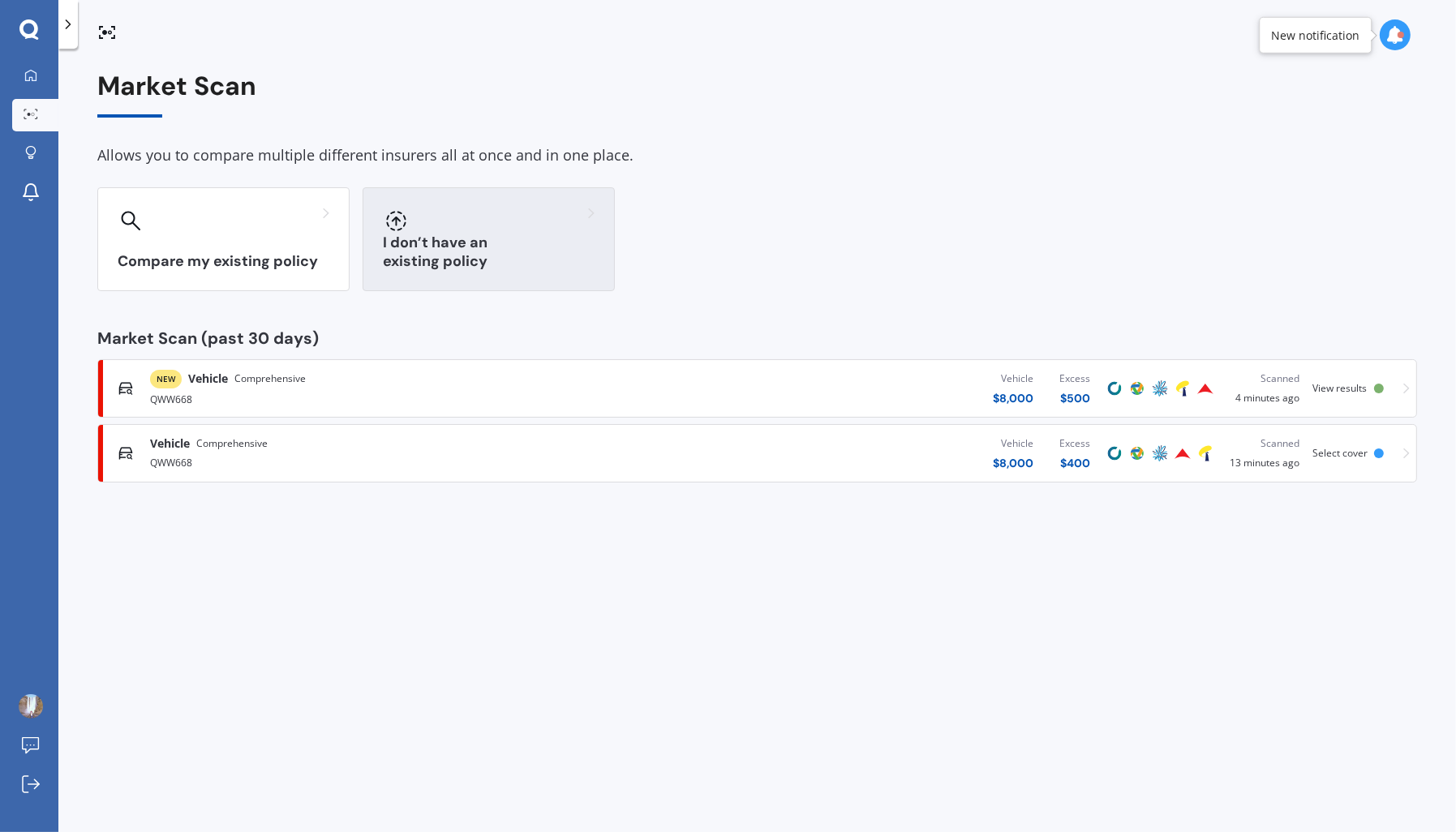
click at [429, 250] on div "I don’t have an existing policy" at bounding box center [488, 239] width 252 height 104
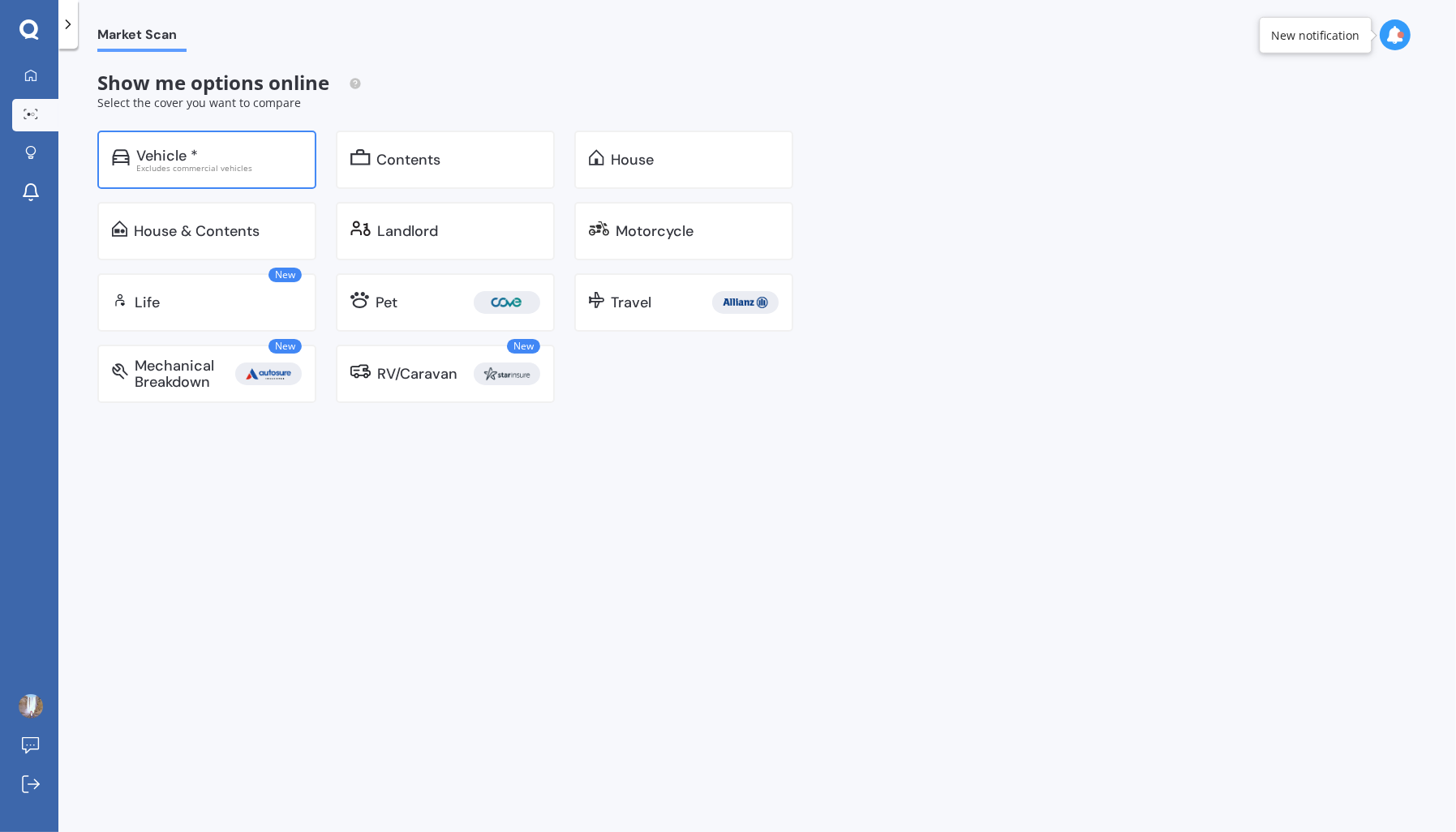
click at [220, 178] on div "Vehicle * Excludes commercial vehicles" at bounding box center [206, 160] width 219 height 58
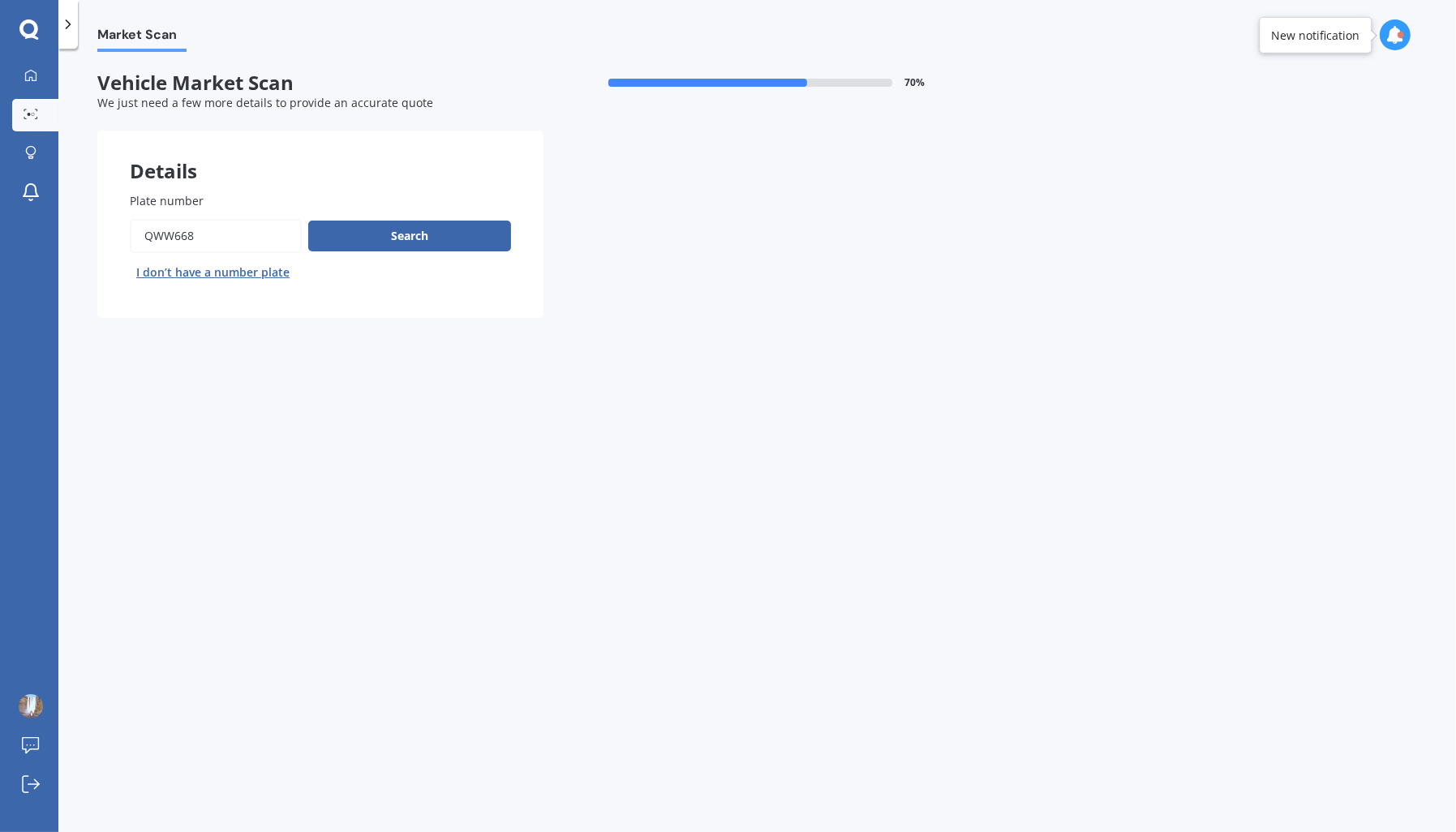
click at [248, 266] on button "I don’t have a number plate" at bounding box center [212, 272] width 167 height 26
select select "03"
select select "12"
select select "1997"
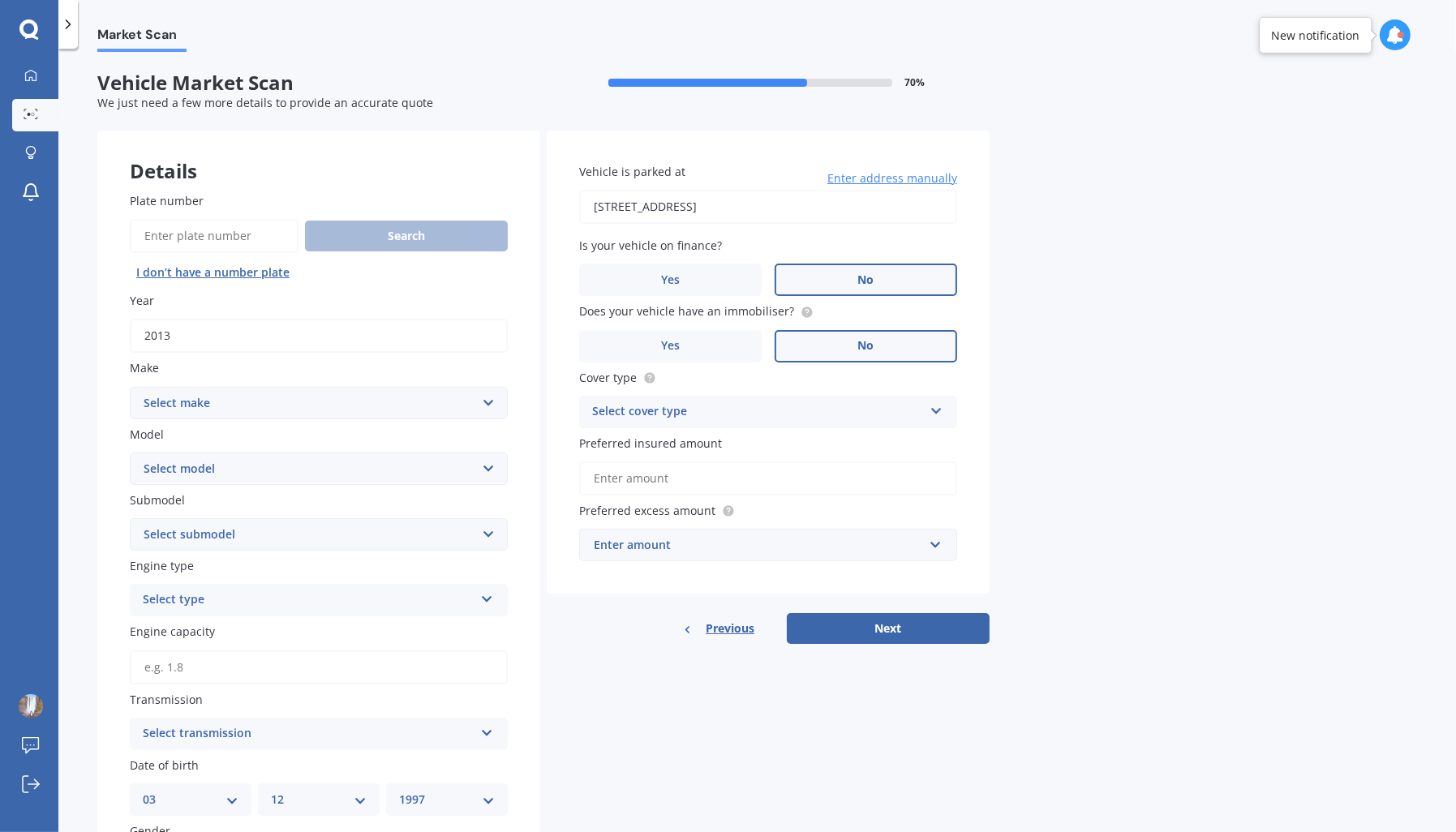
click at [237, 323] on input "2013" at bounding box center [318, 335] width 378 height 34
type input "2012"
click at [254, 394] on select "Select make AC ALFA ROMEO ASTON MARTIN AUDI AUSTIN BEDFORD Bentley BMW BYD CADI…" at bounding box center [318, 402] width 378 height 32
select select "HONDA"
click at [130, 387] on select "Select make AC ALFA ROMEO ASTON MARTIN AUDI AUSTIN BEDFORD Bentley BMW BYD CADI…" at bounding box center [318, 402] width 378 height 32
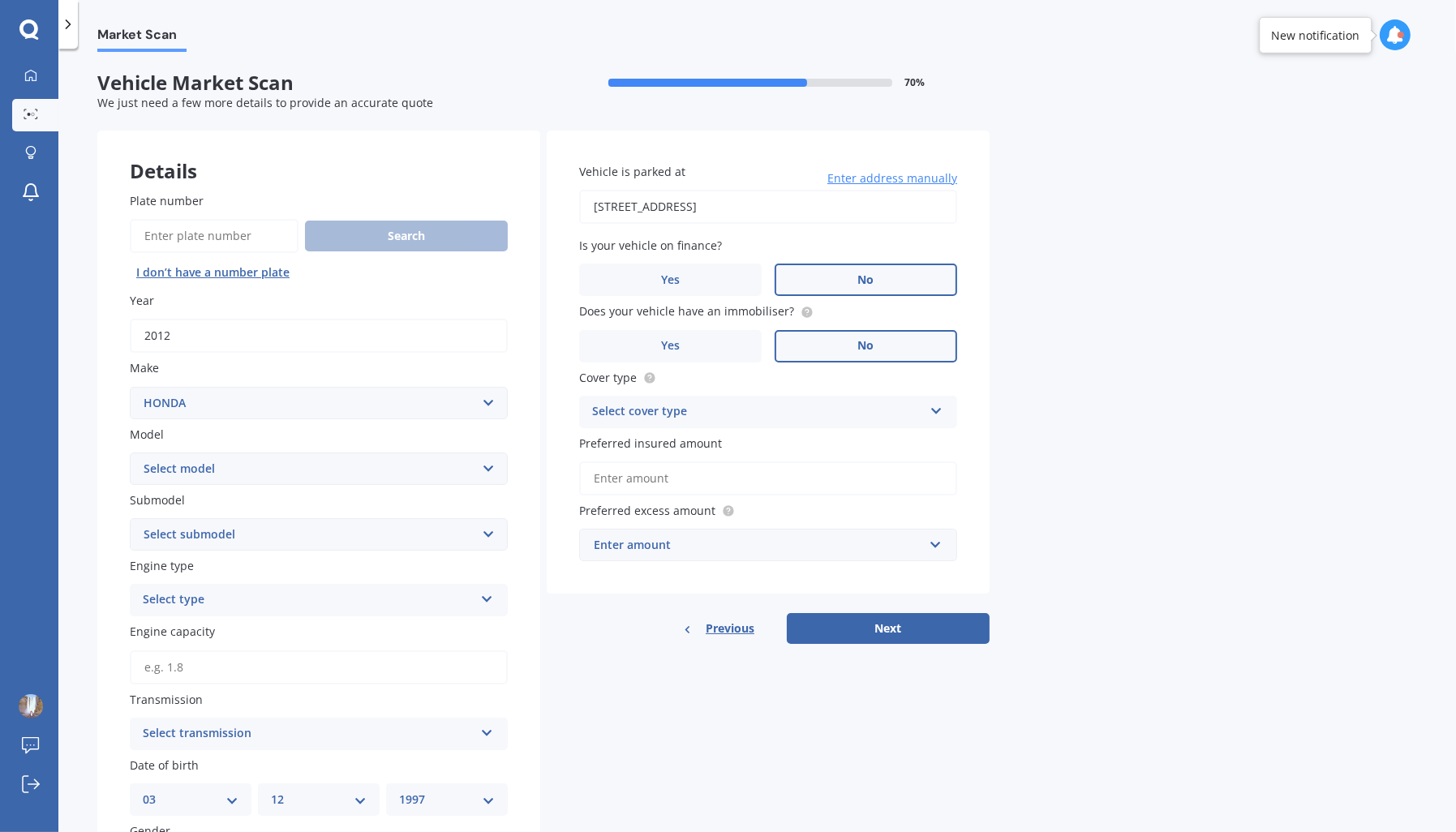
click at [249, 486] on div "Plate number Search I don’t have a number plate Year 2012 Make Select make AC A…" at bounding box center [318, 635] width 443 height 952
click at [196, 461] on select "Select model Accord Acty Acura Airwave Ascot Avancier Beat Capa City Civic Conc…" at bounding box center [318, 469] width 378 height 32
select select "FIT"
click at [130, 453] on select "Select model Accord Acty Acura Airwave Ascot Avancier Beat Capa City Civic Conc…" at bounding box center [318, 469] width 378 height 32
click at [220, 332] on input "2012" at bounding box center [318, 335] width 378 height 34
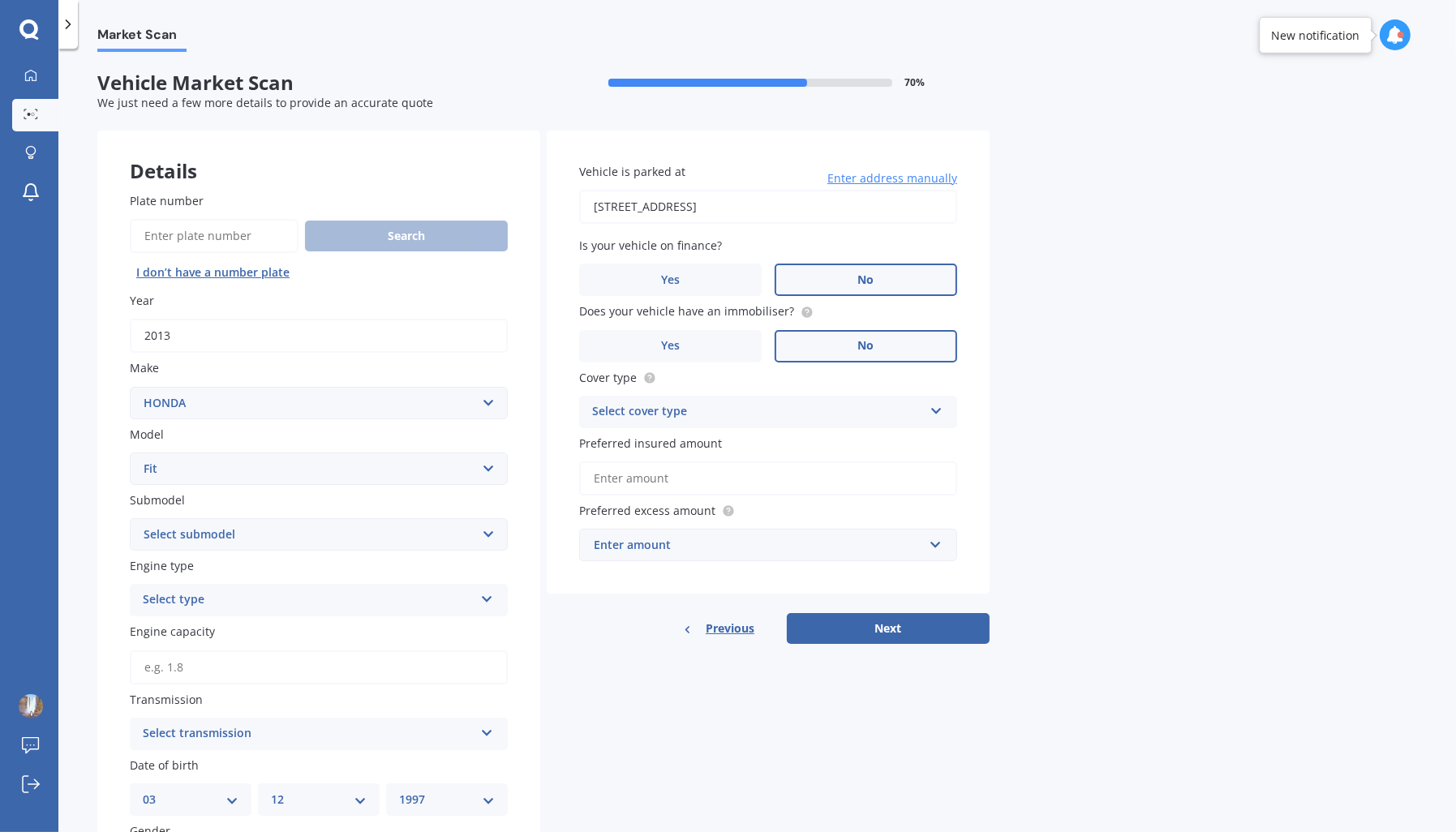
type input "2013"
click at [224, 538] on select "Select submodel Diesel EV Hybrid Petrol" at bounding box center [318, 534] width 378 height 32
select select "PETROL"
click at [130, 518] on select "Select submodel Diesel EV Hybrid Petrol" at bounding box center [318, 534] width 378 height 32
click at [237, 601] on div "Select type" at bounding box center [309, 600] width 331 height 19
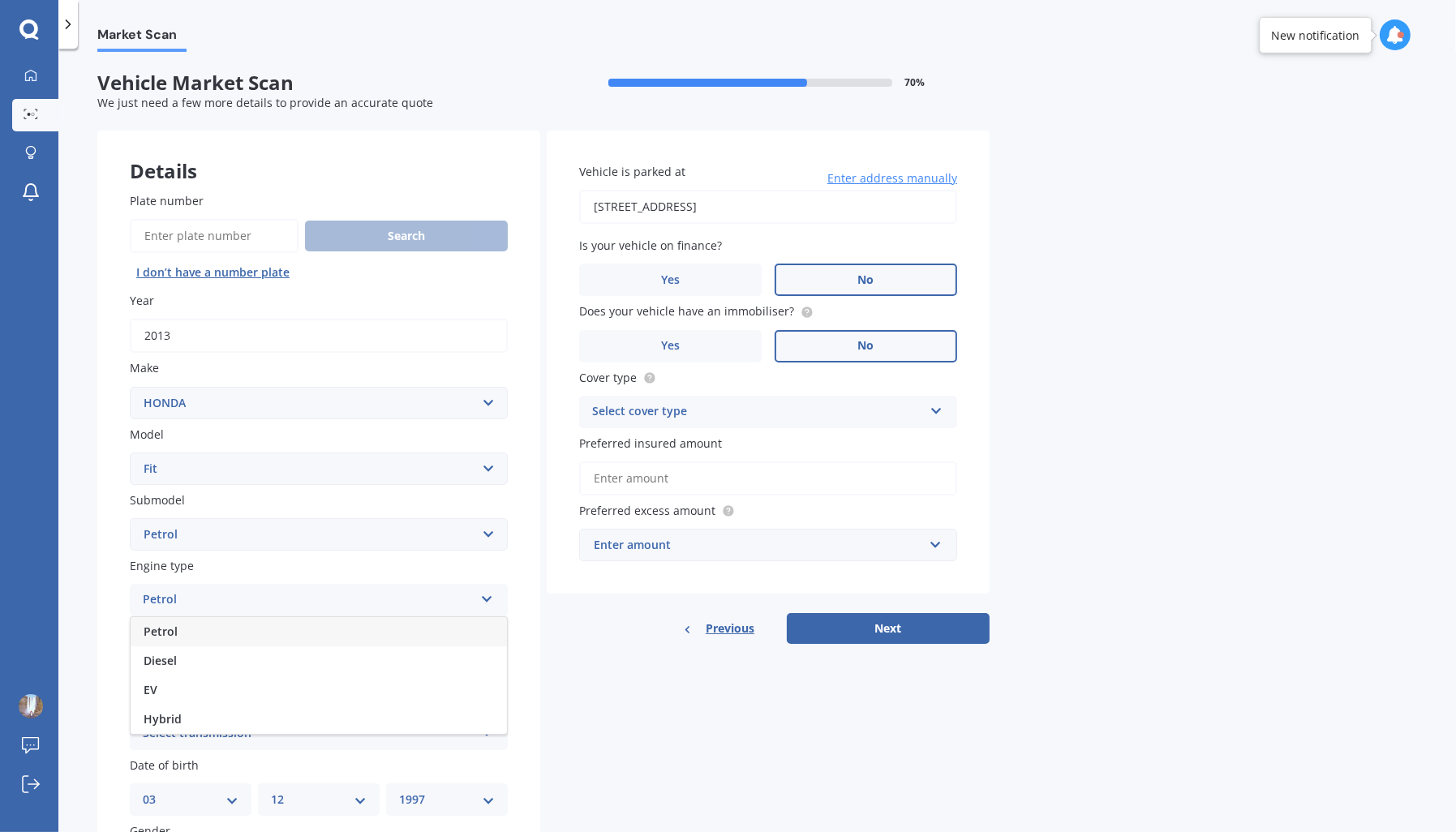
click at [182, 637] on div "Petrol" at bounding box center [318, 632] width 376 height 29
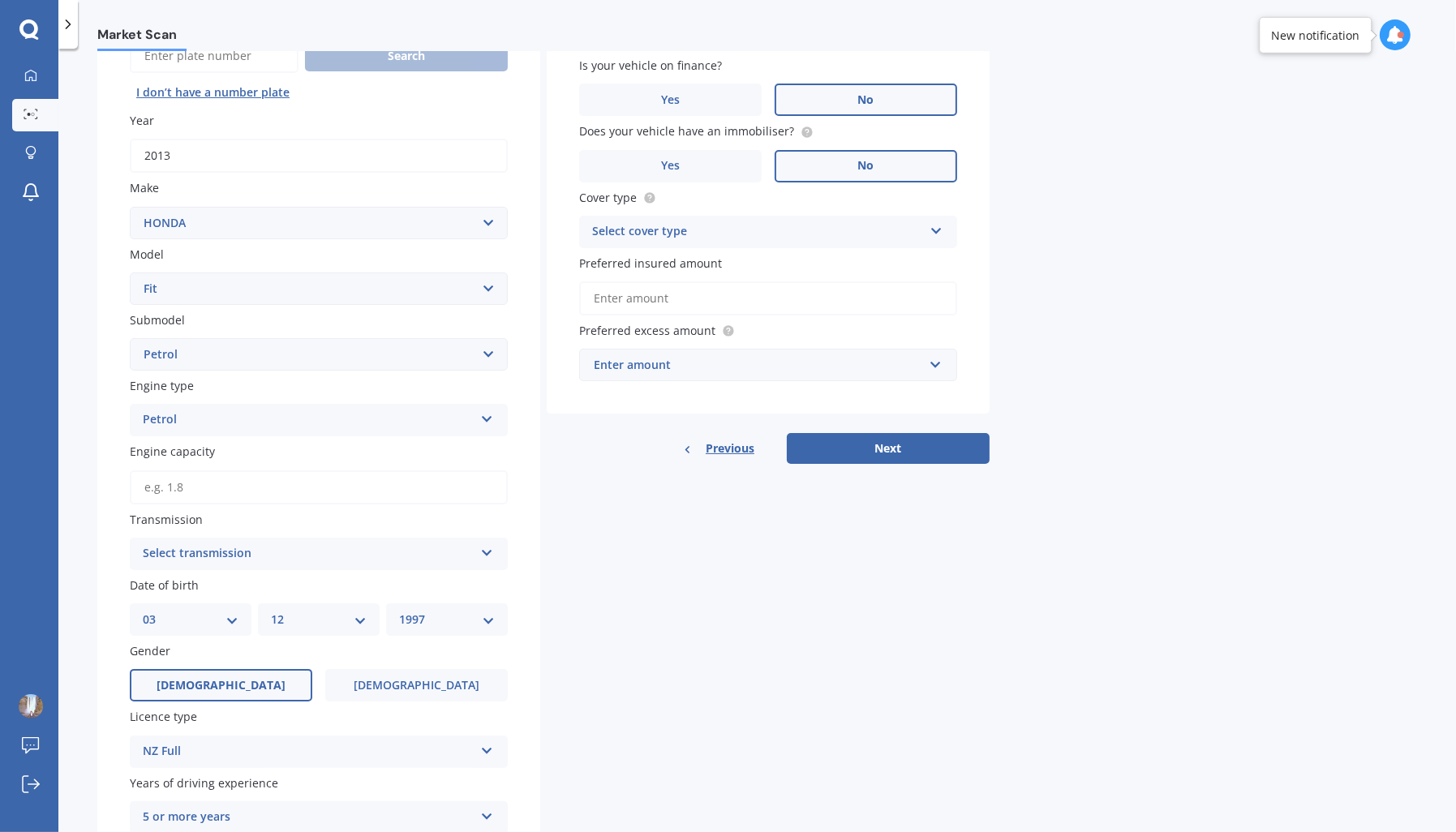
click at [217, 480] on input "Engine capacity" at bounding box center [318, 487] width 378 height 34
type input "1.3"
click at [256, 545] on div "Select transmission" at bounding box center [309, 554] width 331 height 19
click at [177, 586] on div "Auto" at bounding box center [318, 586] width 376 height 29
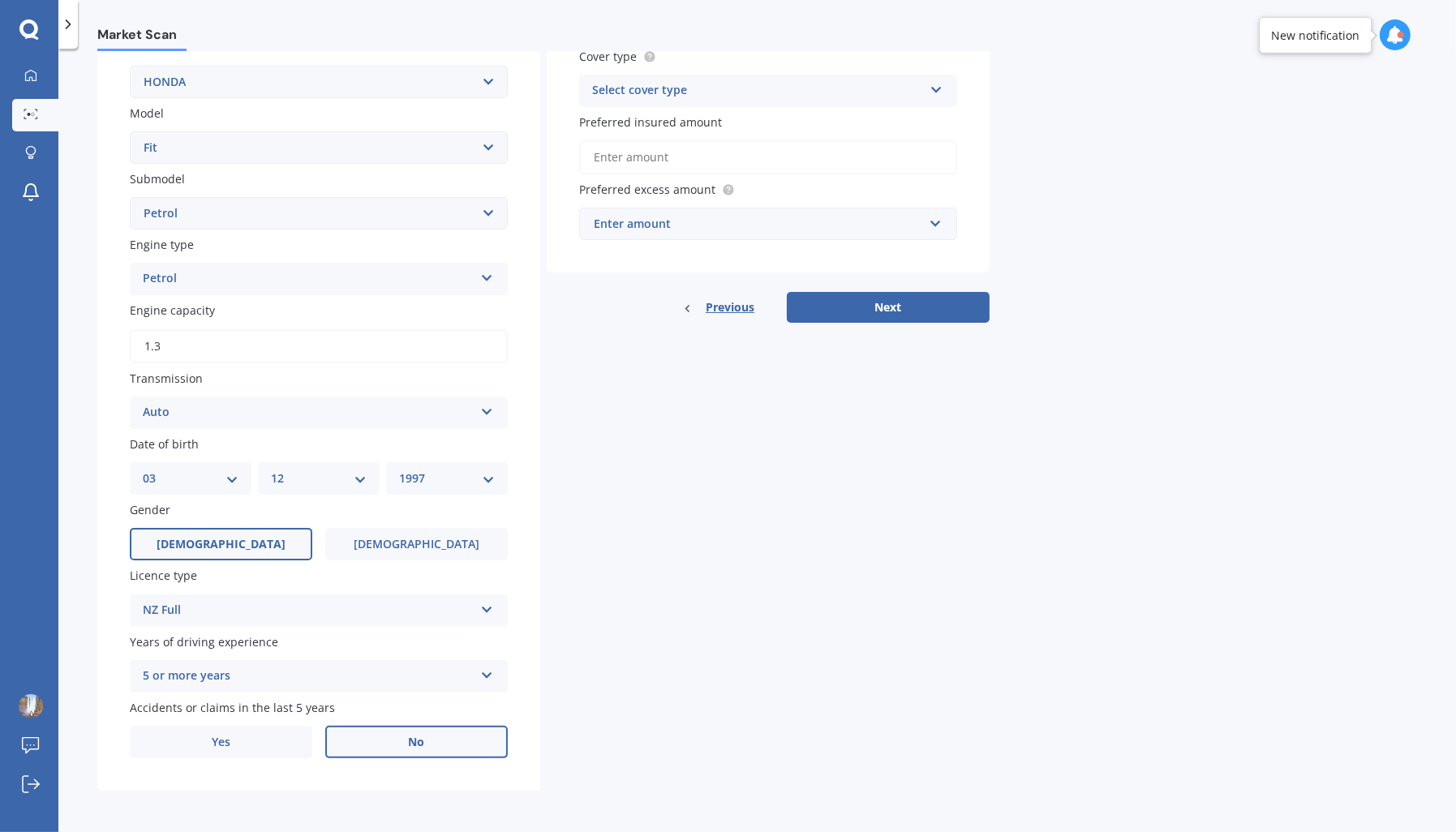
scroll to position [0, 0]
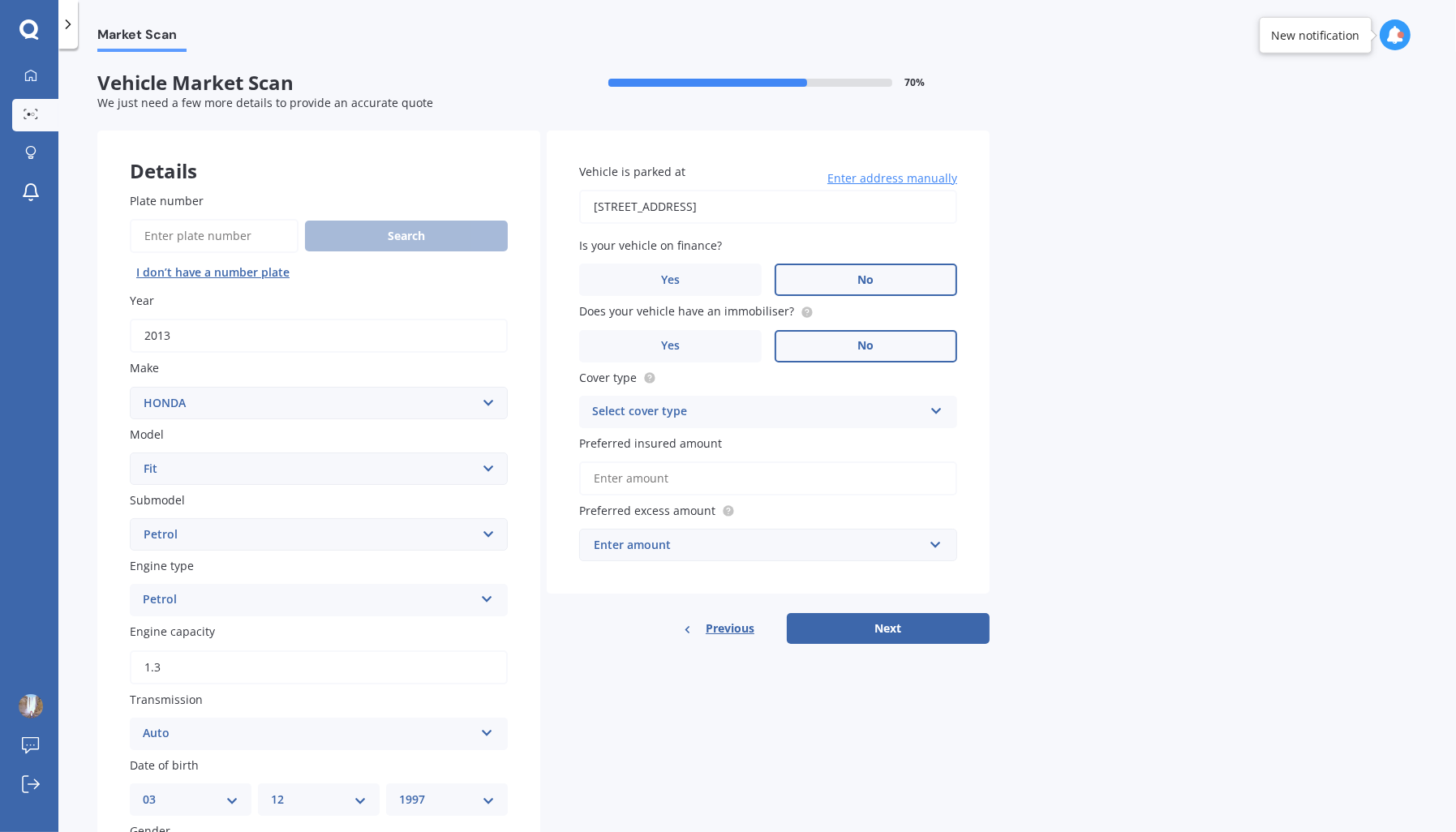
click at [772, 412] on div "Select cover type" at bounding box center [758, 412] width 331 height 19
click at [653, 448] on span "Comprehensive" at bounding box center [636, 443] width 86 height 16
click at [692, 472] on input "Preferred insured amount" at bounding box center [767, 478] width 378 height 34
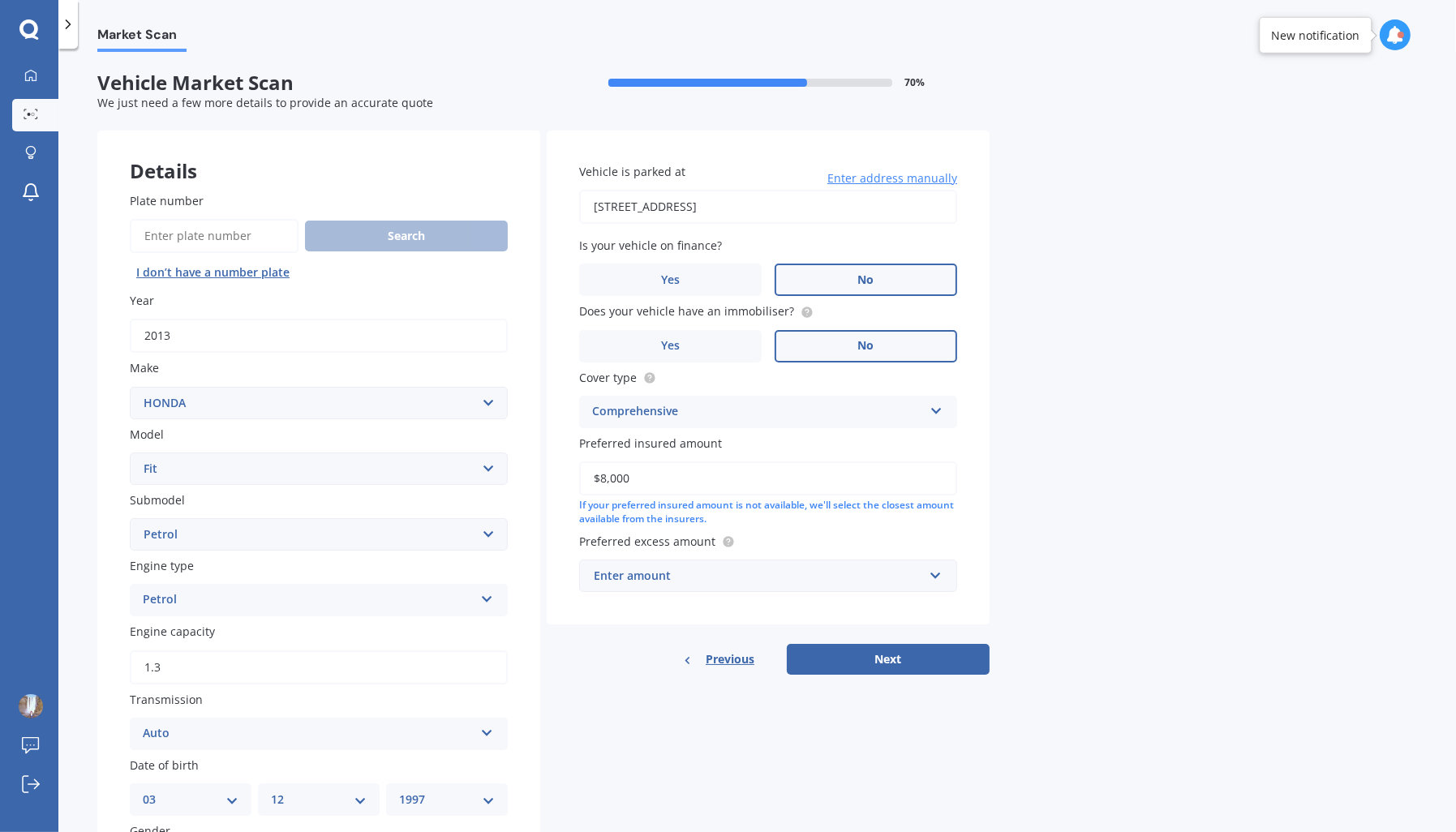
type input "$8,000"
click at [684, 582] on div "Enter amount" at bounding box center [758, 576] width 329 height 18
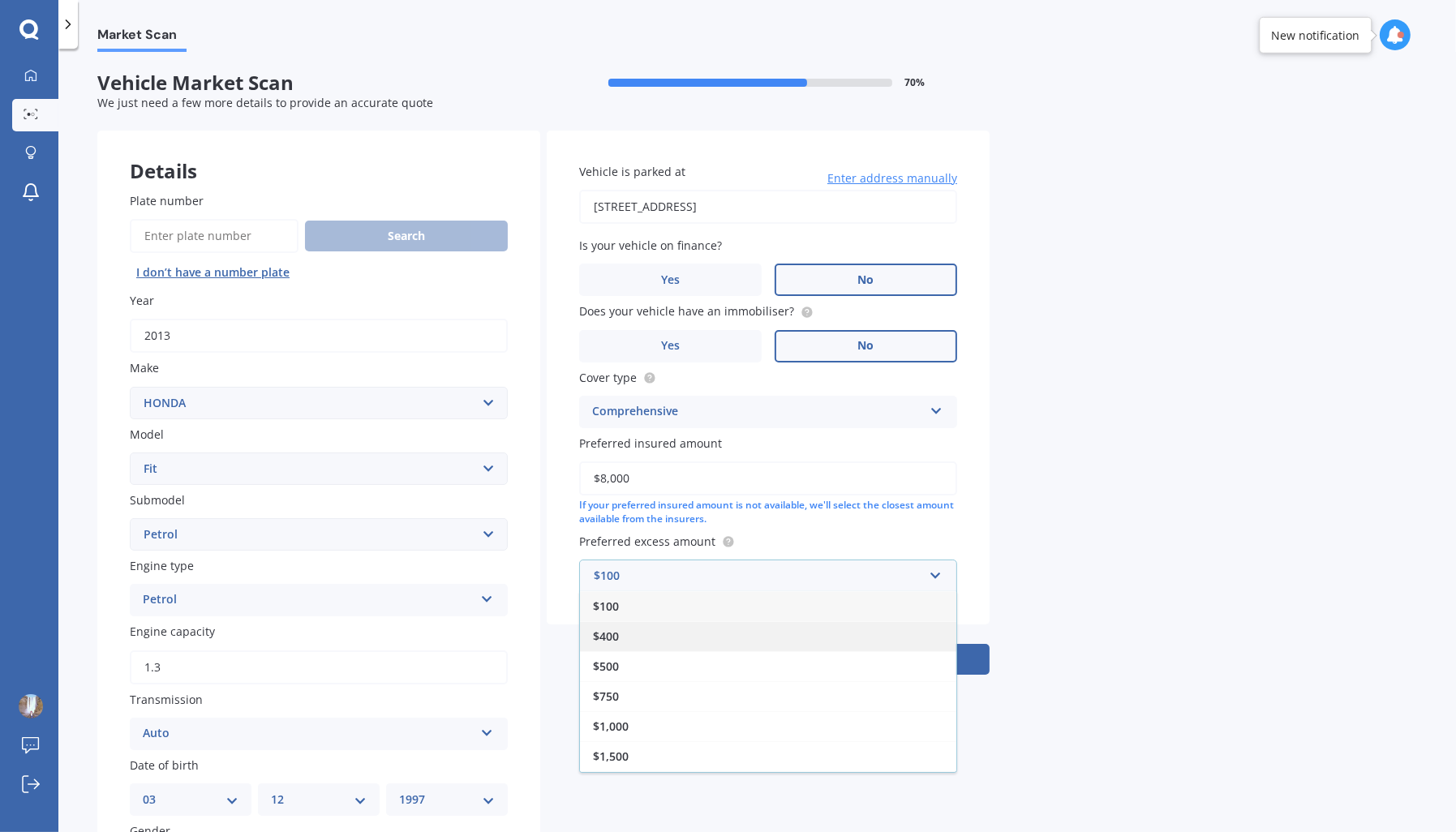
click at [653, 624] on div "$400" at bounding box center [767, 636] width 376 height 30
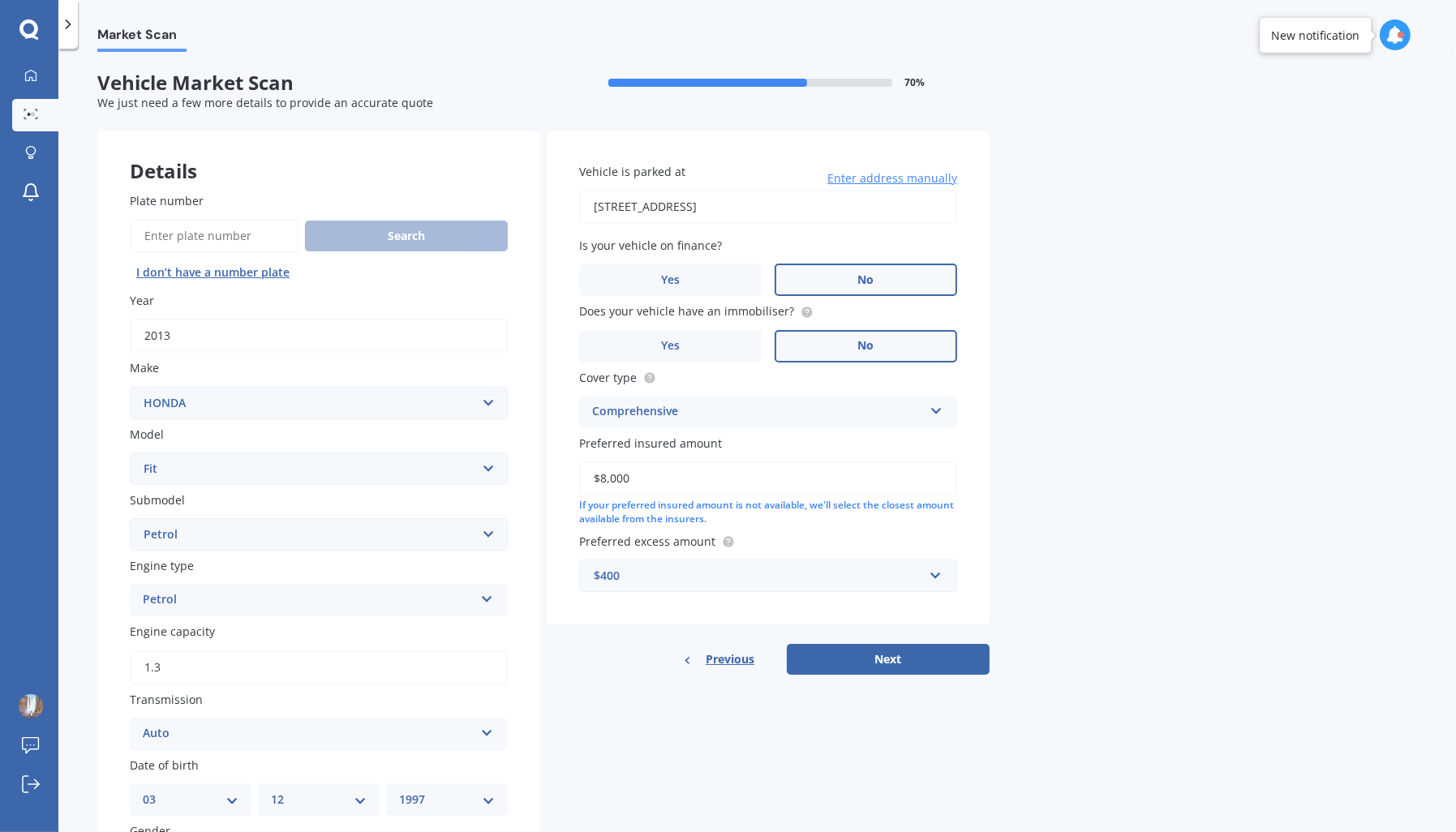
click at [823, 726] on div "Details Plate number Search I don’t have a number plate Year 2013 Make Select m…" at bounding box center [543, 621] width 892 height 981
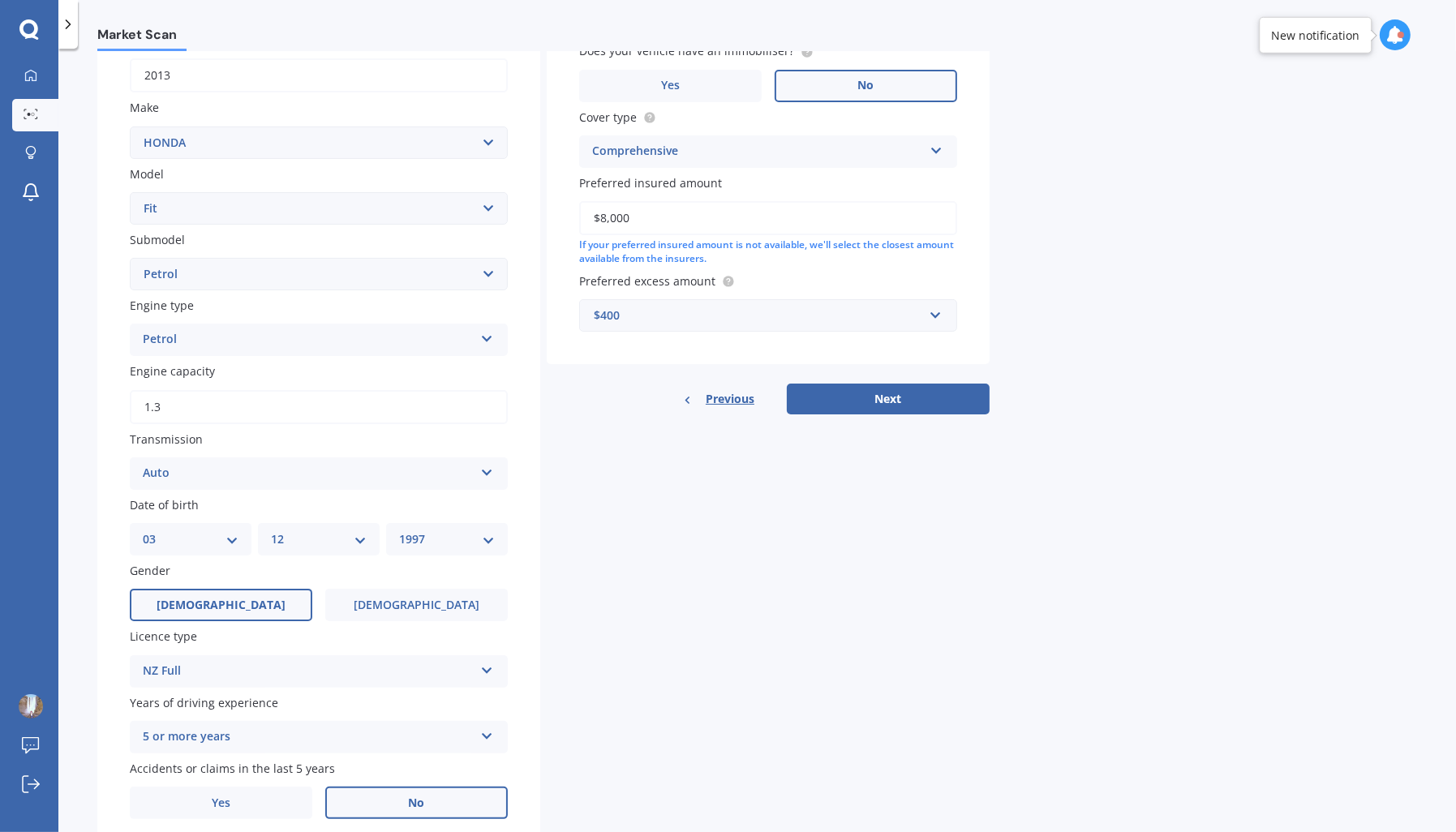
scroll to position [321, 0]
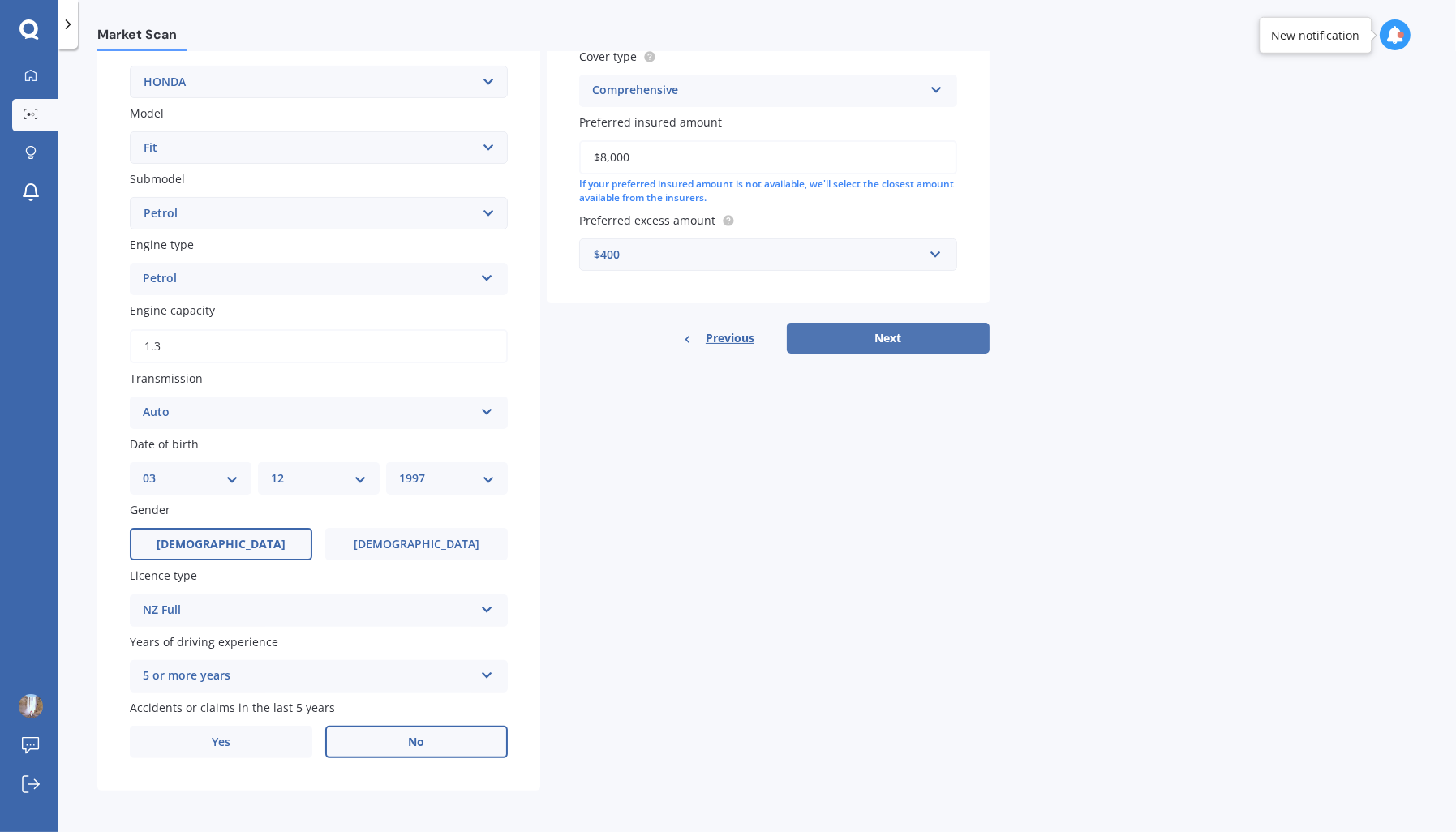
click at [921, 344] on button "Next" at bounding box center [888, 338] width 203 height 31
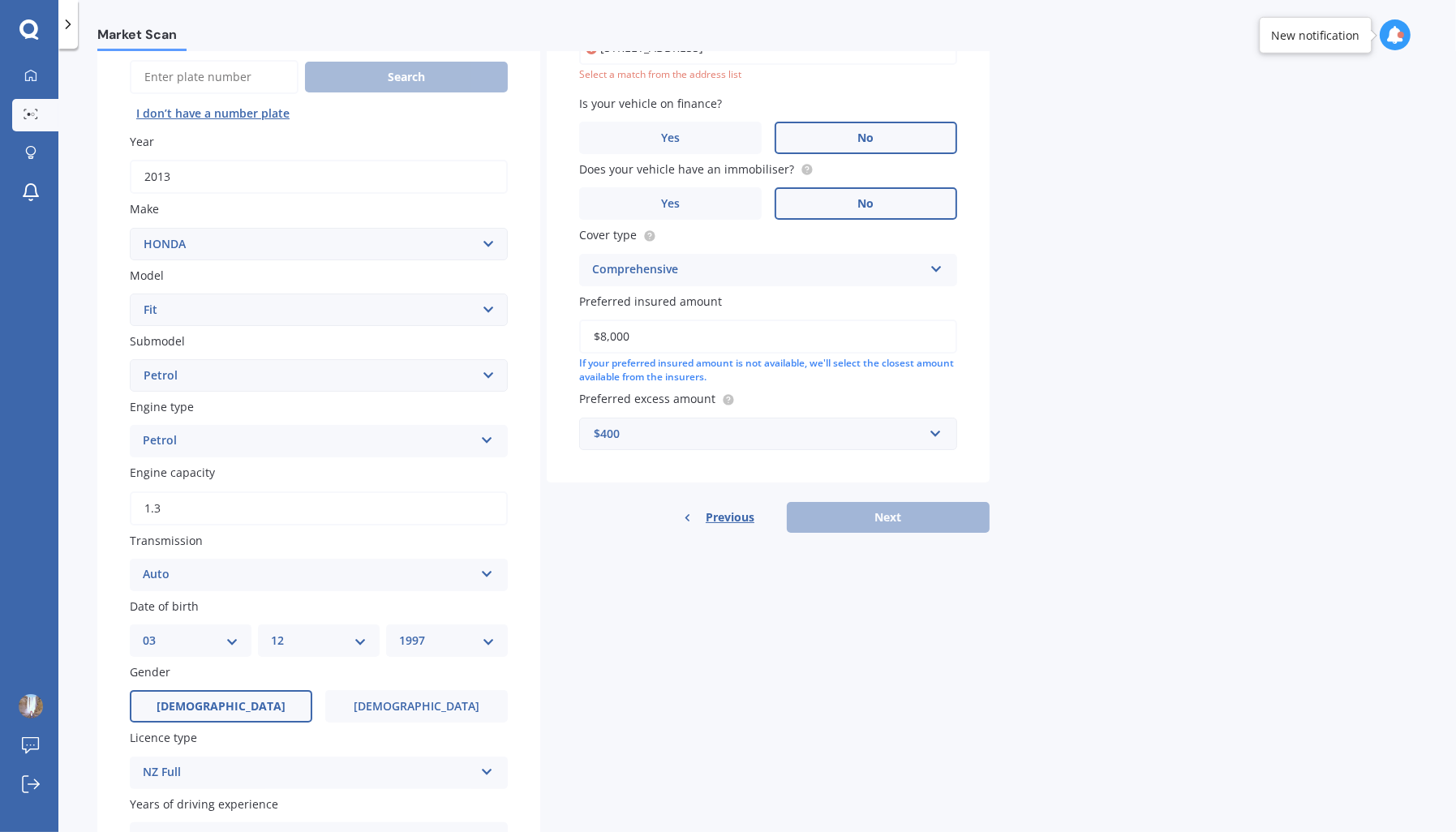
scroll to position [110, 0]
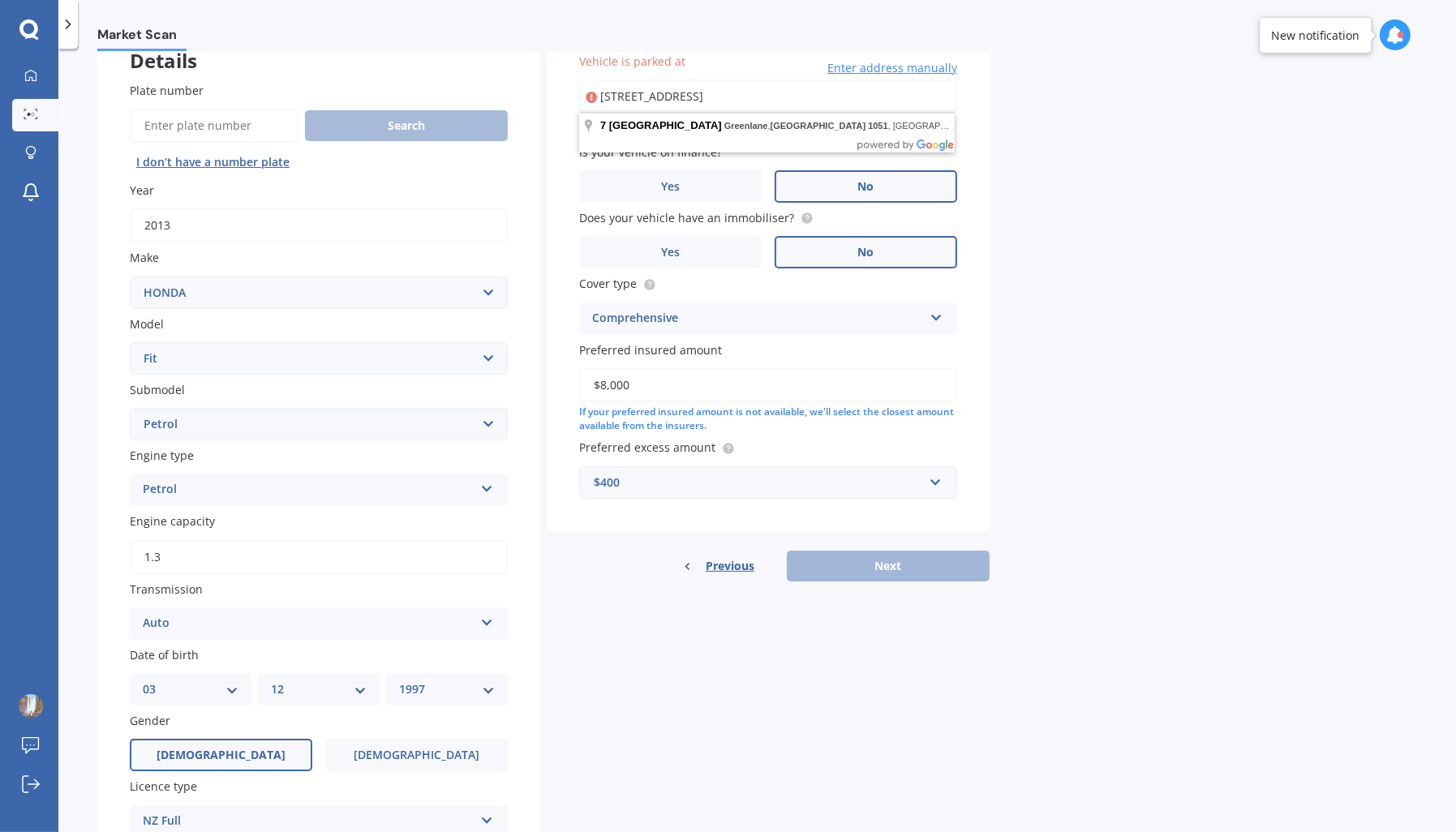
click at [855, 100] on input "7 Mapau Road, Greenlane, Auckland 1051" at bounding box center [767, 96] width 378 height 34
type input "7 Mapau Road, Greenlane, Auckland 1051"
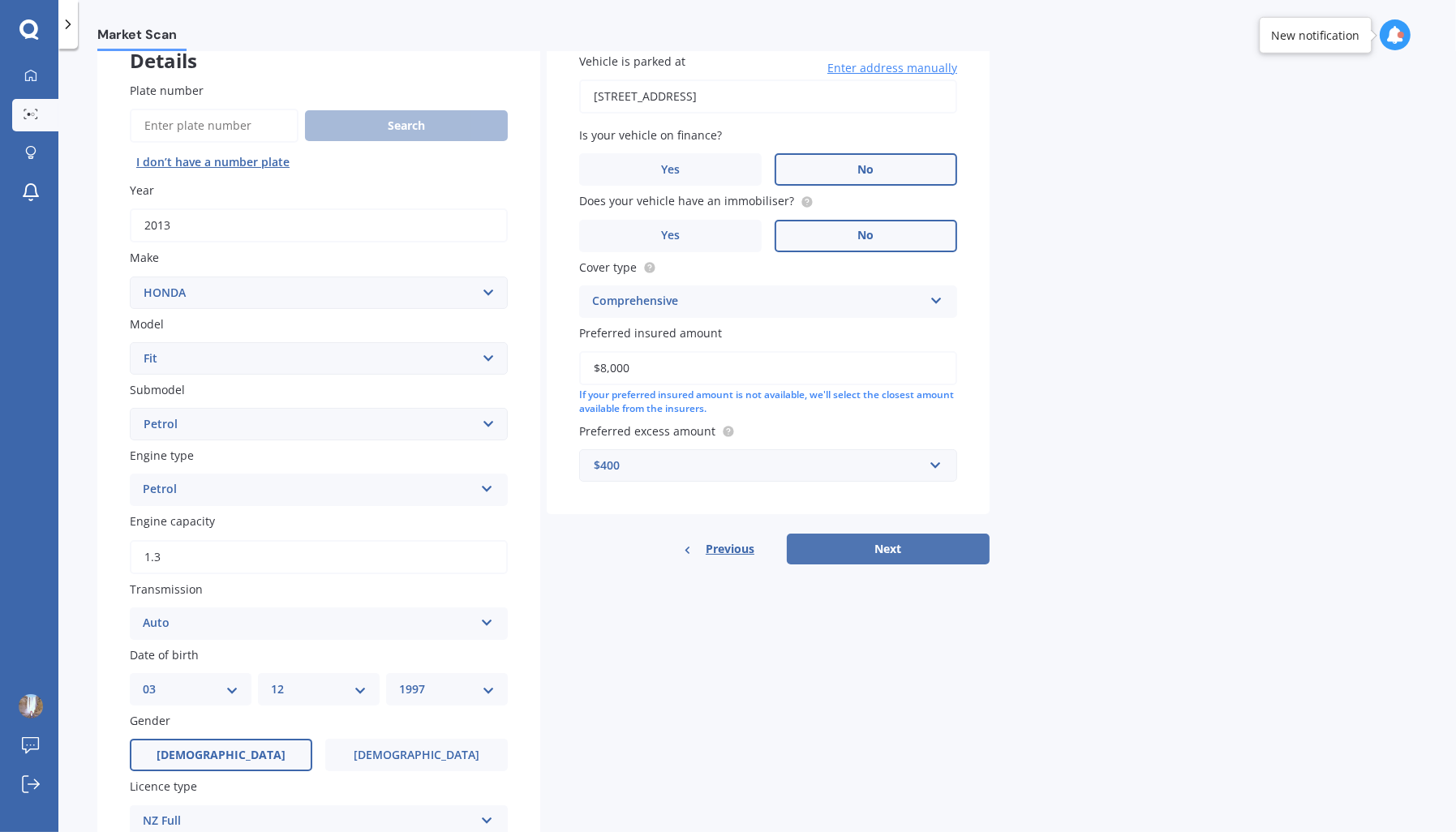
click at [889, 538] on button "Next" at bounding box center [888, 549] width 203 height 31
select select "03"
select select "12"
select select "1997"
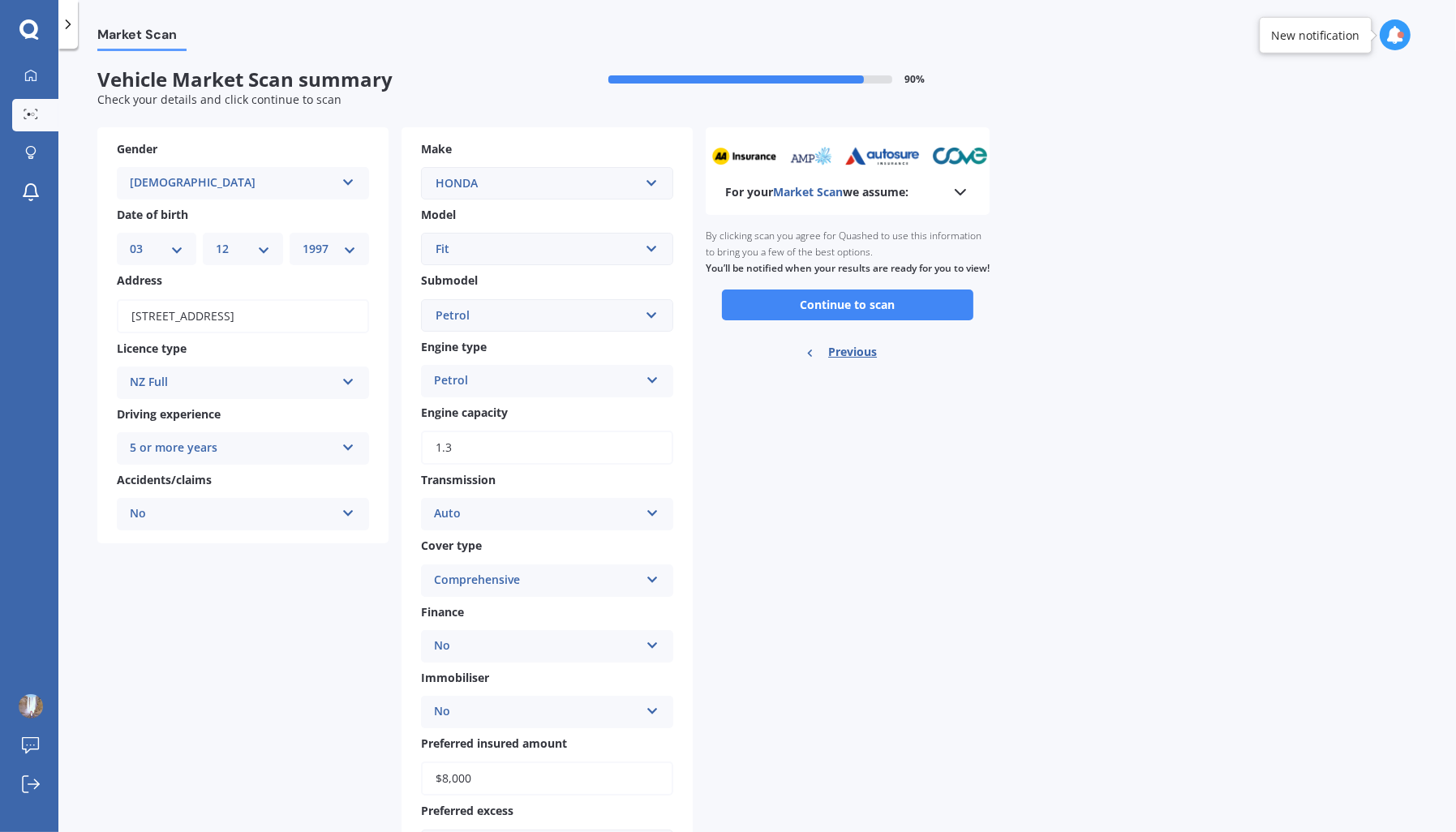
scroll to position [0, 0]
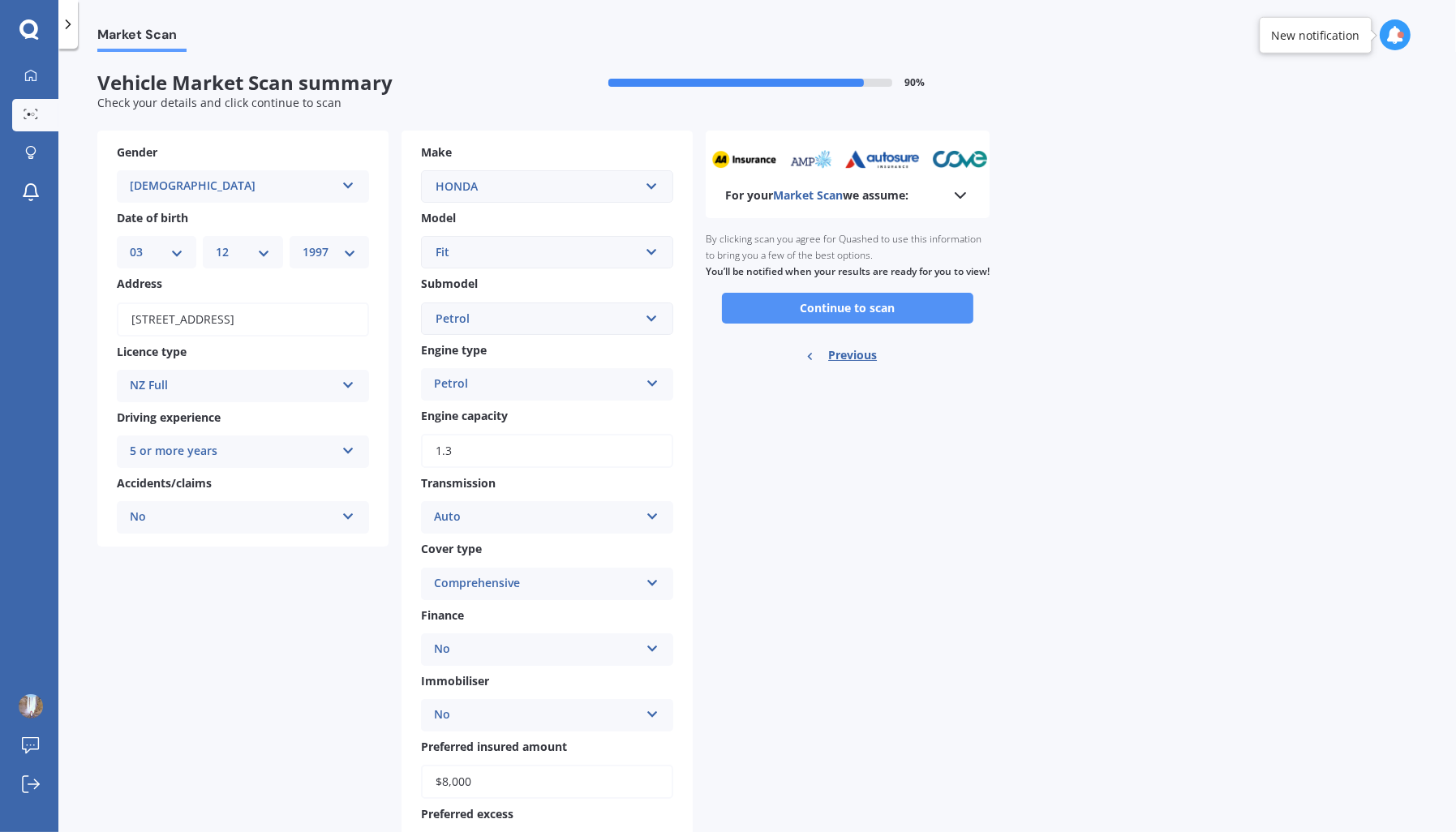
click at [873, 322] on button "Continue to scan" at bounding box center [847, 309] width 251 height 31
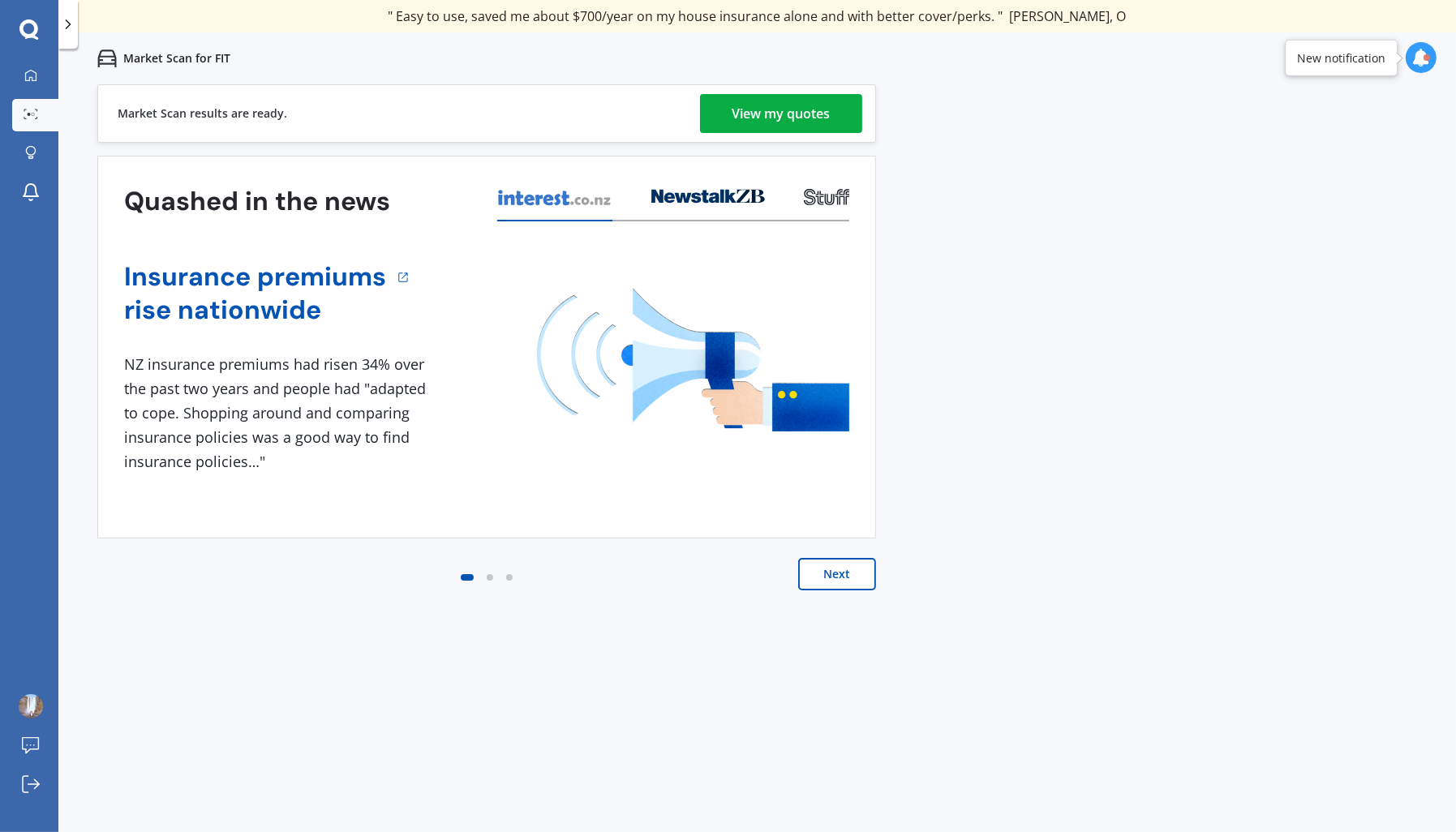
click at [748, 97] on div "View my quotes" at bounding box center [781, 114] width 98 height 39
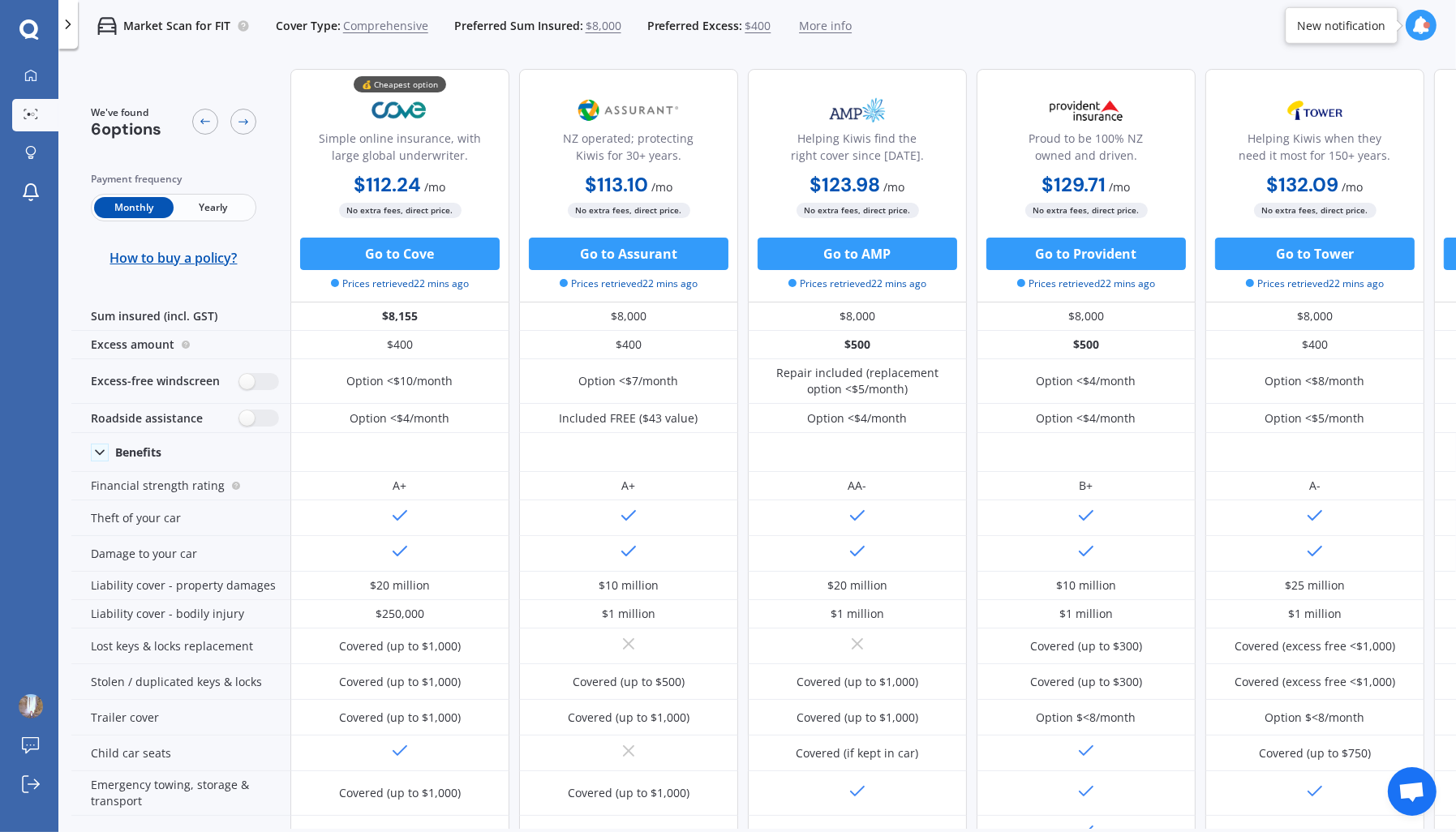
click at [214, 209] on span "Yearly" at bounding box center [213, 208] width 80 height 21
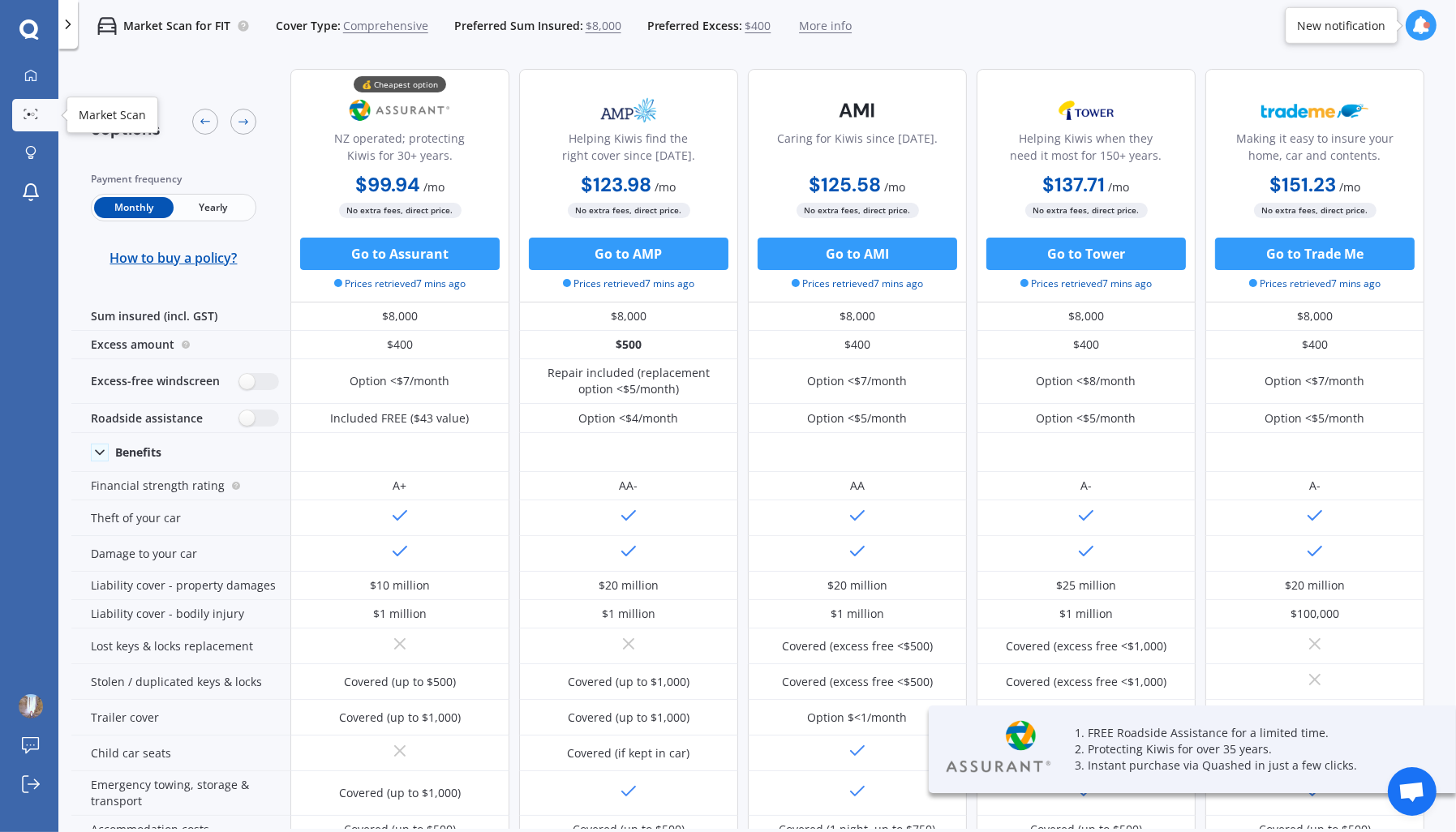
click at [36, 119] on icon at bounding box center [36, 118] width 2 height 2
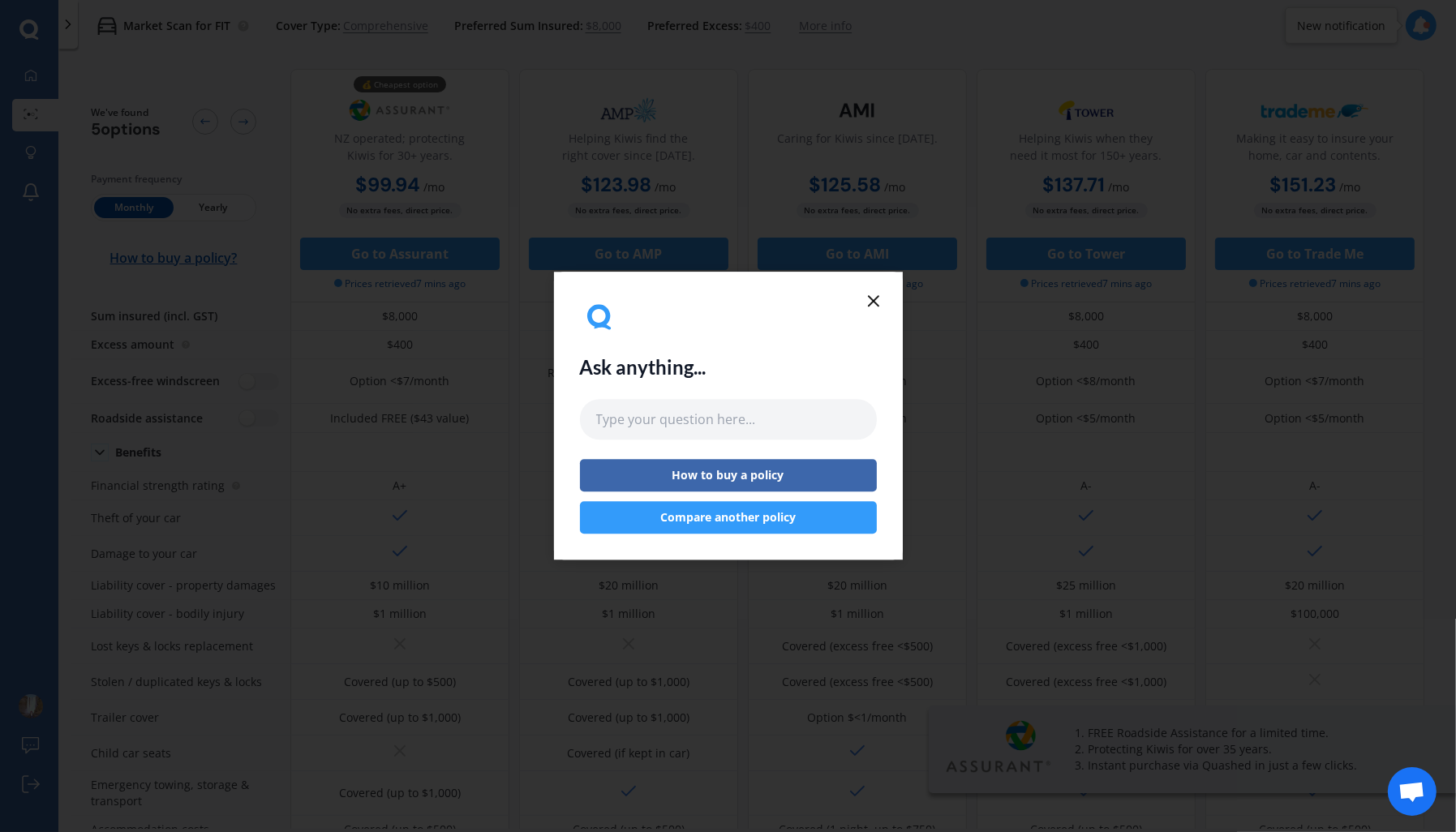
click at [873, 296] on icon at bounding box center [874, 301] width 19 height 19
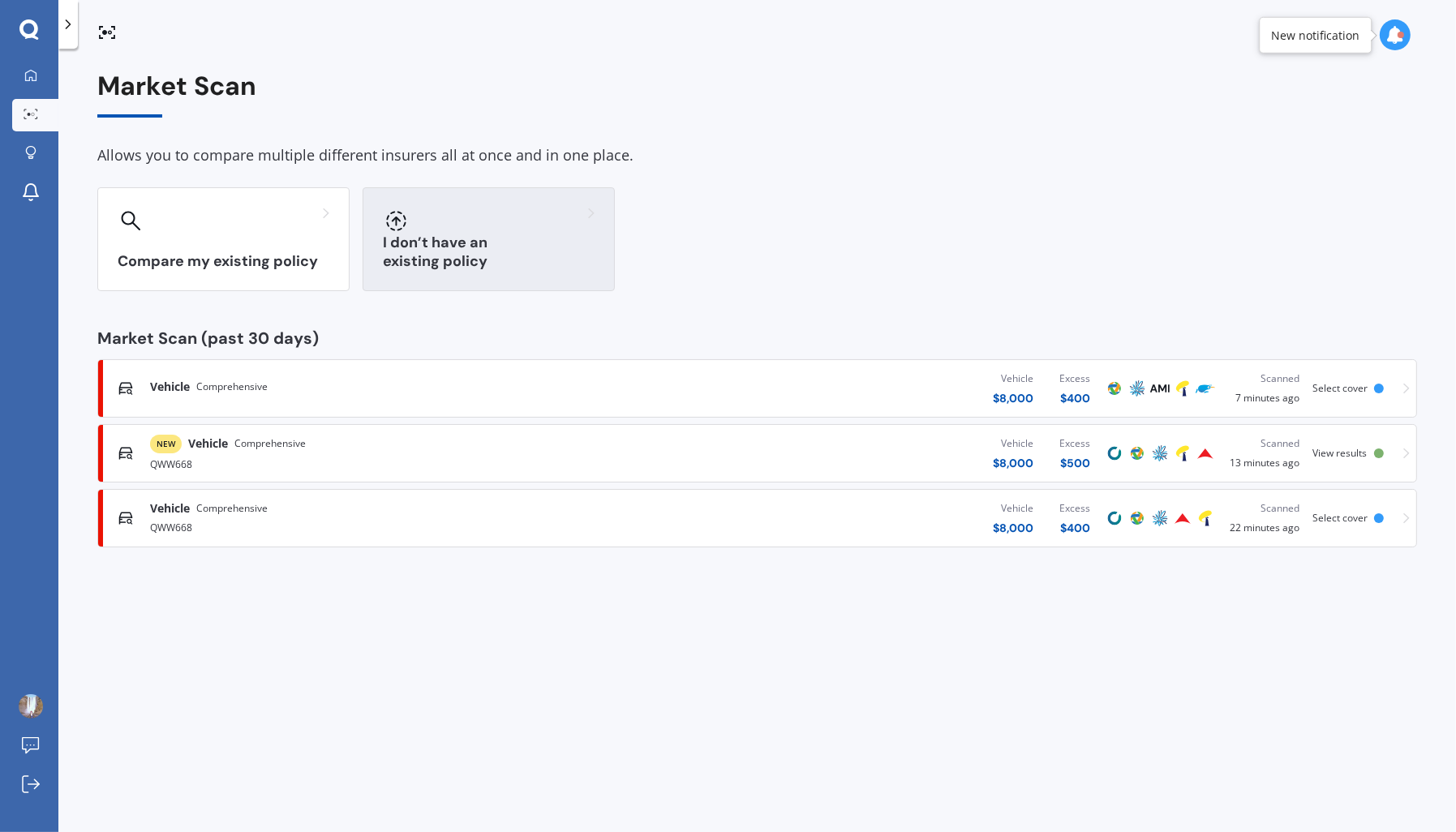
click at [436, 224] on div at bounding box center [488, 220] width 211 height 26
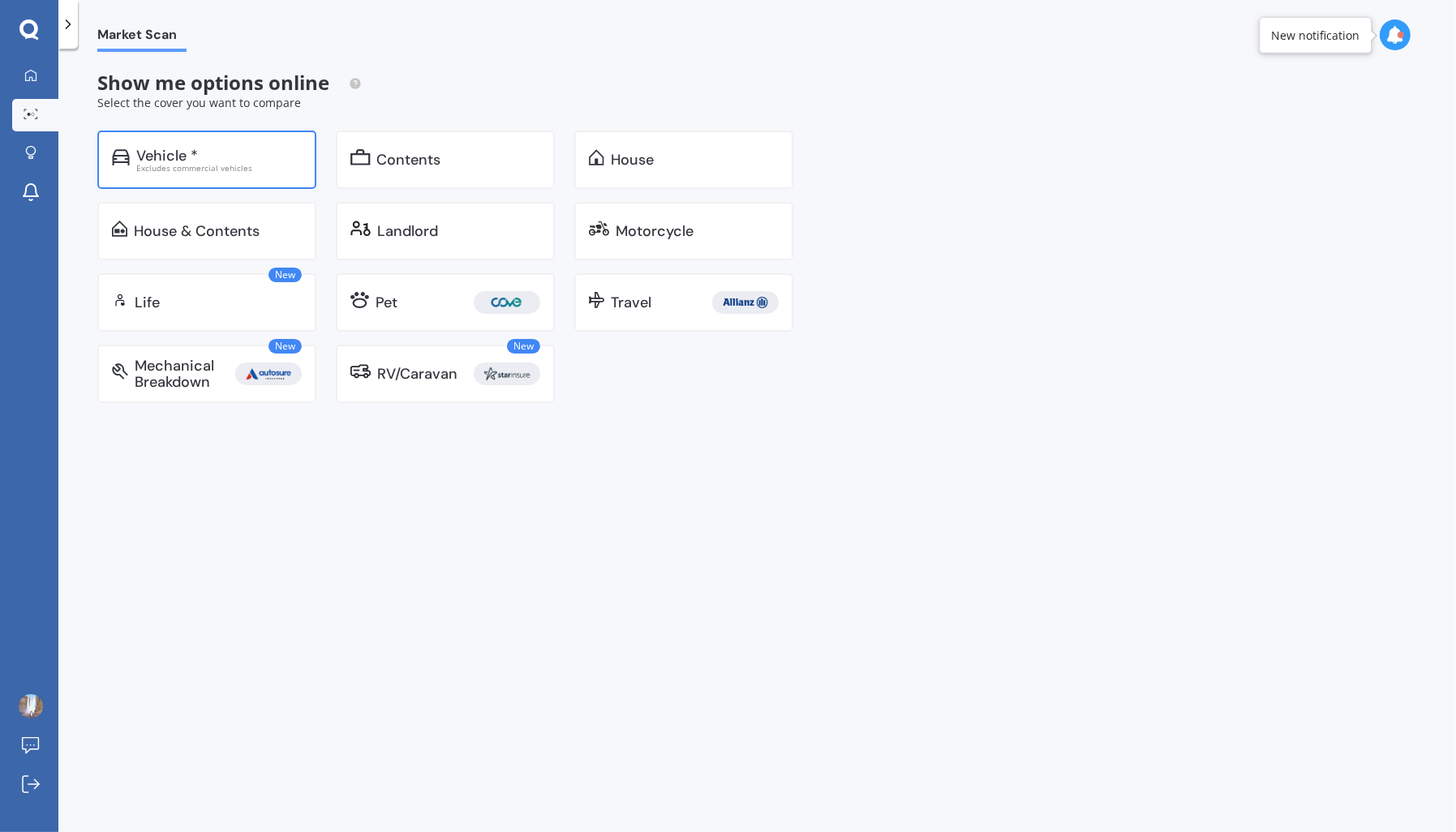
click at [238, 156] on div "Vehicle *" at bounding box center [219, 156] width 166 height 17
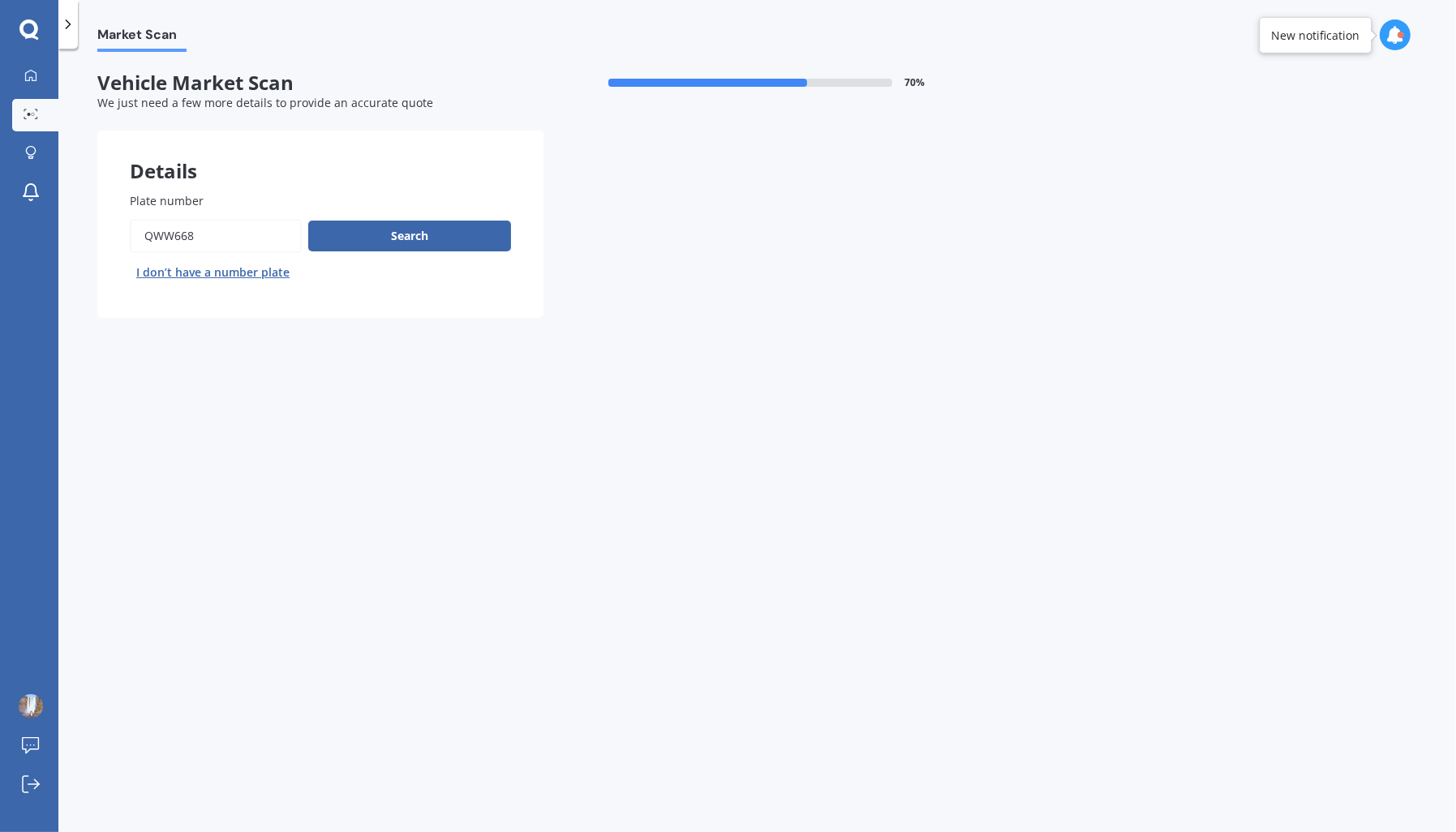
click at [298, 224] on input "Plate number" at bounding box center [215, 236] width 172 height 34
click at [146, 264] on button "I don’t have a number plate" at bounding box center [212, 272] width 167 height 26
select select "03"
select select "12"
select select "1997"
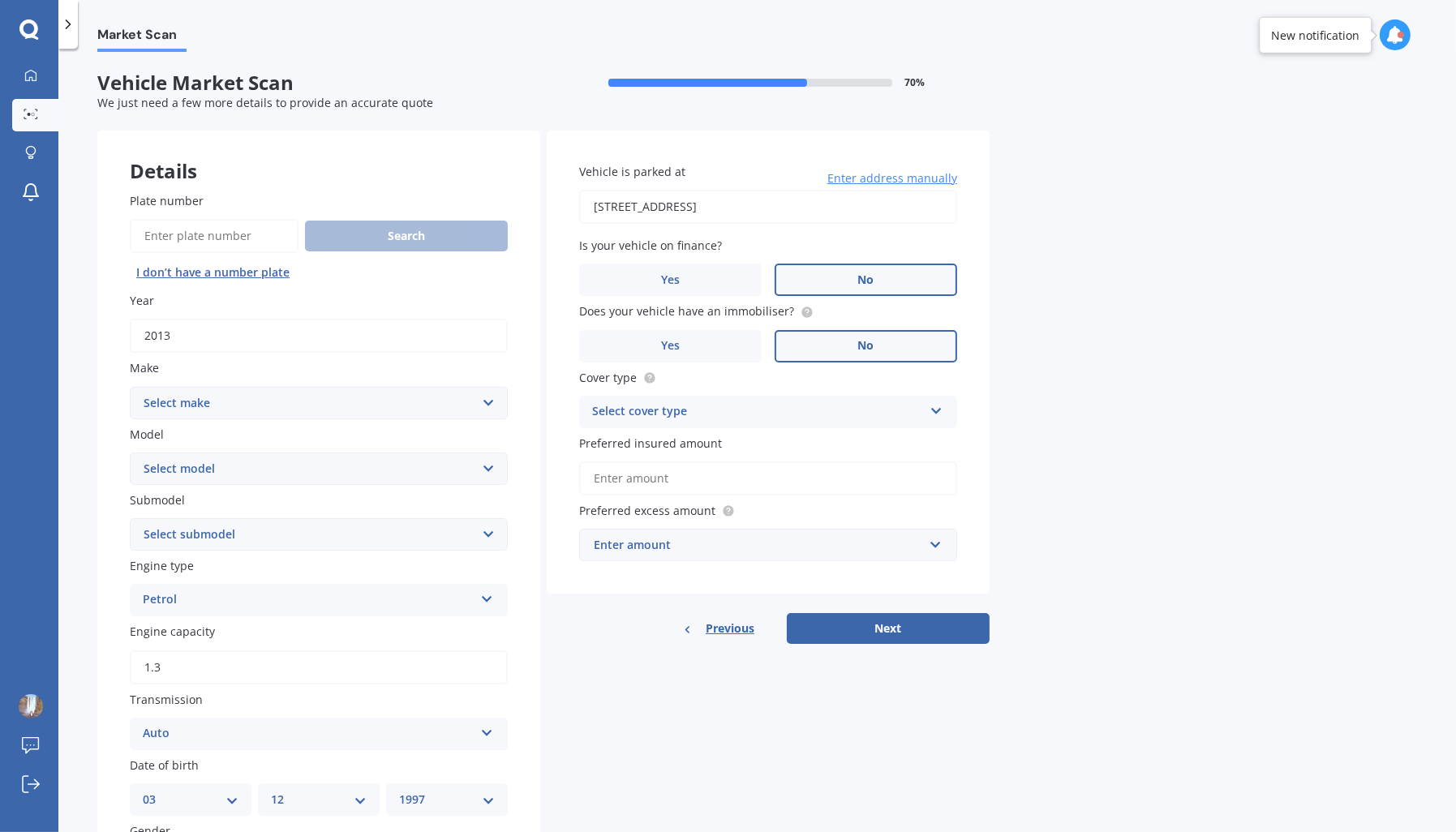
click at [225, 397] on select "Select make AC ALFA ROMEO ASTON MARTIN AUDI AUSTIN BEDFORD Bentley BMW BYD CADI…" at bounding box center [318, 402] width 378 height 32
select select "SUZUKI"
click at [130, 387] on select "Select make AC ALFA ROMEO ASTON MARTIN AUDI AUSTIN BEDFORD Bentley BMW BYD CADI…" at bounding box center [318, 402] width 378 height 32
click at [213, 465] on select "Select model Aerio Alto APV Van Baleno Cappuccino Carry Truck Carry van Celerio…" at bounding box center [318, 469] width 378 height 32
select select "SWIFT"
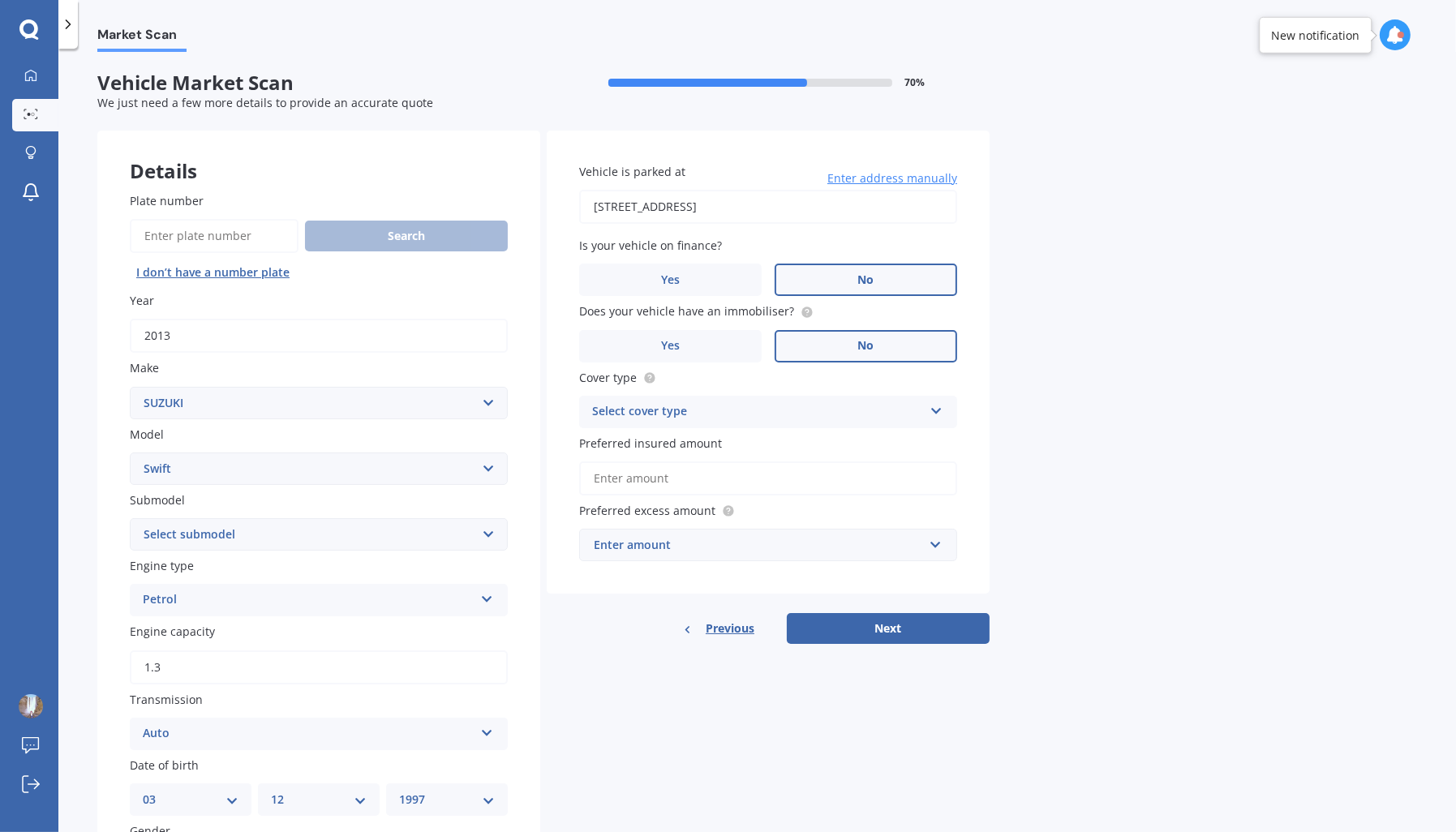
click at [130, 453] on select "Select model Aerio Alto APV Van Baleno Cappuccino Carry Truck Carry van Celerio…" at bounding box center [318, 469] width 378 height 32
click at [259, 516] on div "Submodel Select submodel (All other) Cino Diesel Turbo GA GL GLX GO GP GS GTI L…" at bounding box center [318, 521] width 378 height 59
click at [249, 529] on select "Select submodel (All other) Cino Diesel Turbo GA GL GLX GO GP GS GTI LTD RS Hyb…" at bounding box center [318, 534] width 378 height 32
select select "GP"
click at [130, 518] on select "Select submodel (All other) Cino Diesel Turbo GA GL GLX GO GP GS GTI LTD RS Hyb…" at bounding box center [318, 534] width 378 height 32
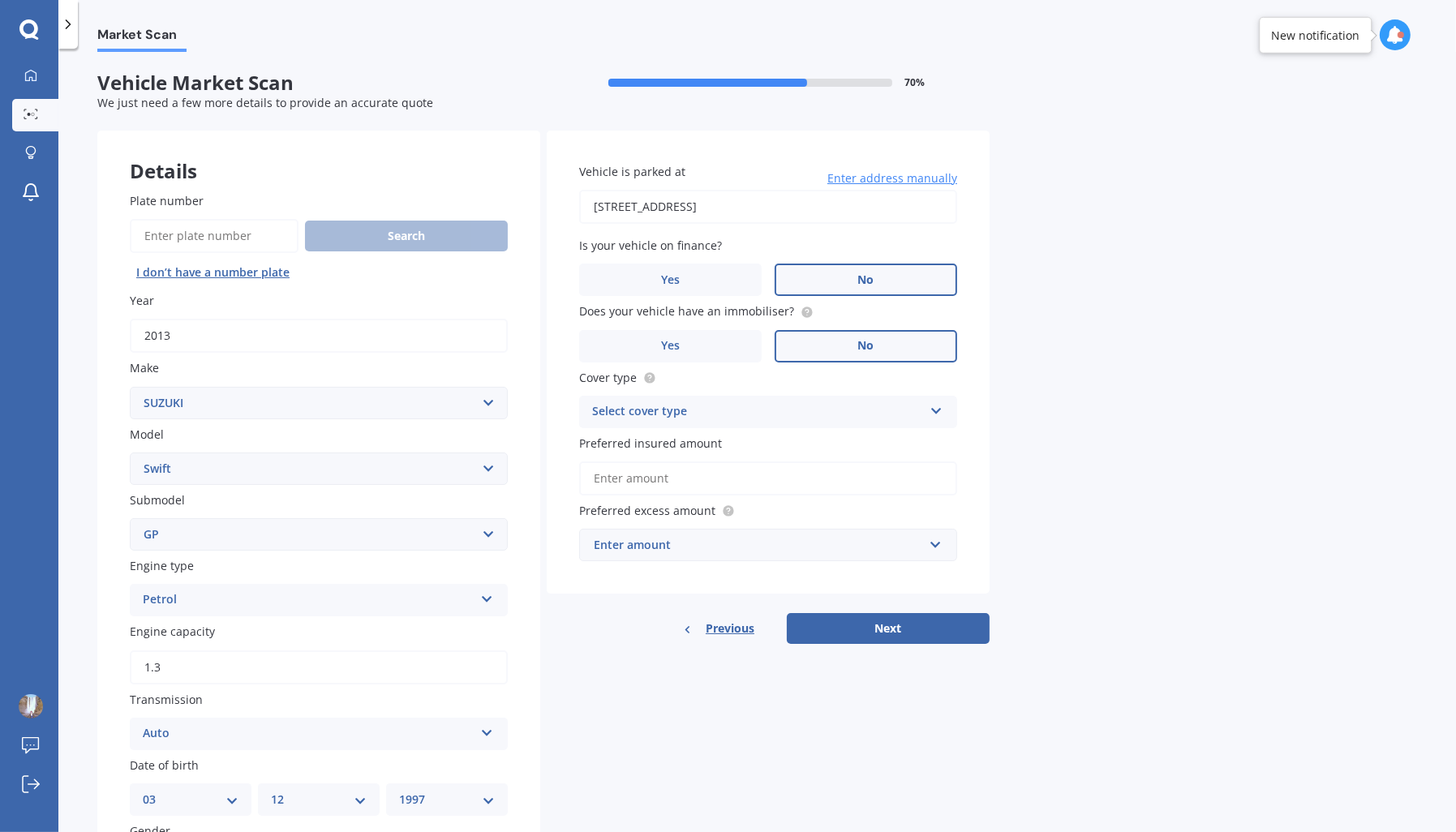
click at [205, 598] on div "Petrol" at bounding box center [309, 600] width 331 height 19
click at [177, 706] on div "Hybrid" at bounding box center [318, 720] width 376 height 29
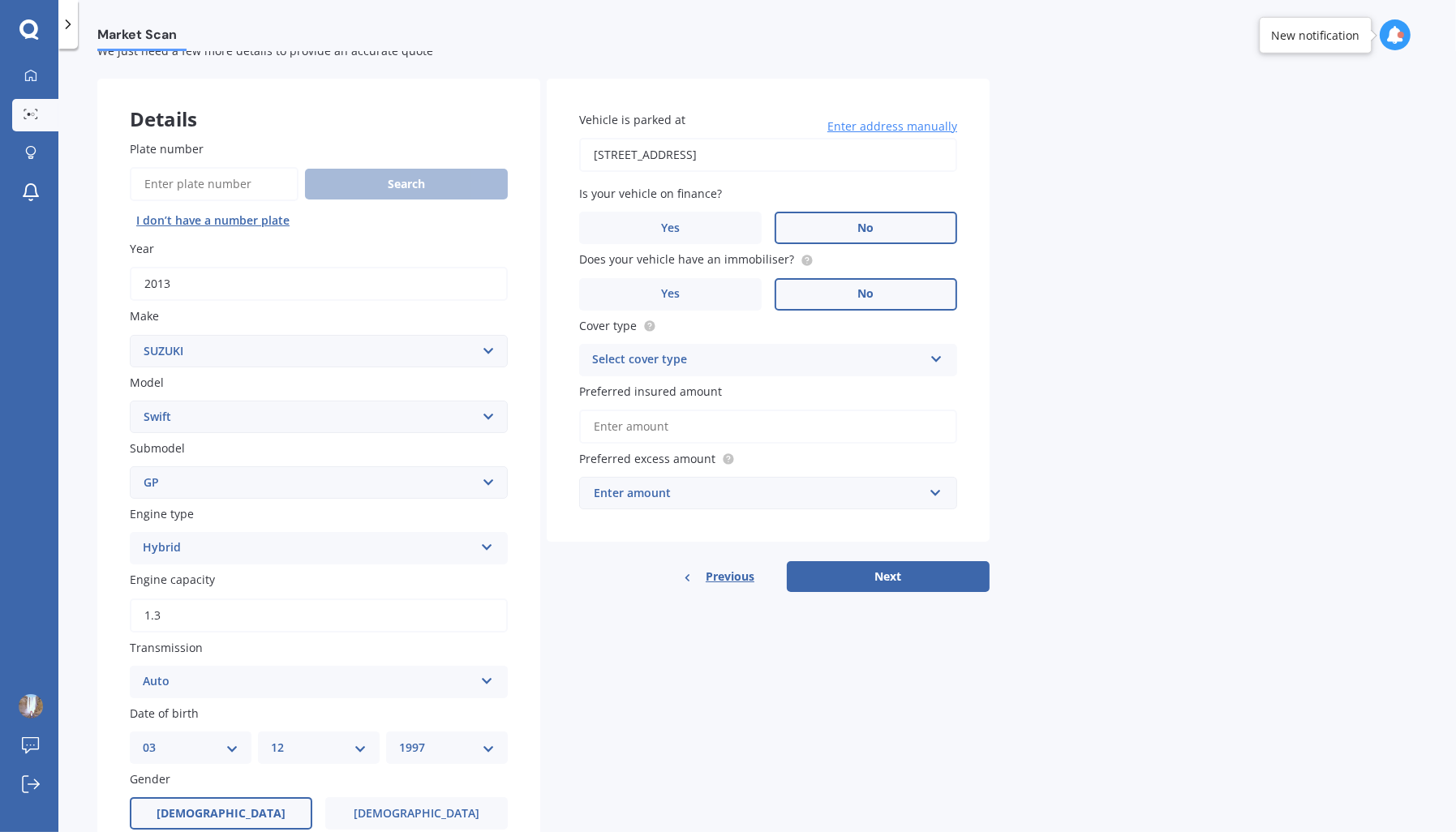
scroll to position [29, 0]
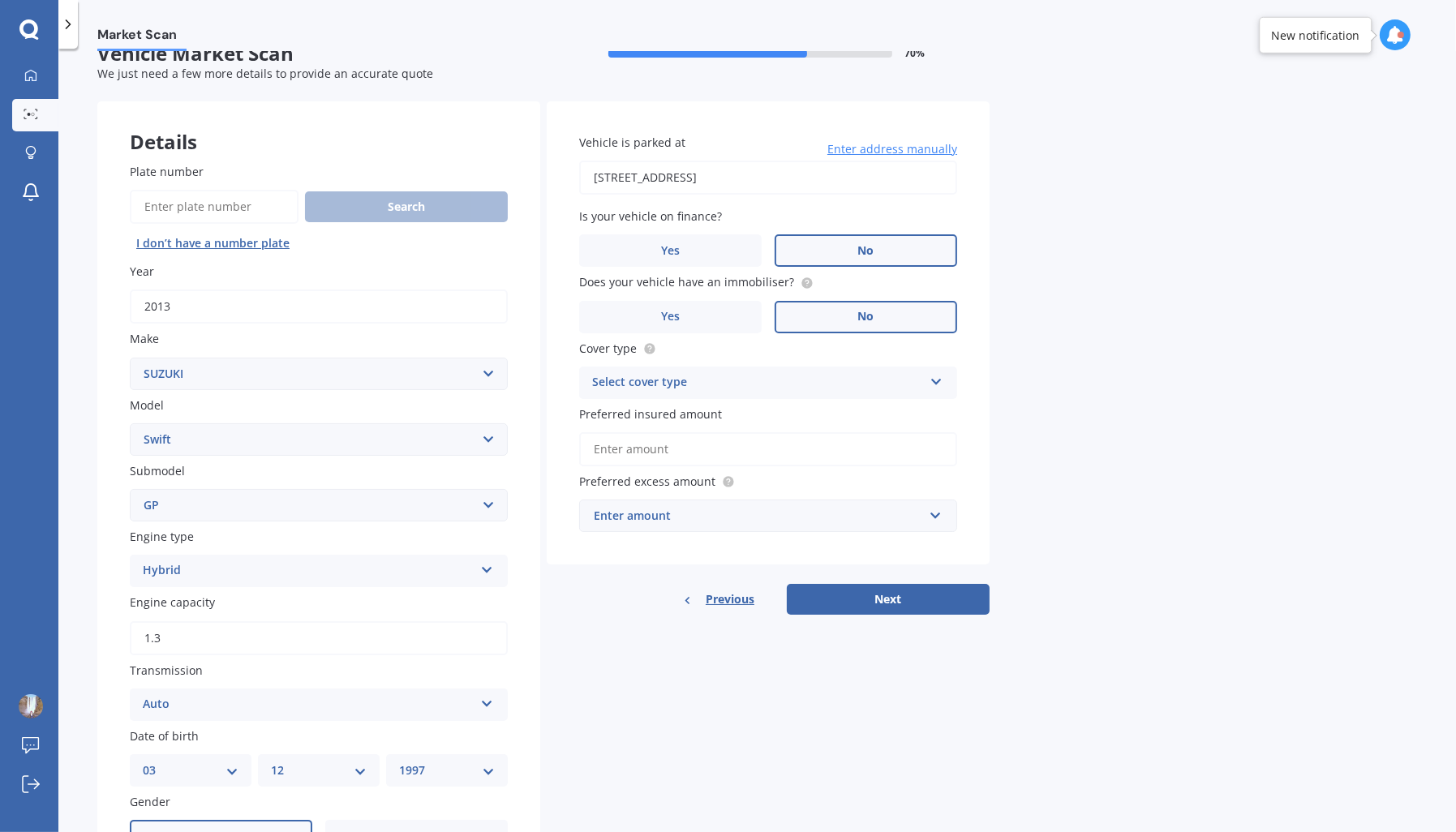
click at [705, 391] on div "Select cover type" at bounding box center [758, 383] width 331 height 19
click at [634, 424] on div "Comprehensive" at bounding box center [767, 414] width 376 height 29
click at [652, 453] on input "Preferred insured amount" at bounding box center [767, 449] width 378 height 34
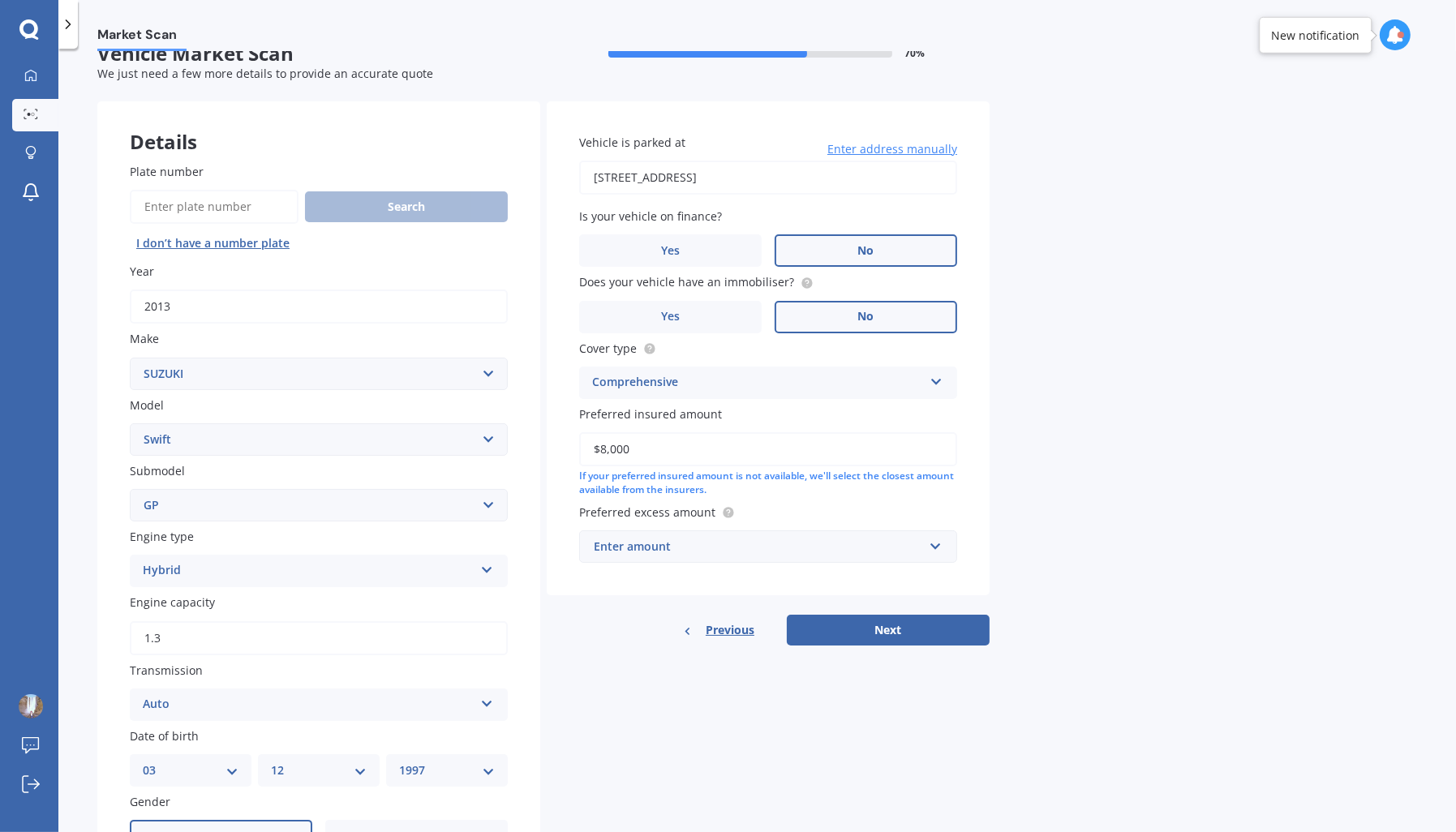
type input "$8,000"
click at [658, 543] on div "Enter amount" at bounding box center [758, 547] width 329 height 18
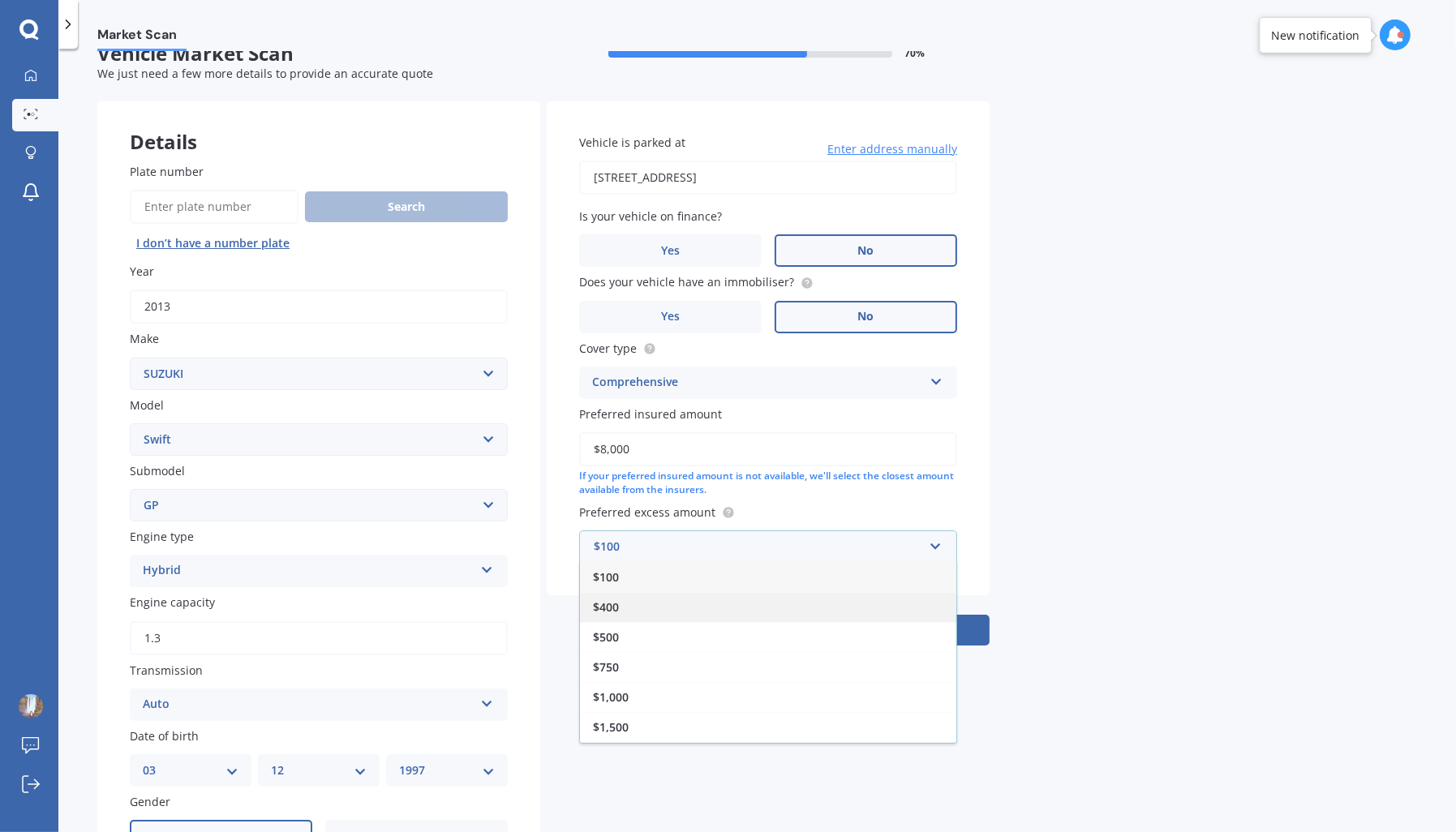
click at [620, 618] on div "$400" at bounding box center [767, 607] width 376 height 30
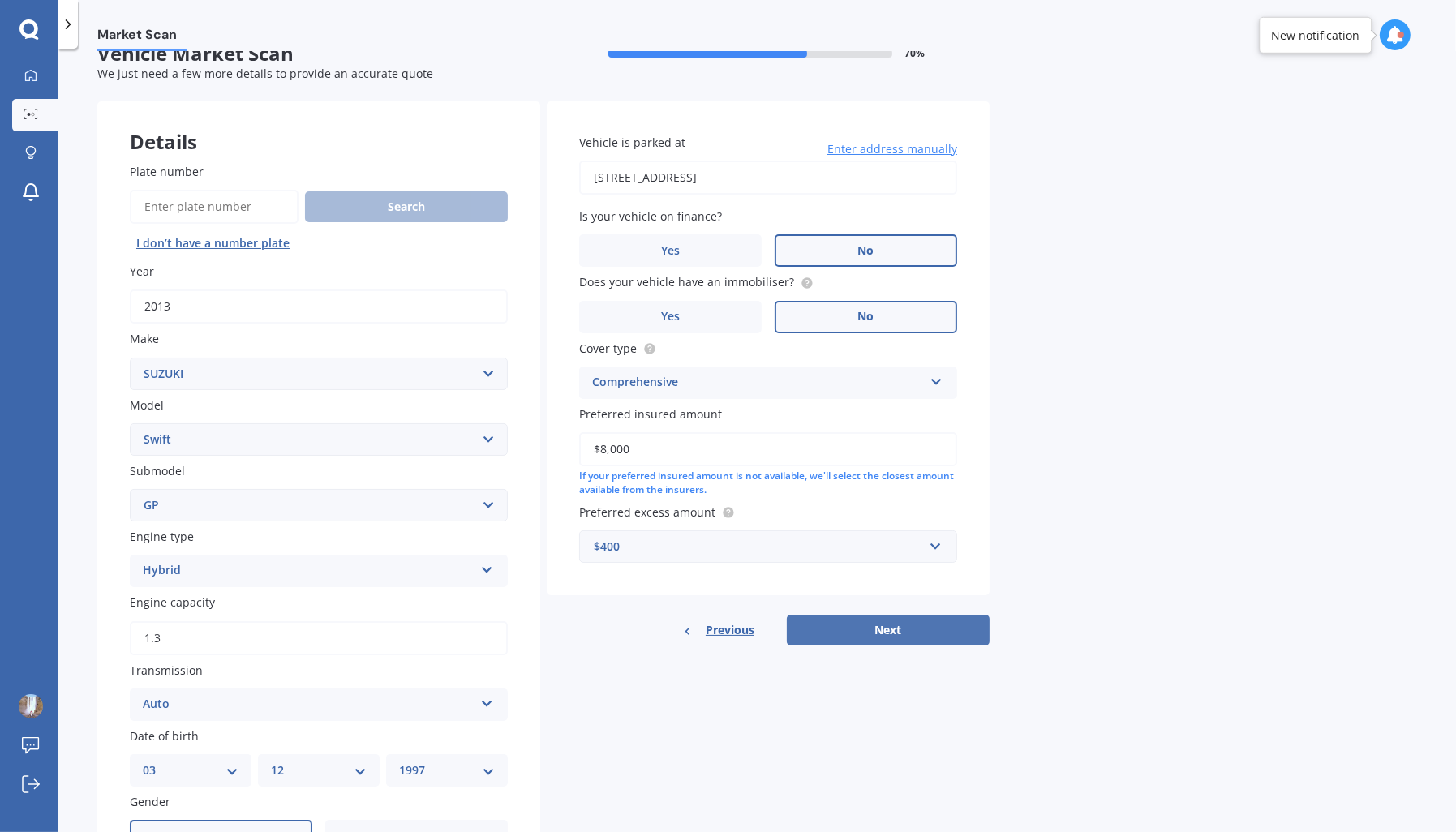
click at [882, 625] on button "Next" at bounding box center [888, 630] width 203 height 31
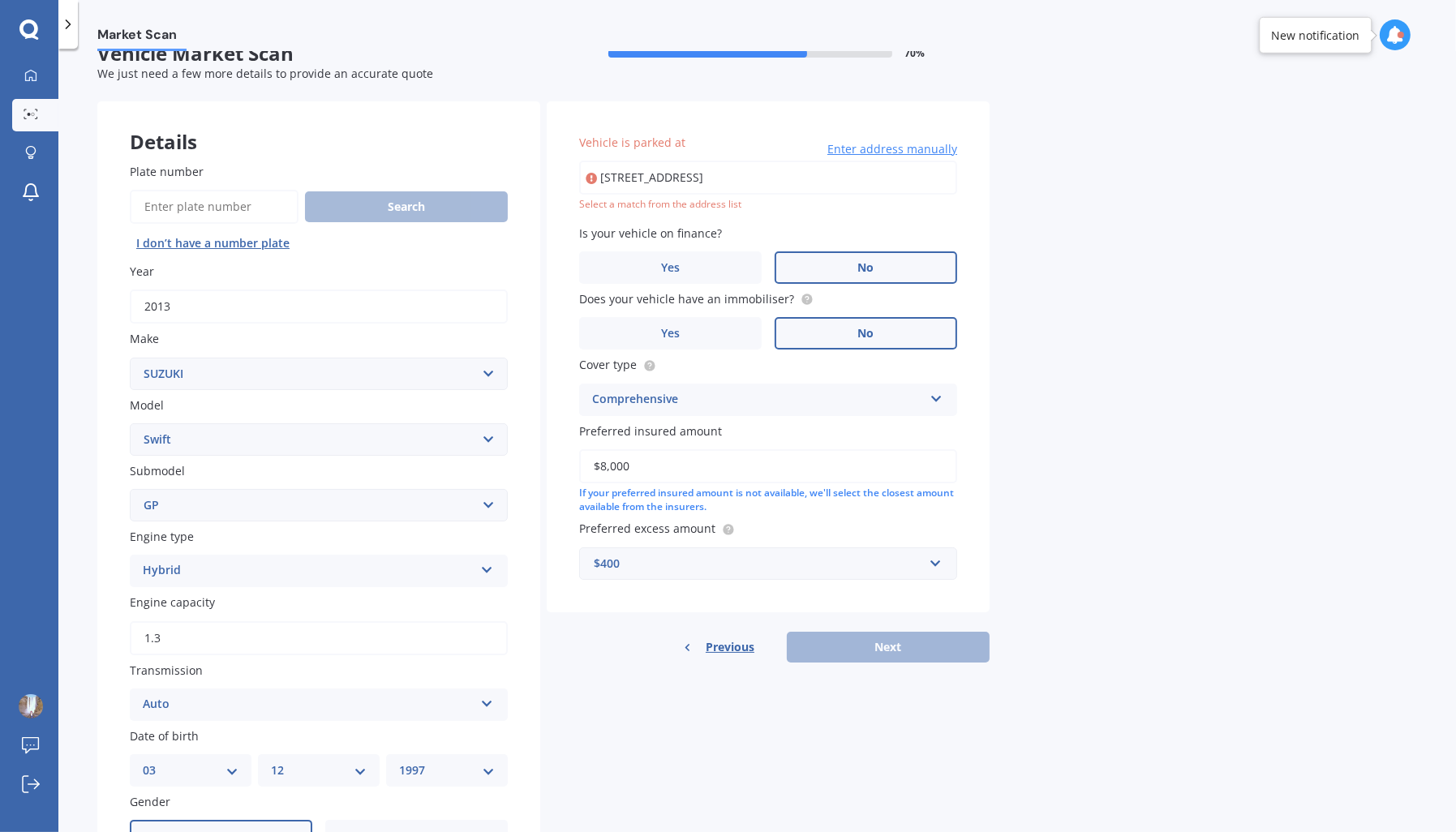
click at [838, 175] on input "7 Mapau Road, Greenlane, Auckland 1051" at bounding box center [767, 177] width 378 height 34
click at [814, 178] on input "7 Mapau Road, Greenlane, Auckland 1051" at bounding box center [767, 177] width 378 height 34
click at [830, 177] on input "7 Mapau Road, Greenlane, Auckland 1051" at bounding box center [767, 177] width 378 height 34
click at [762, 170] on input "7 Mapau Road, Greenlane, Auckland 1051" at bounding box center [767, 177] width 378 height 34
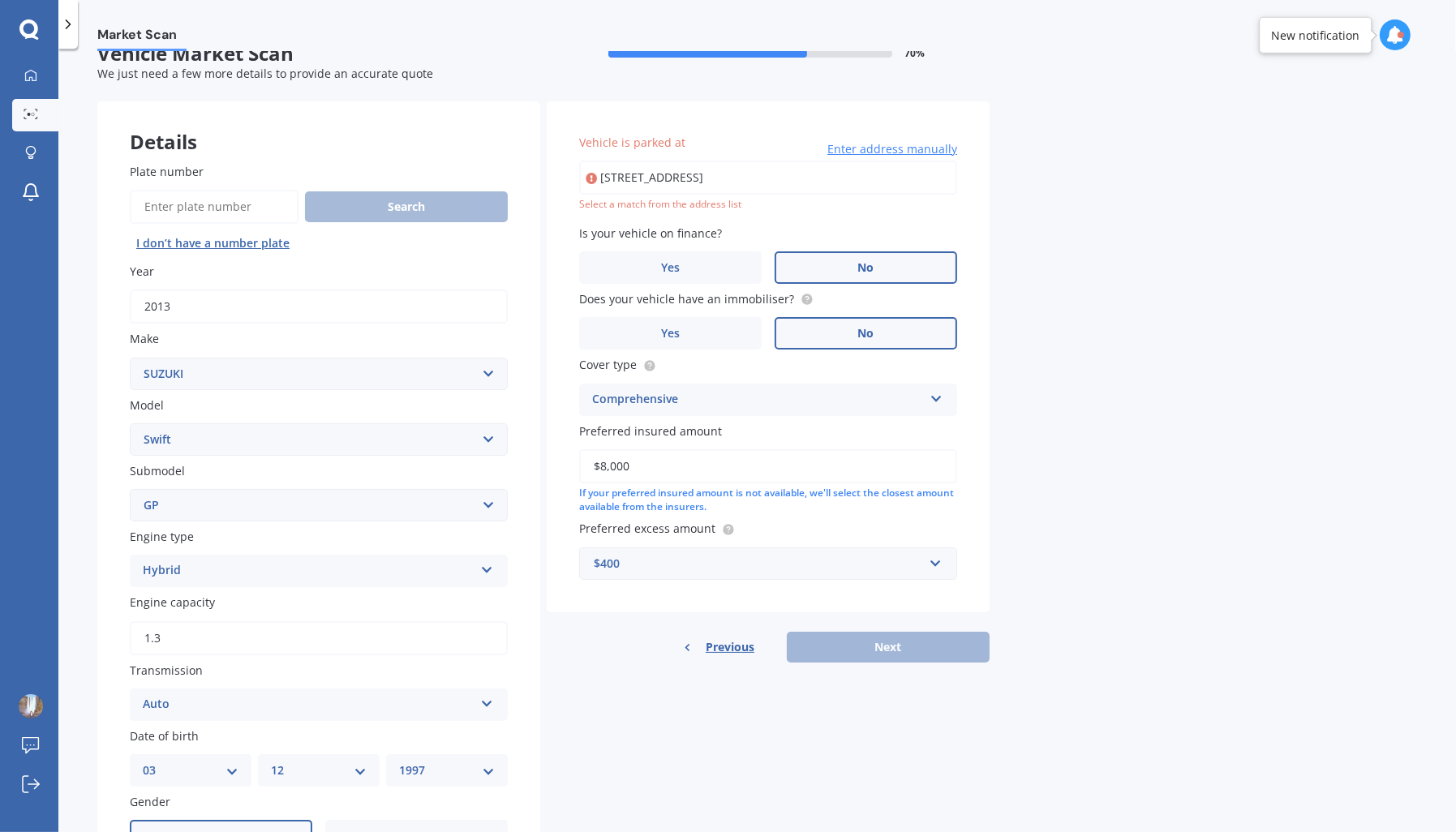
scroll to position [0, 0]
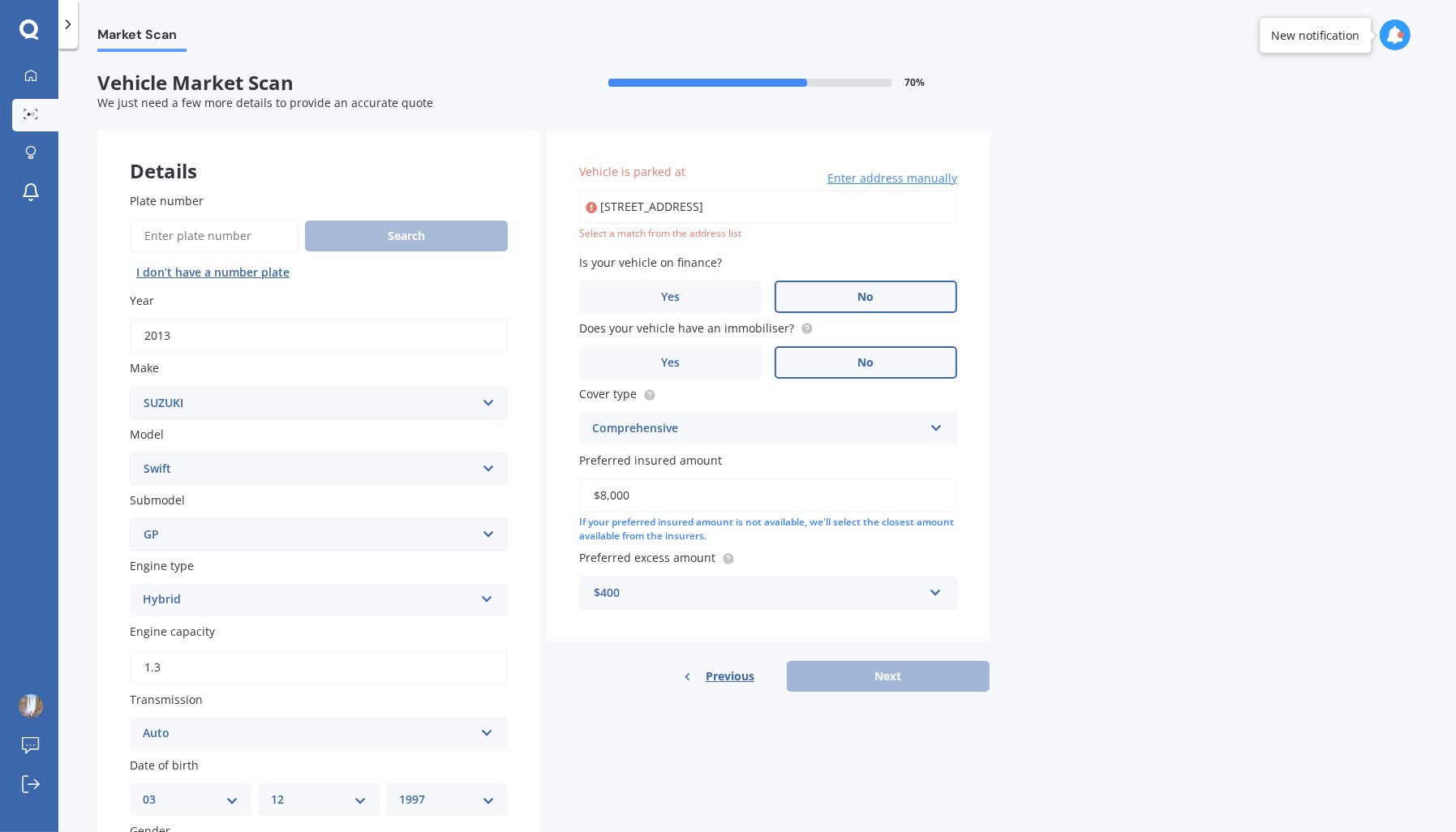
click at [814, 196] on input "7 Mapau Road, Greenlane, Auckland 1051" at bounding box center [767, 207] width 378 height 34
click at [777, 208] on input "7 Mapau Road, Greenlane, Auckland 1051" at bounding box center [767, 207] width 378 height 34
drag, startPoint x: 827, startPoint y: 210, endPoint x: 618, endPoint y: 230, distance: 210.0
click at [618, 230] on body "We are experiencing high volume of Market Scans . Just a heads up we will have …" at bounding box center [728, 416] width 1456 height 832
type input "7 Mapau Road, Greenlane, Auckland 1051"
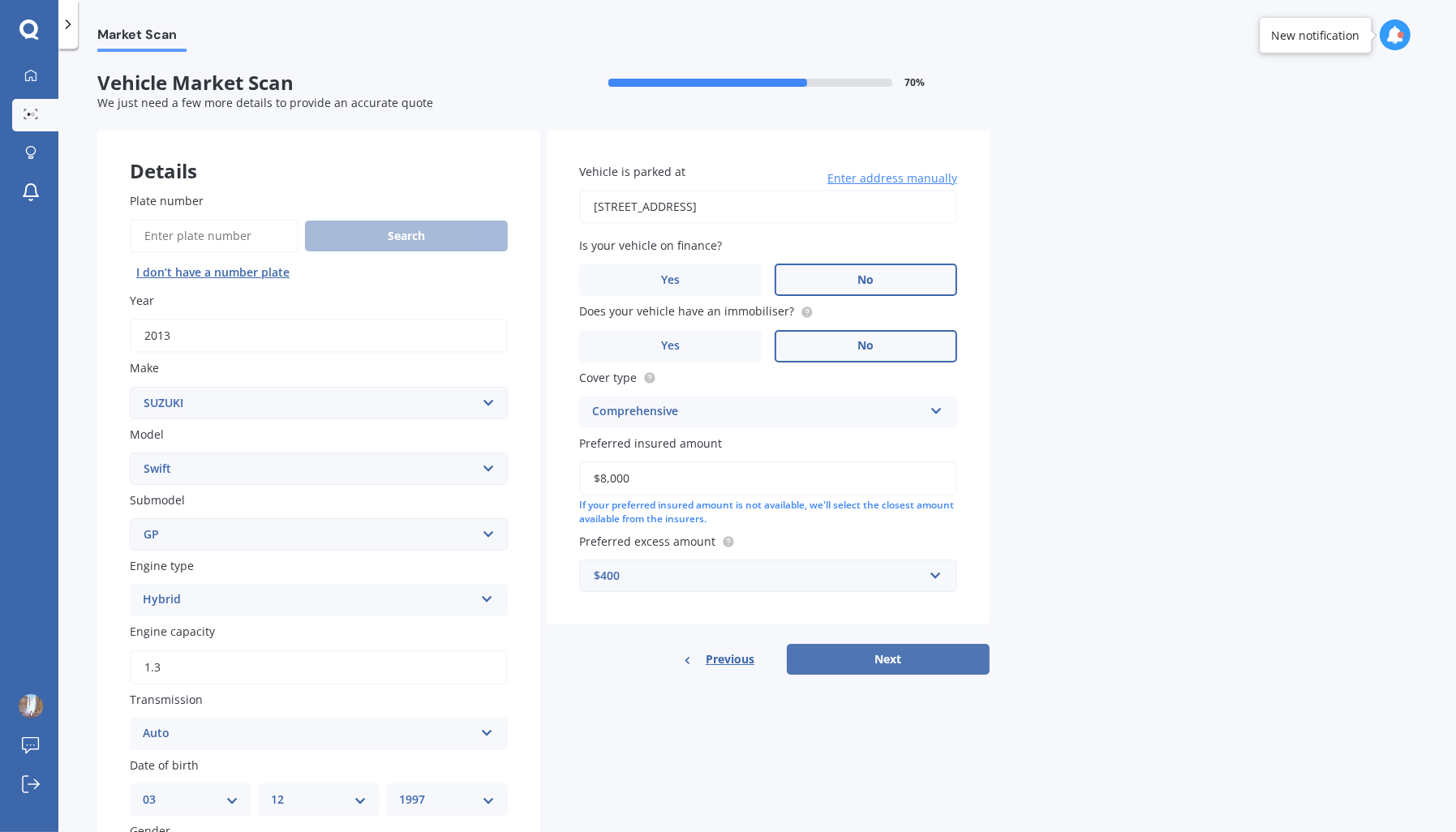
click at [894, 658] on button "Next" at bounding box center [888, 660] width 203 height 31
select select "03"
select select "12"
select select "1997"
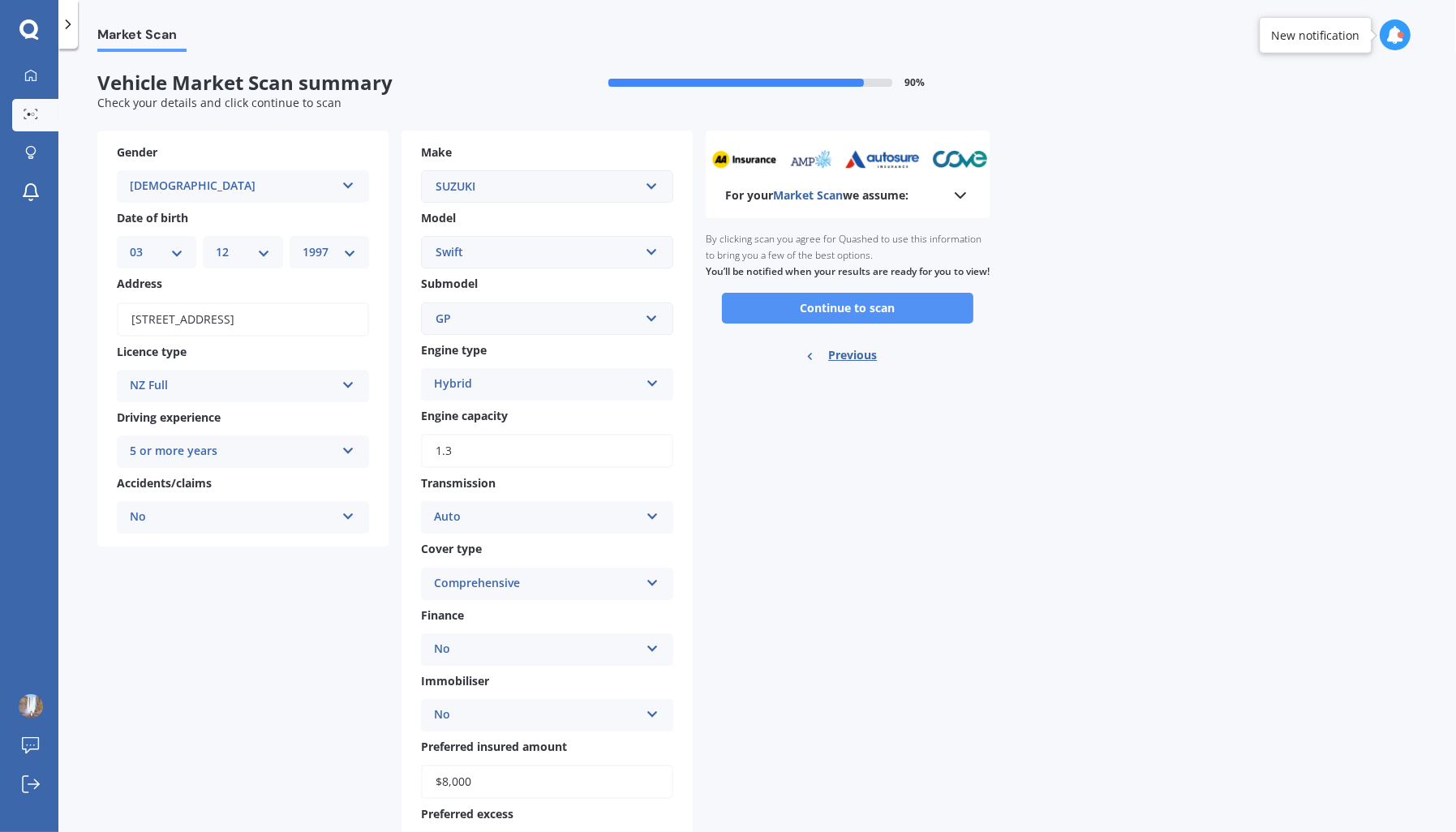
click at [894, 323] on button "Continue to scan" at bounding box center [847, 309] width 251 height 31
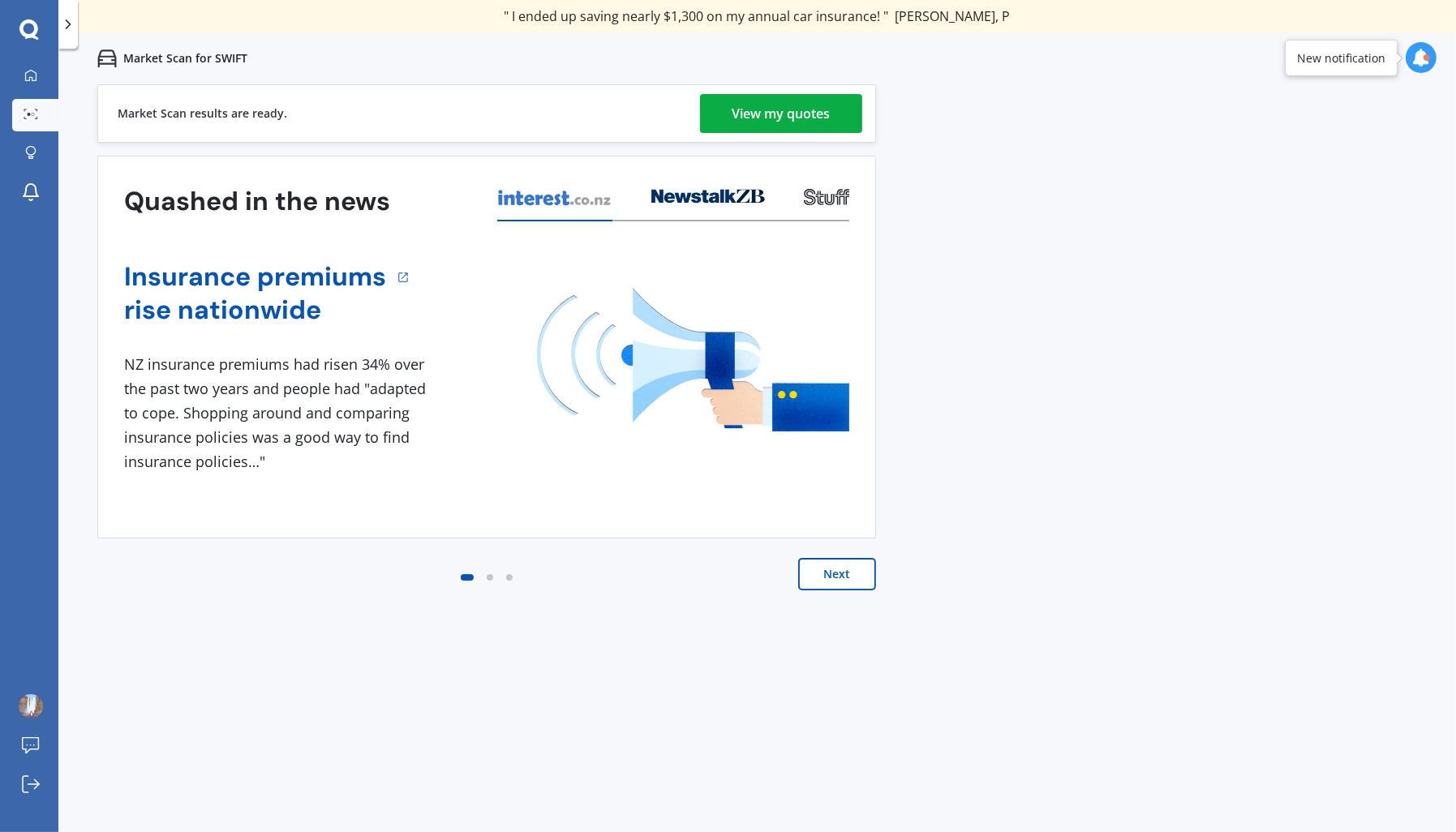
click at [772, 106] on div "View my quotes" at bounding box center [781, 114] width 98 height 39
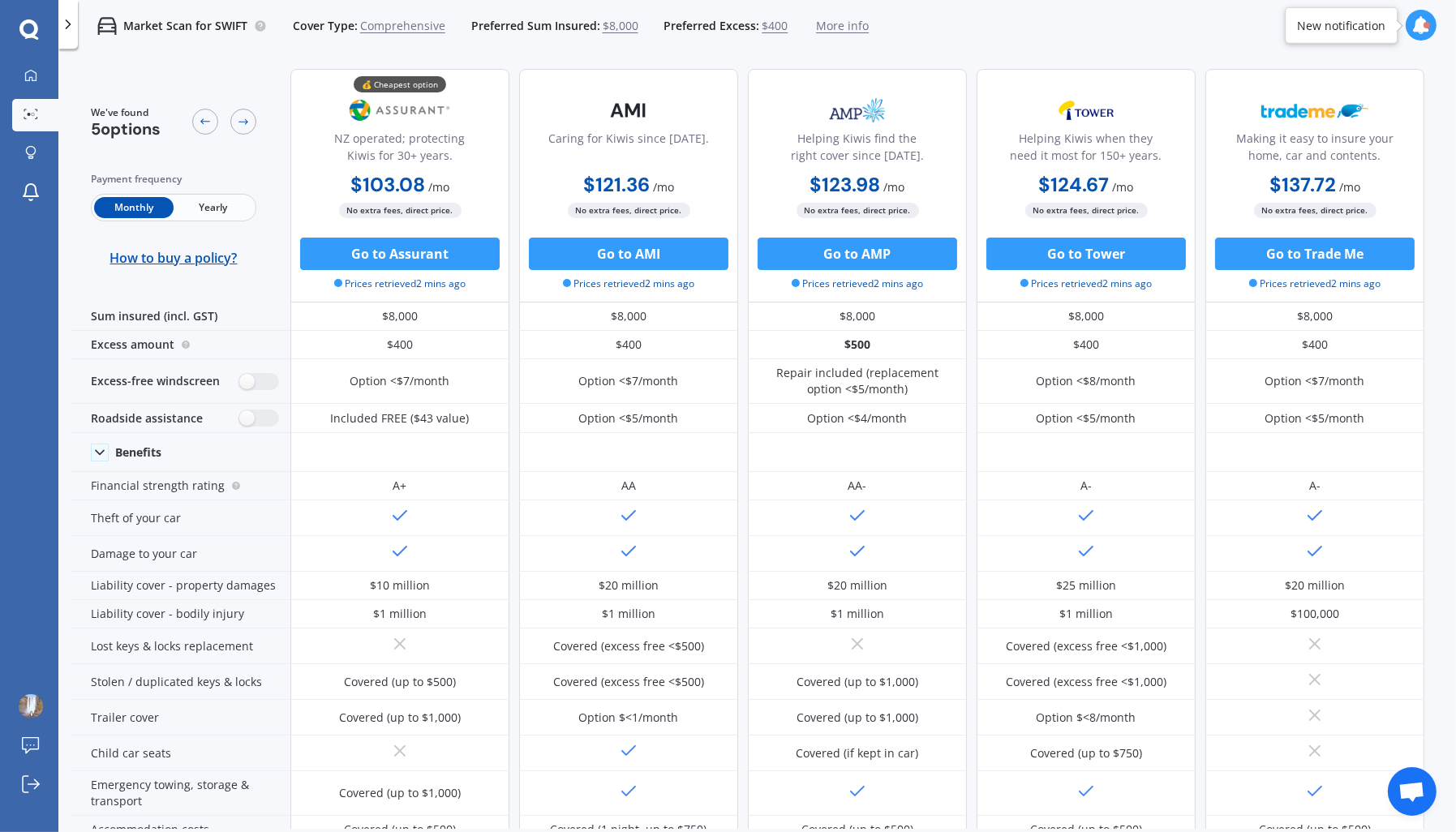
click at [221, 201] on span "Yearly" at bounding box center [213, 208] width 80 height 21
click at [71, 25] on icon at bounding box center [68, 24] width 17 height 17
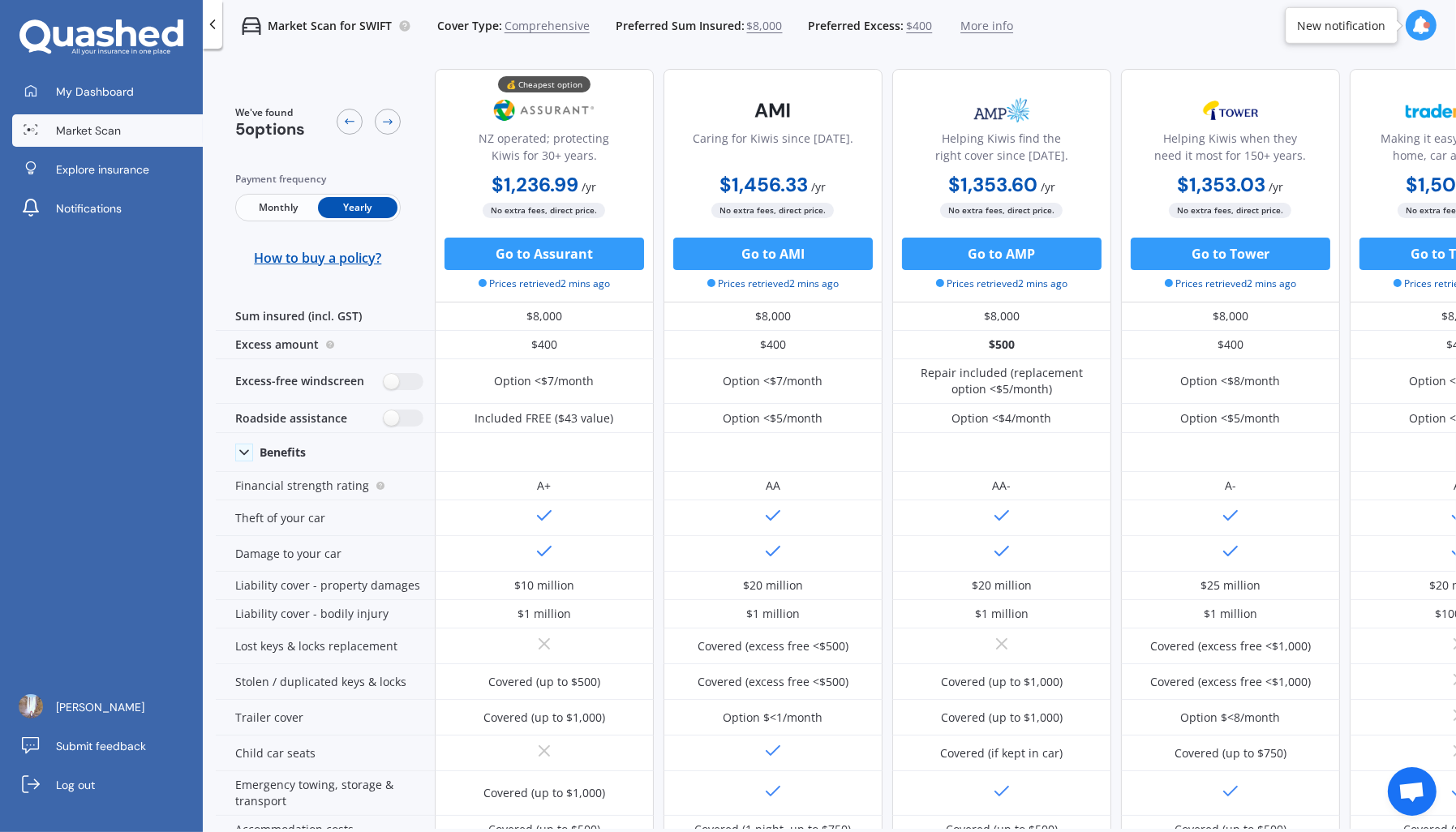
click at [205, 24] on icon at bounding box center [212, 24] width 17 height 17
